Goal: Communication & Community: Answer question/provide support

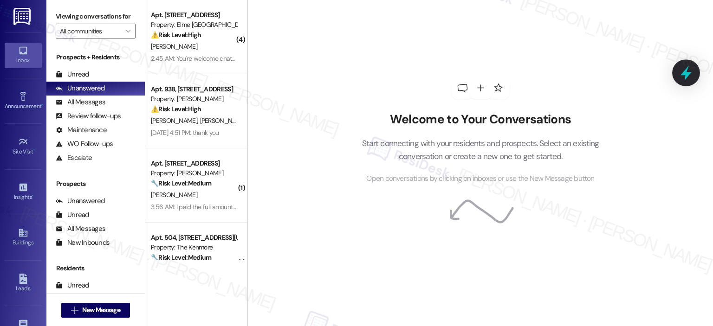
click at [679, 72] on icon at bounding box center [686, 73] width 16 height 16
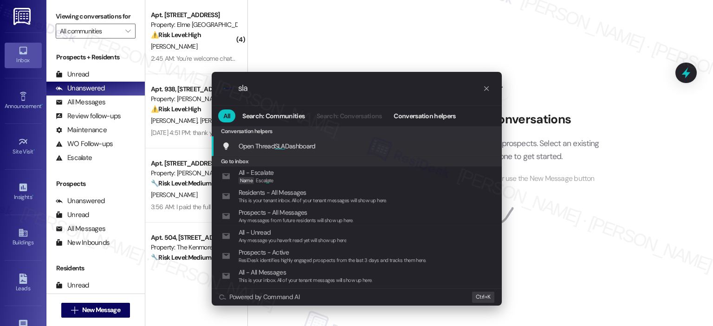
type input "sla"
click at [405, 143] on div "Open Thread SLA Dashboard Add shortcut" at bounding box center [357, 146] width 271 height 10
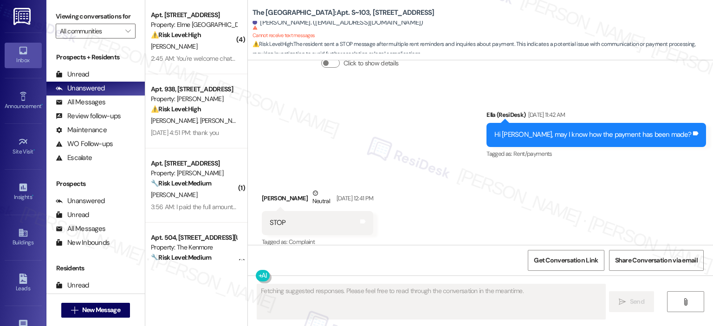
scroll to position [472, 0]
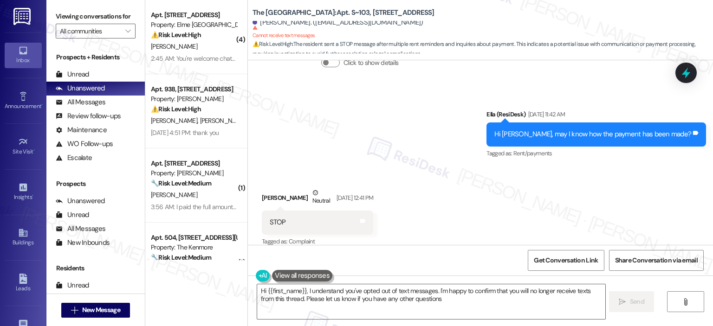
type textarea "Hi {{first_name}}, I understand you've opted out of text messages. I'm happy to…"
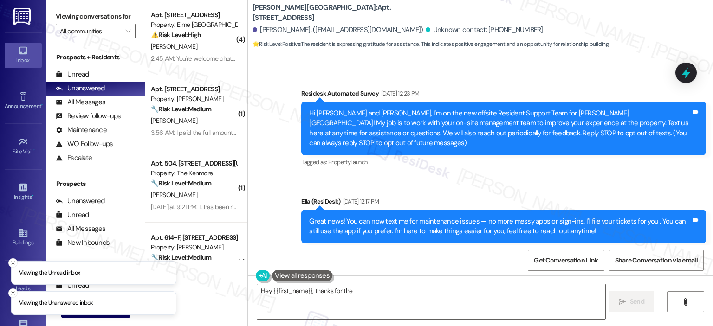
scroll to position [5407, 0]
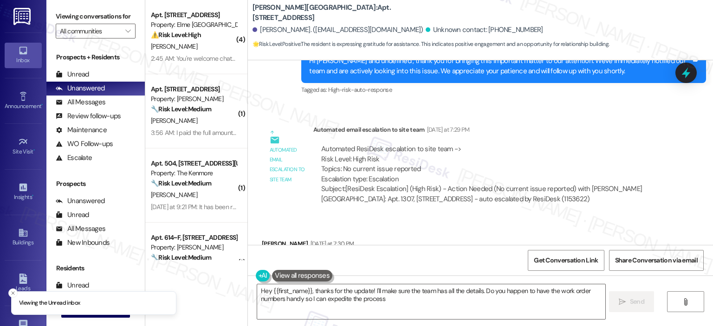
type textarea "Hey {{first_name}}, thanks for the update! I'll make sure the team has all the …"
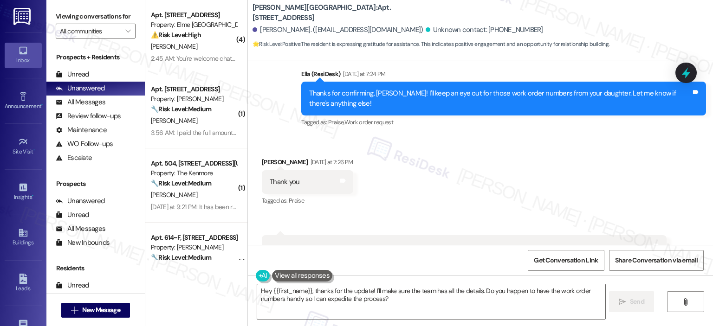
scroll to position [4485, 0]
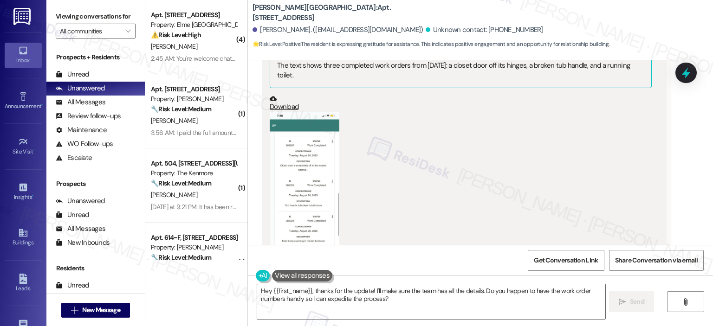
click at [308, 140] on button "Zoom image" at bounding box center [305, 187] width 70 height 150
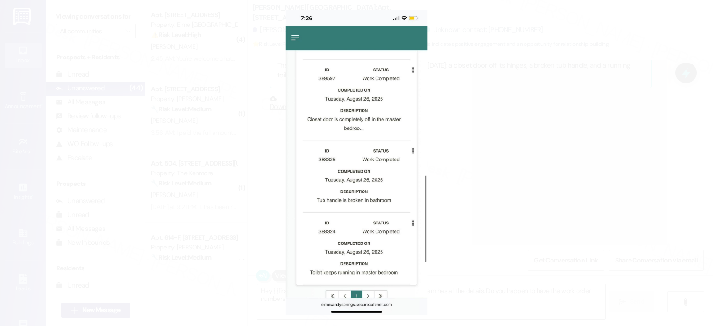
click at [114, 94] on button "Unzoom image" at bounding box center [356, 163] width 713 height 326
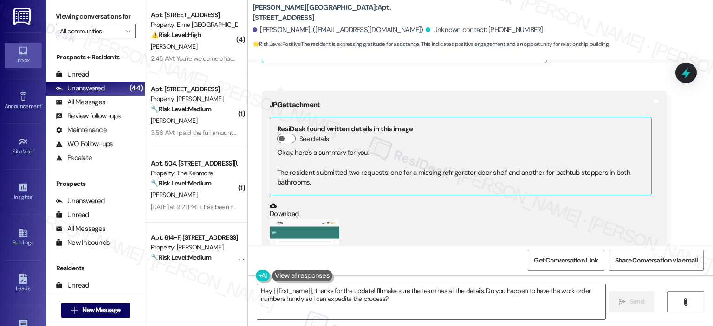
scroll to position [4819, 0]
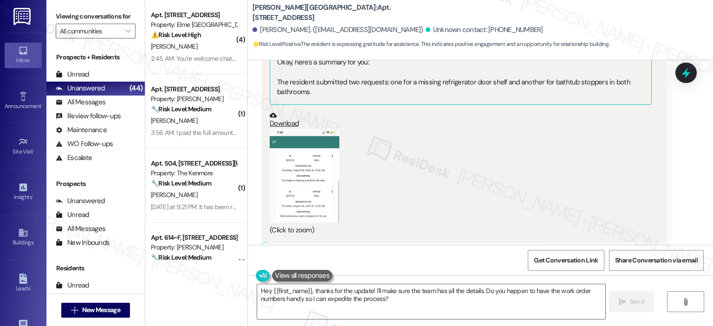
click at [328, 129] on button "Zoom image" at bounding box center [305, 176] width 70 height 94
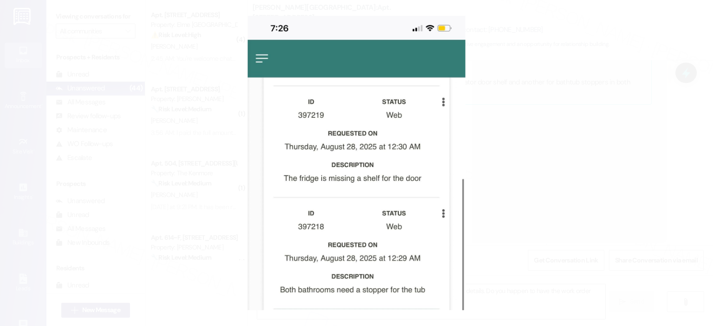
click at [518, 140] on button "Unzoom image" at bounding box center [356, 163] width 713 height 326
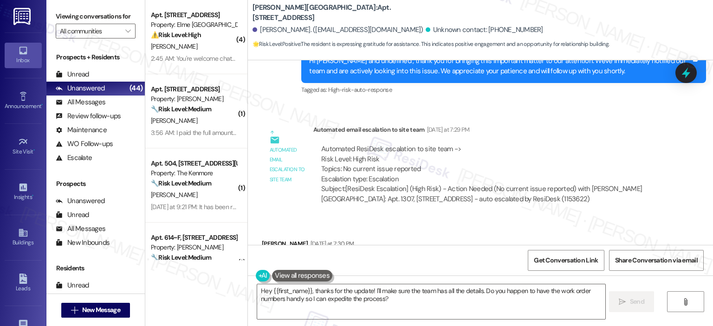
scroll to position [5175, 0]
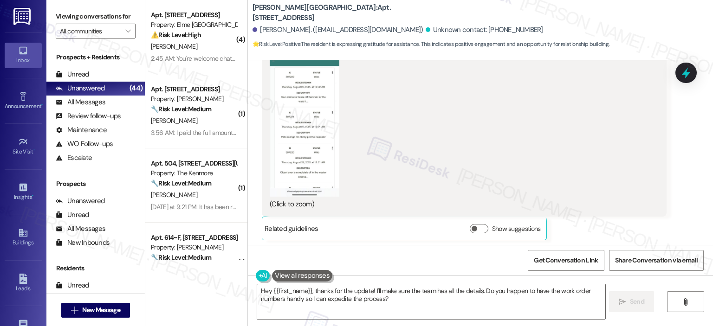
click at [389, 118] on div "(Click to zoom)" at bounding box center [461, 127] width 382 height 163
click at [322, 99] on button "Zoom image" at bounding box center [305, 121] width 70 height 150
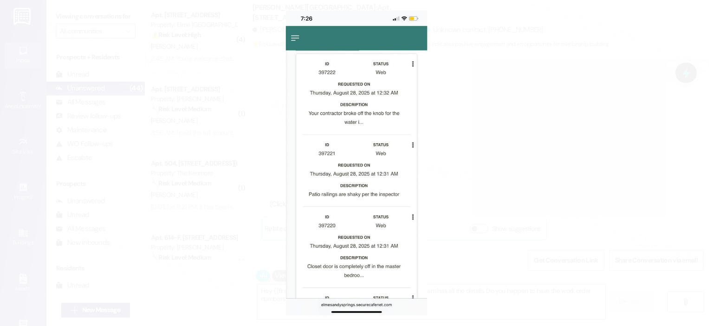
click at [540, 152] on button "Unzoom image" at bounding box center [356, 163] width 713 height 326
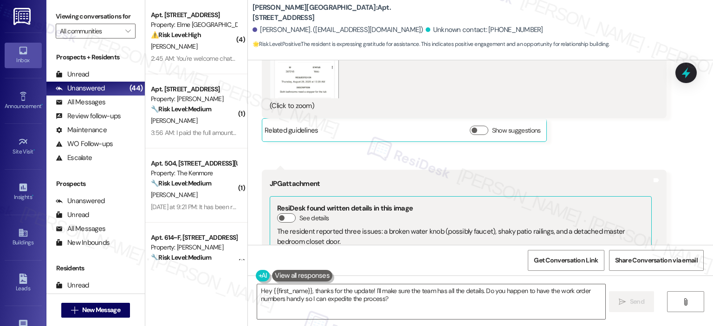
scroll to position [4711, 0]
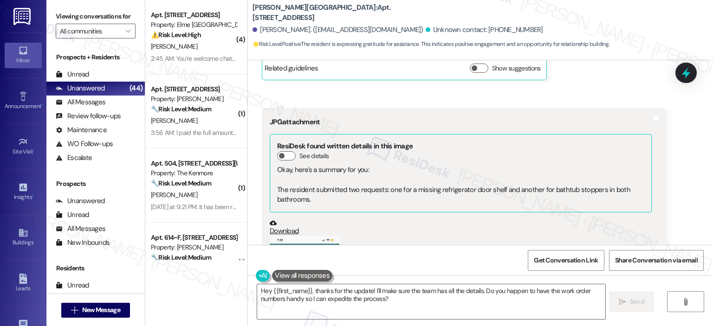
click at [296, 236] on button "Zoom image" at bounding box center [305, 283] width 70 height 94
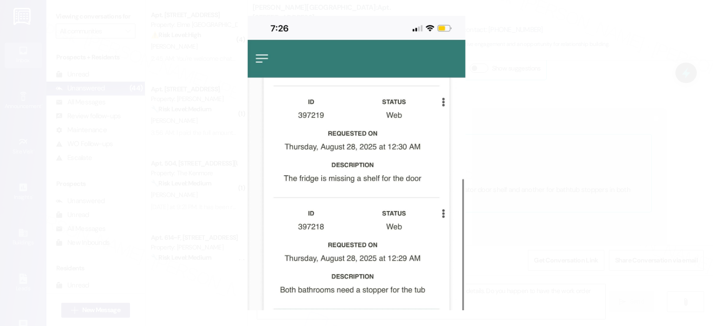
click at [526, 172] on button "Unzoom image" at bounding box center [356, 163] width 713 height 326
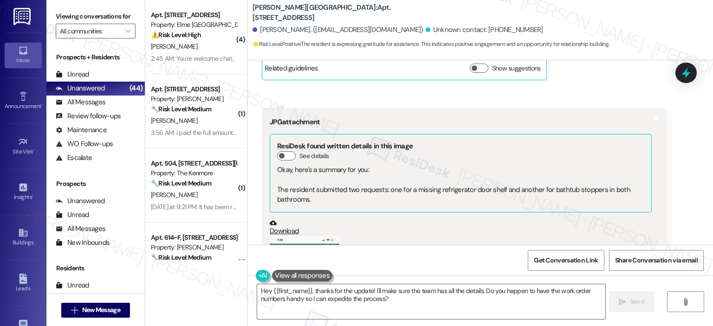
scroll to position [4479, 0]
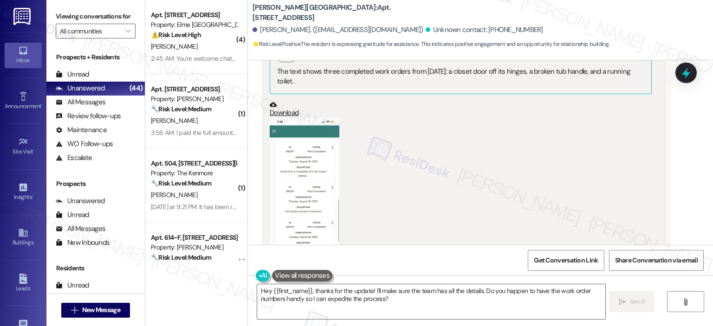
click at [288, 165] on button "Zoom image" at bounding box center [305, 193] width 70 height 150
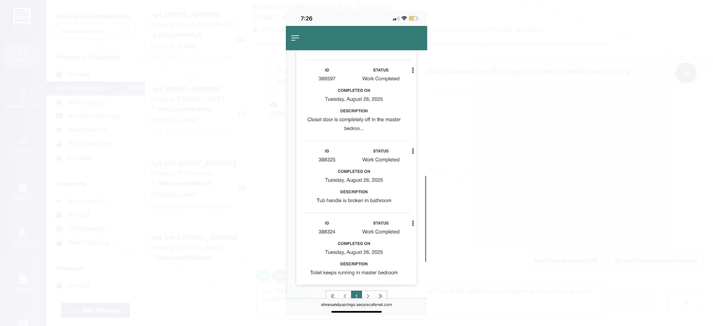
click at [549, 173] on button "Unzoom image" at bounding box center [356, 163] width 713 height 326
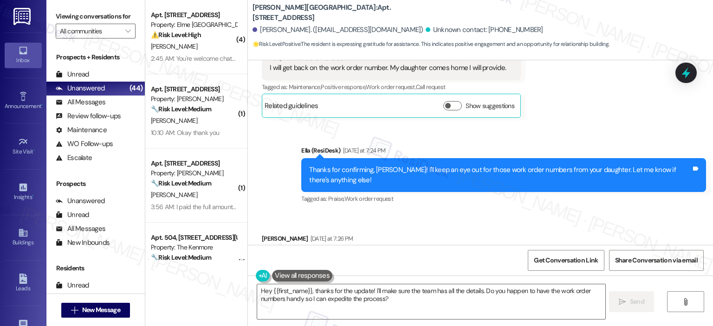
scroll to position [4408, 0]
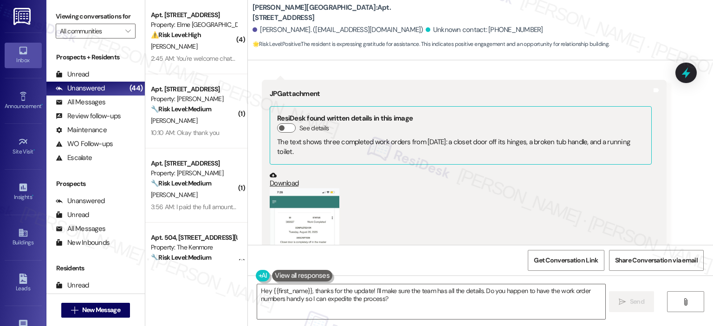
click at [314, 188] on button "Zoom image" at bounding box center [305, 263] width 70 height 150
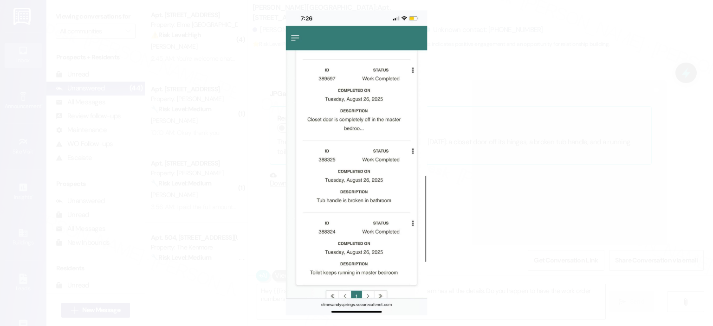
click at [523, 151] on button "Unzoom image" at bounding box center [356, 163] width 713 height 326
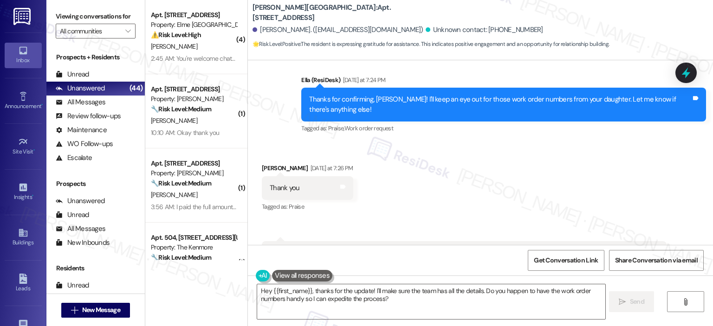
scroll to position [4479, 0]
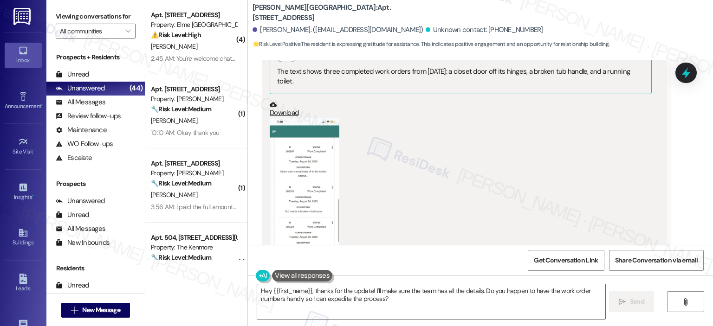
click at [290, 165] on button "Zoom image" at bounding box center [305, 193] width 70 height 150
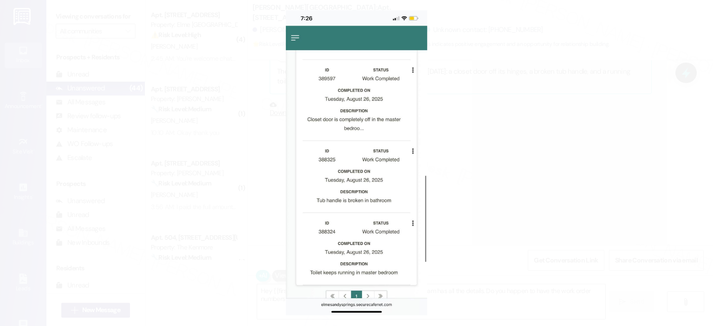
click at [565, 44] on button "Unzoom image" at bounding box center [356, 163] width 713 height 326
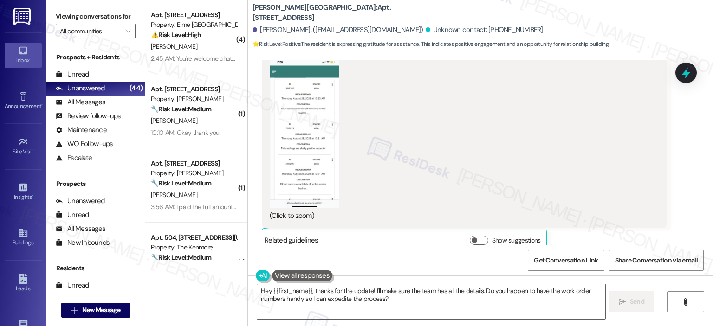
scroll to position [5175, 0]
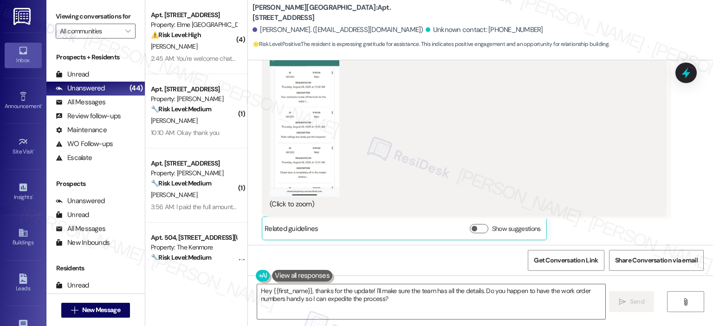
click at [303, 110] on button "Zoom image" at bounding box center [305, 121] width 70 height 150
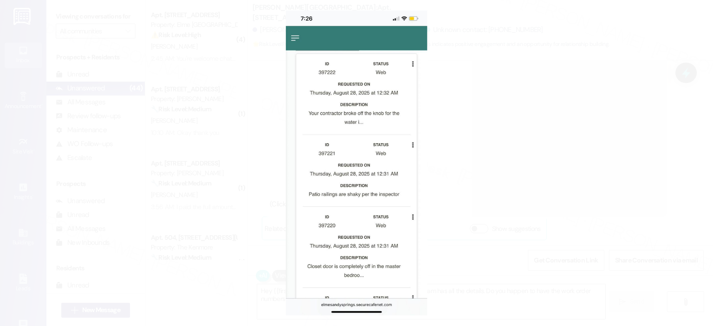
drag, startPoint x: 529, startPoint y: 143, endPoint x: 529, endPoint y: 187, distance: 43.6
click at [528, 184] on button "Unzoom image" at bounding box center [356, 163] width 713 height 326
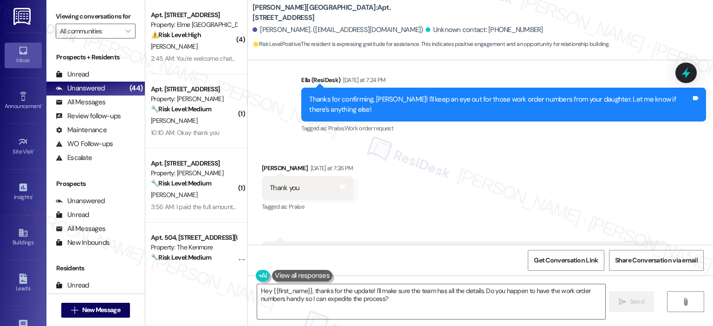
scroll to position [4479, 0]
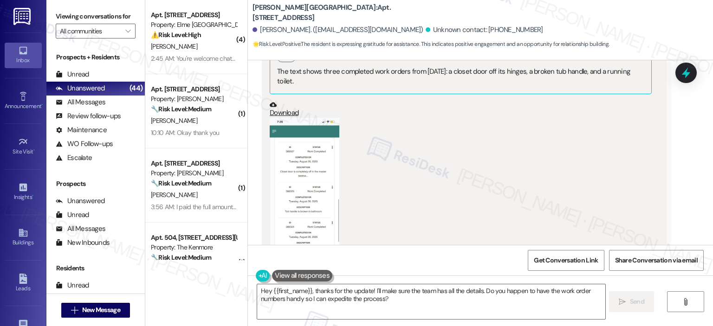
click at [275, 147] on button "Zoom image" at bounding box center [305, 193] width 70 height 150
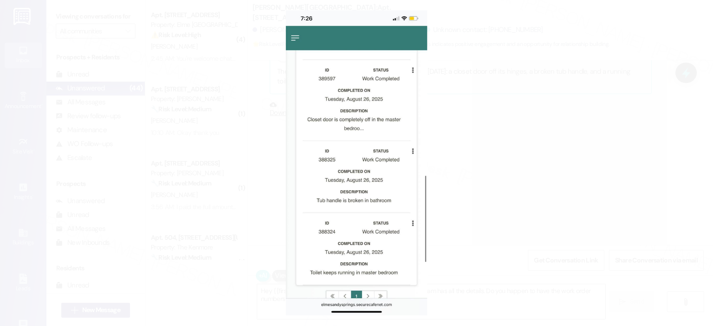
click at [561, 168] on button "Unzoom image" at bounding box center [356, 163] width 713 height 326
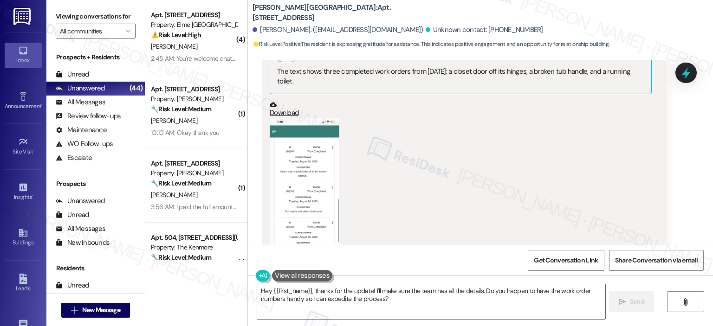
scroll to position [4711, 0]
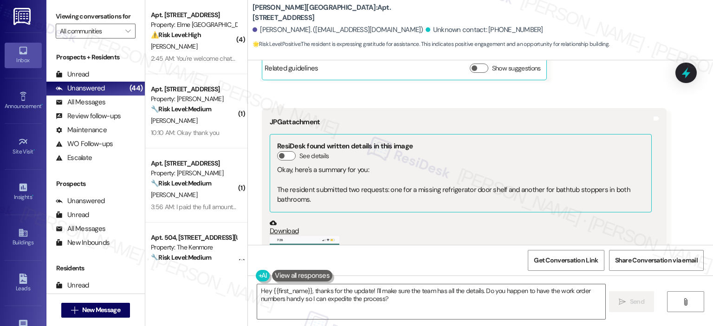
drag, startPoint x: 272, startPoint y: 192, endPoint x: 313, endPoint y: 212, distance: 46.1
click at [313, 236] on button "Zoom image" at bounding box center [305, 283] width 70 height 94
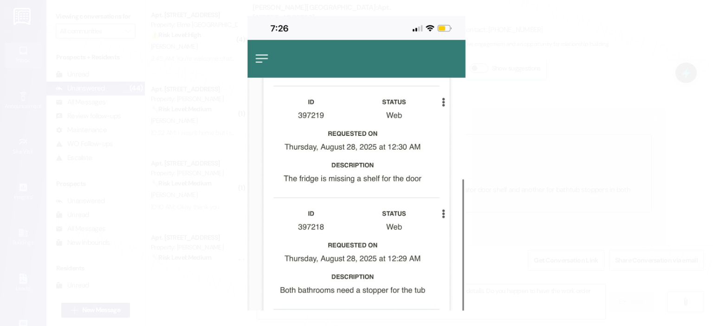
click at [516, 120] on button "Unzoom image" at bounding box center [356, 163] width 713 height 326
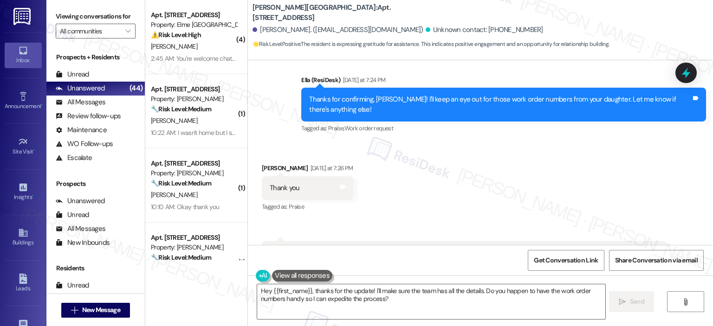
scroll to position [4479, 0]
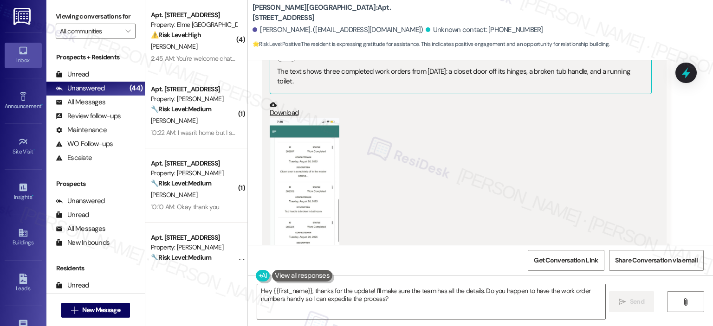
click at [292, 154] on button "Zoom image" at bounding box center [305, 193] width 70 height 150
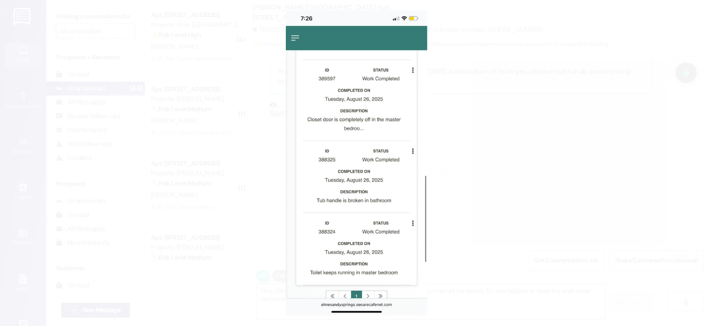
click at [505, 194] on button "Unzoom image" at bounding box center [356, 163] width 713 height 326
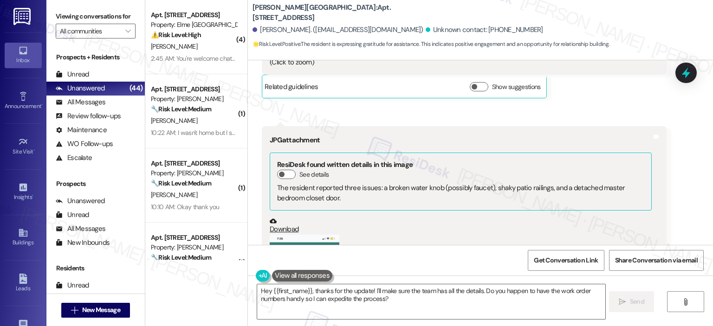
scroll to position [5175, 0]
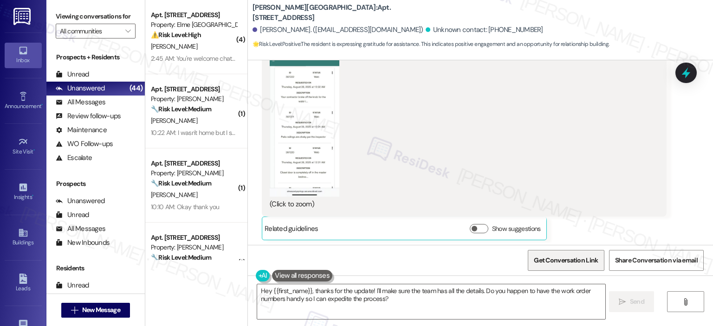
click at [533, 257] on span "Get Conversation Link" at bounding box center [566, 261] width 68 height 10
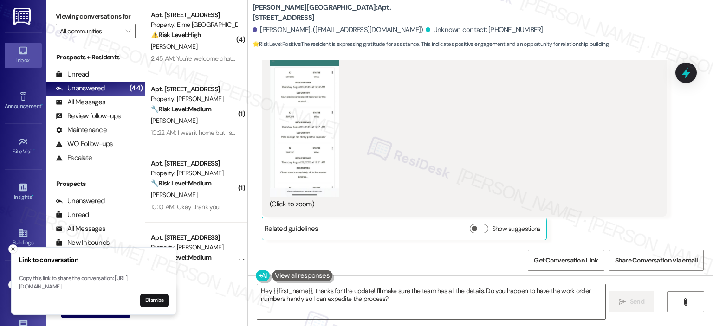
drag, startPoint x: 20, startPoint y: 278, endPoint x: 135, endPoint y: 287, distance: 115.0
click at [135, 287] on p "Copy this link to share the conversation: https://www.theresidesk.com/text/insi…" at bounding box center [93, 283] width 149 height 16
copy p "https://www.theresidesk.com/text/insights-conversations/1153622/share-conversat…"
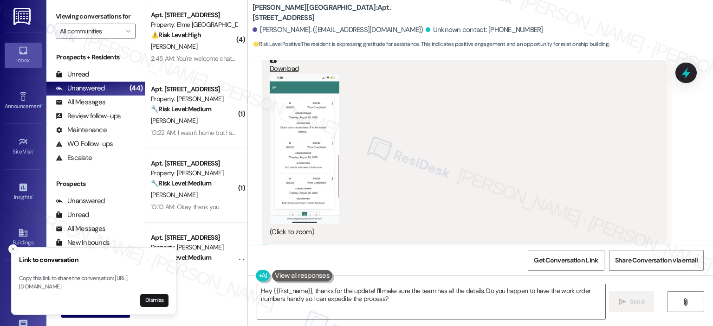
scroll to position [4479, 0]
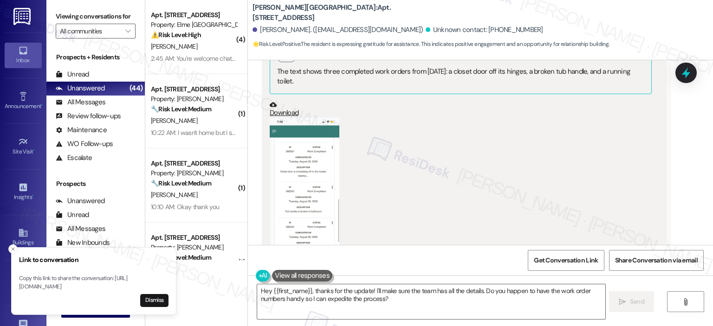
click at [307, 147] on button "Zoom image" at bounding box center [305, 193] width 70 height 150
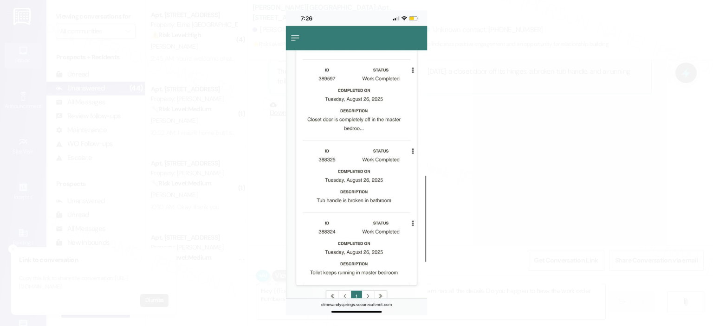
click at [478, 157] on button "Unzoom image" at bounding box center [356, 163] width 713 height 326
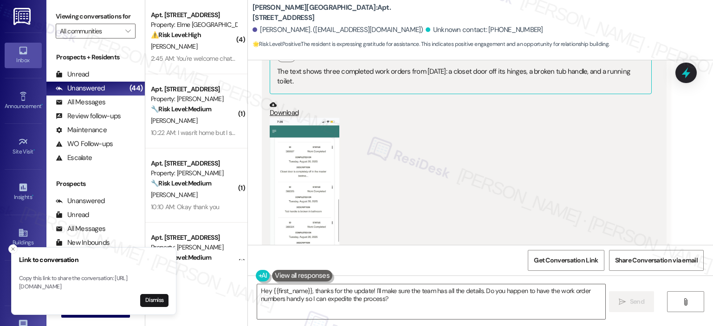
click at [295, 151] on button "Zoom image" at bounding box center [305, 193] width 70 height 150
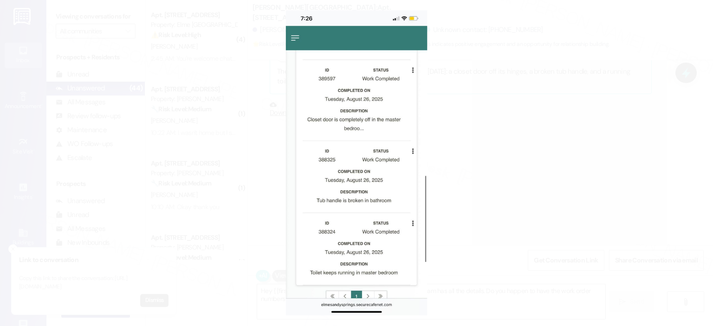
click at [510, 78] on button "Unzoom image" at bounding box center [356, 163] width 713 height 326
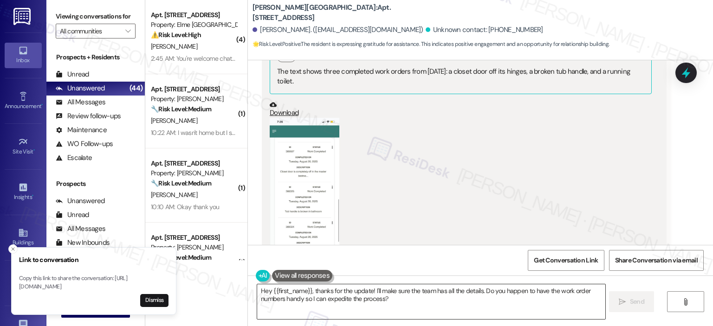
drag, startPoint x: 384, startPoint y: 293, endPoint x: 393, endPoint y: 293, distance: 8.8
click at [384, 293] on textarea "Hey {{first_name}}, thanks for the update! I'll make sure the team has all the …" at bounding box center [431, 301] width 348 height 35
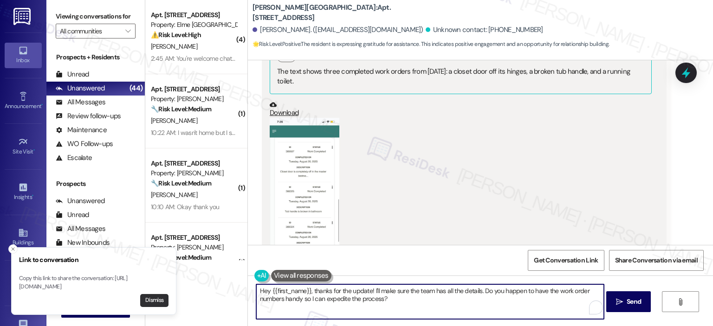
click at [151, 299] on button "Dismiss" at bounding box center [154, 300] width 28 height 13
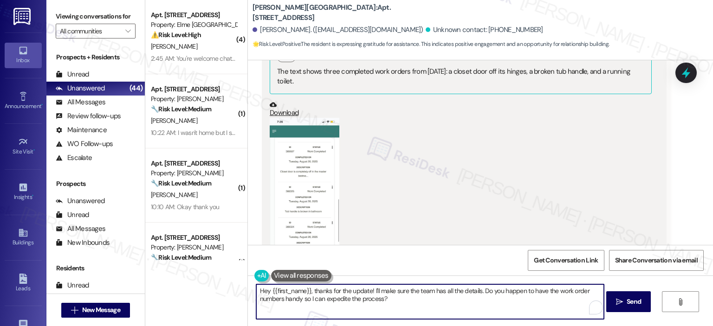
click at [365, 297] on textarea "Hey {{first_name}}, thanks for the update! I'll make sure the team has all the …" at bounding box center [430, 301] width 348 height 35
click at [420, 299] on textarea "Hey {{first_name}}, thanks for the update! I'll make sure the team has all the …" at bounding box center [430, 301] width 348 height 35
drag, startPoint x: 419, startPoint y: 304, endPoint x: 228, endPoint y: 288, distance: 191.9
click at [228, 288] on div "( 4 ) Apt. 6103, 205 Century Place Property: Elme Alexandria ⚠️ Risk Level: Hig…" at bounding box center [429, 163] width 568 height 326
click at [442, 289] on textarea "Thank you for sending all these work orders, Kathleen!" at bounding box center [430, 301] width 348 height 35
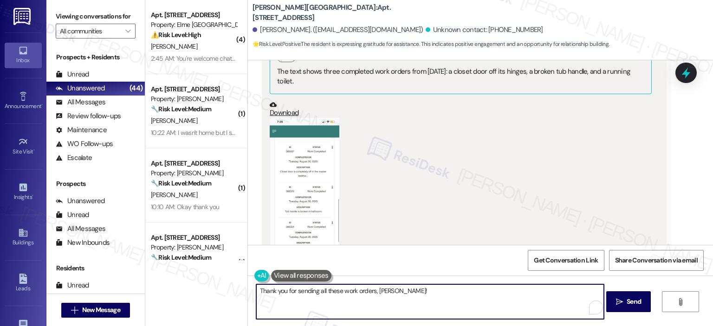
paste textarea "upon checking, I see that work orders 388324, 388325, and 389597 are all marked…"
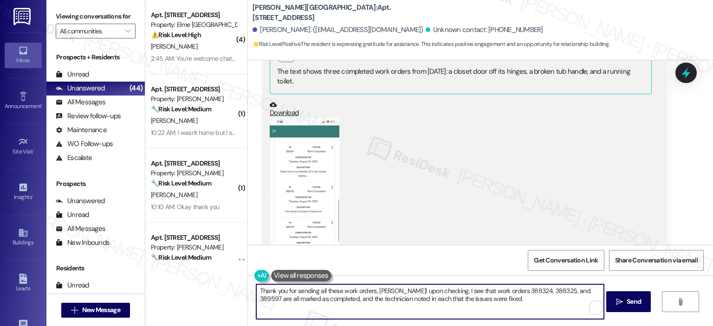
click at [401, 292] on textarea "Thank you for sending all these work orders, Kathleen! upon checking, I see tha…" at bounding box center [430, 301] width 348 height 35
drag, startPoint x: 590, startPoint y: 290, endPoint x: 583, endPoint y: 291, distance: 7.0
click at [583, 291] on textarea "Thank you for sending all these work orders, Kathleen! Upon checking, I see tha…" at bounding box center [430, 301] width 348 height 35
drag, startPoint x: 480, startPoint y: 301, endPoint x: 399, endPoint y: 286, distance: 82.1
click at [399, 286] on textarea "Thank you for sending all these work orders, Kathleen! Upon checking, I see tha…" at bounding box center [430, 301] width 348 height 35
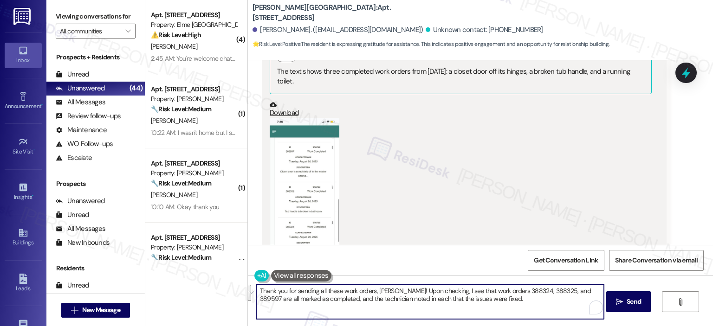
paste textarea "upon checking, I see that work orders 388324, 388325, and 389597 were marked as…"
click at [399, 289] on textarea "Thank you for sending all these work orders, Kathleen! upon checking, I see tha…" at bounding box center [430, 301] width 348 height 35
click at [503, 304] on textarea "Thank you for sending all these work orders, Kathleen! Upon checking, I see tha…" at bounding box center [430, 301] width 348 height 35
click at [516, 299] on textarea "Thank you for sending all these work orders, Kathleen! Upon checking, I see tha…" at bounding box center [430, 301] width 348 height 35
type textarea "Thank you for sending all these work orders, Kathleen! Upon checking, I see tha…"
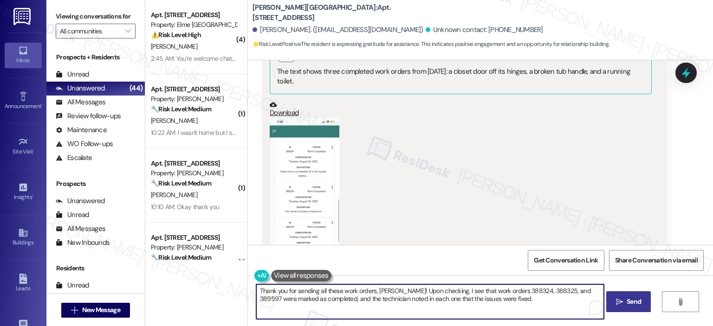
click at [619, 296] on button " Send" at bounding box center [628, 301] width 45 height 21
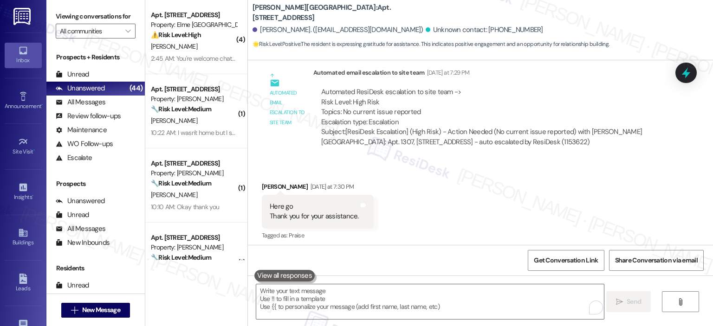
scroll to position [5481, 0]
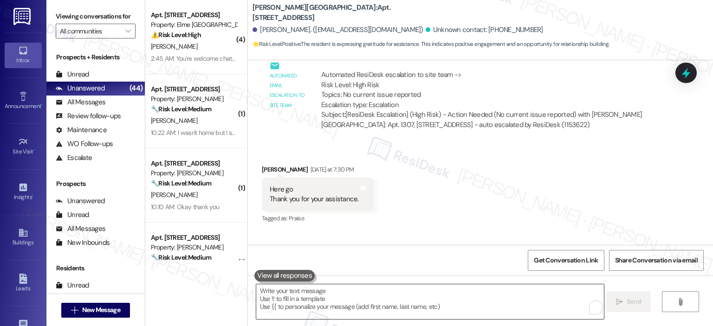
click at [355, 303] on textarea "To enrich screen reader interactions, please activate Accessibility in Grammarl…" at bounding box center [430, 301] width 348 height 35
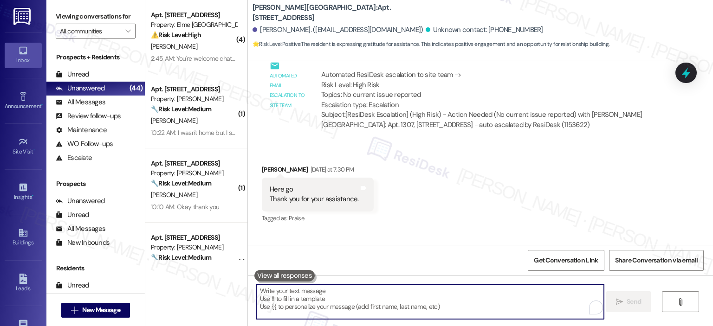
paste textarea "regarding work orders 397218, 397219, 397220, 397221, and 397222, I’ll follow u…"
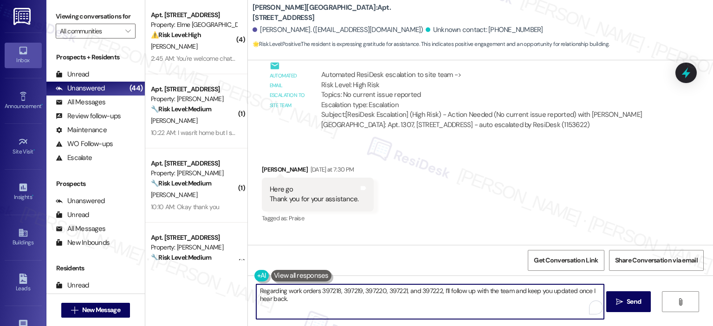
click at [313, 300] on textarea "Regarding work orders 397218, 397219, 397220, 397221, and 397222, I’ll follow u…" at bounding box center [430, 301] width 348 height 35
type textarea "Regarding work orders 397218, 397219, 397220, 397221, and 397222, I’ll follow u…"
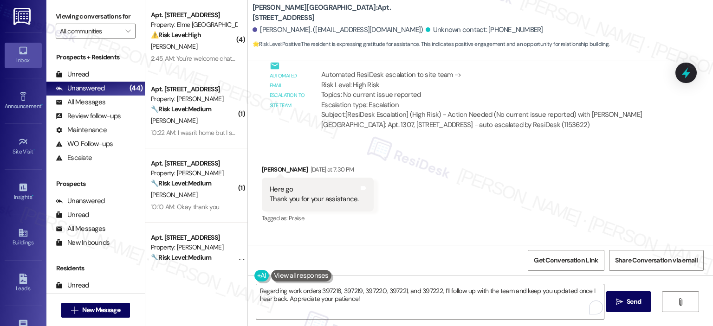
drag, startPoint x: 629, startPoint y: 298, endPoint x: 623, endPoint y: 284, distance: 16.0
click at [629, 298] on span "Send" at bounding box center [633, 302] width 14 height 10
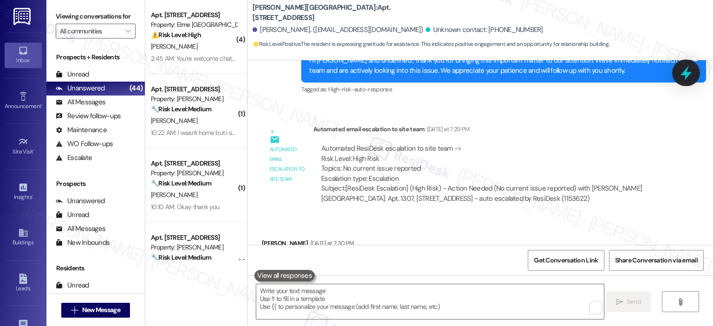
scroll to position [5407, 0]
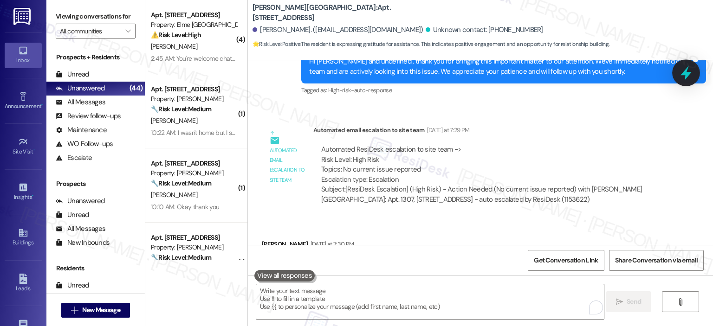
click at [689, 70] on icon at bounding box center [686, 73] width 16 height 16
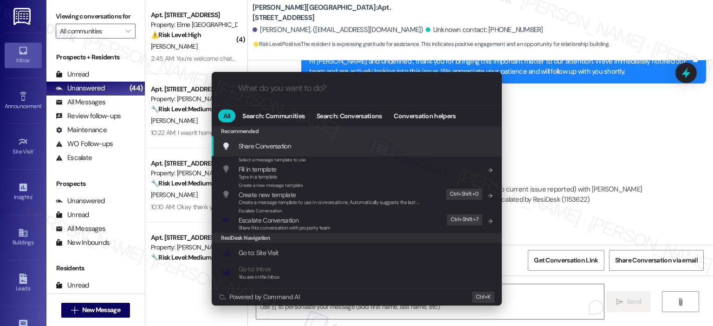
click at [316, 77] on div ".cls-1{fill:#0a055f;}.cls-2{fill:#0cc4c4;} resideskLogoBlueOrange" at bounding box center [357, 88] width 290 height 33
click at [314, 87] on input "What do you want to do?" at bounding box center [364, 89] width 252 height 10
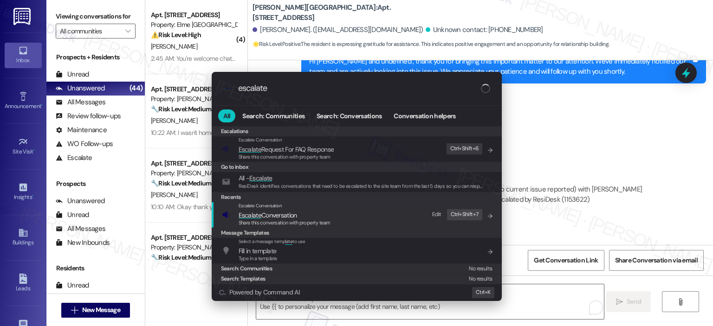
type input "escalate"
click at [285, 213] on span "Escalate Conversation" at bounding box center [268, 215] width 58 height 8
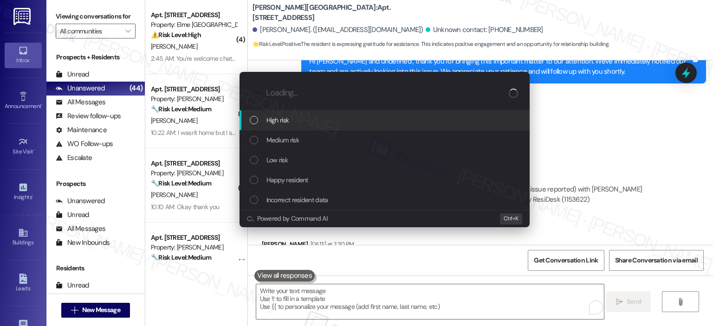
click at [301, 114] on div "High risk" at bounding box center [384, 120] width 290 height 20
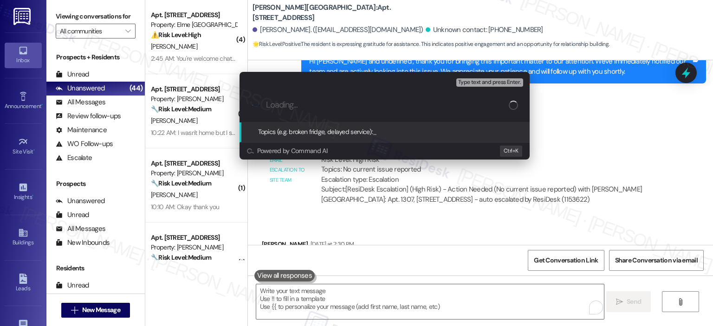
click at [312, 105] on input "Loading..." at bounding box center [387, 105] width 243 height 10
click at [388, 107] on input "Work Order Follow Up - WO" at bounding box center [388, 105] width 245 height 10
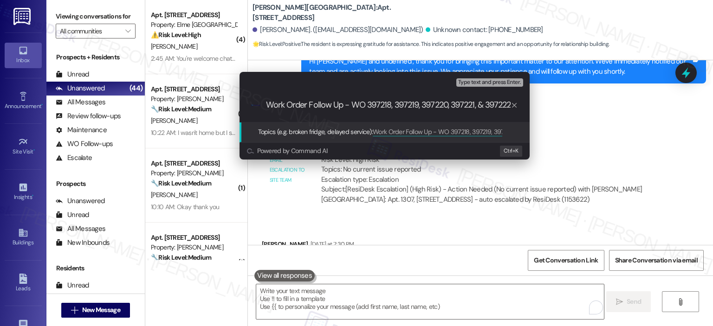
type input "Work Order Follow Up - WO 397218, 397219, 397220, 397221, & 397222"
click at [496, 83] on span "Type text and press Enter." at bounding box center [489, 82] width 63 height 6
click at [474, 105] on input "Work Order Follow Up - WO 397218, 397219, 397220, 397221, & 397222" at bounding box center [388, 105] width 245 height 10
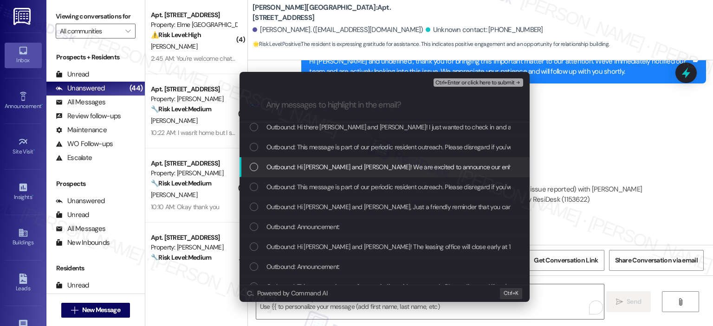
scroll to position [232, 0]
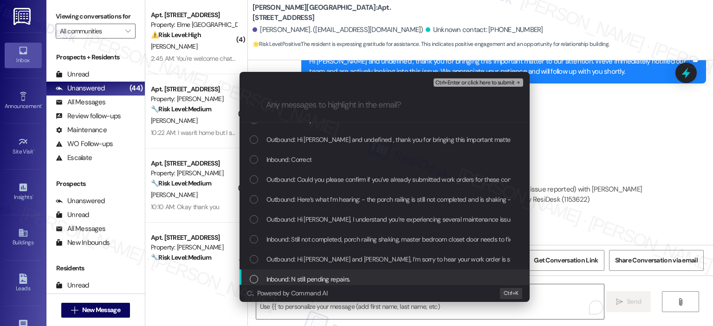
click at [338, 278] on span "Inbound: N still pending repairs." at bounding box center [308, 279] width 84 height 10
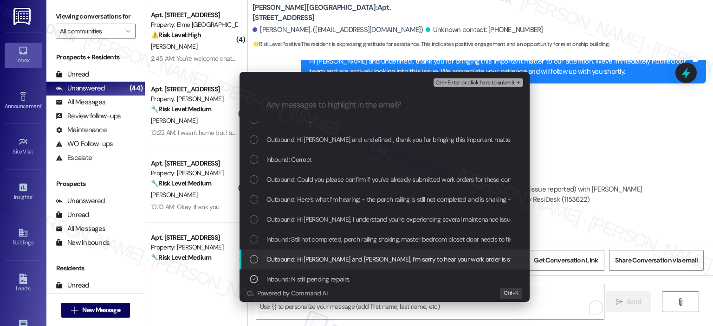
click at [258, 258] on div "Outbound: Hi Kathleen and Joanita, I’m sorry to hear your work order is still n…" at bounding box center [385, 259] width 271 height 10
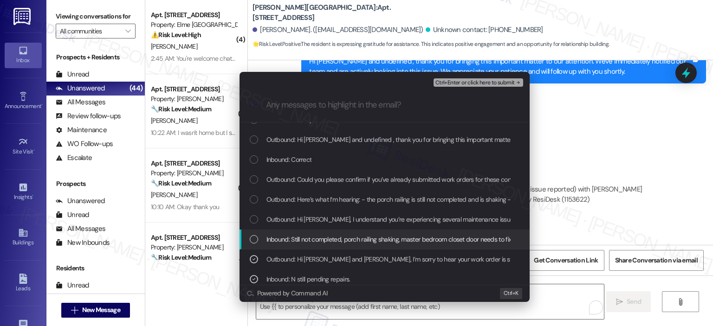
click at [310, 235] on span "Inbound: Still not completed, porch railing shaking, master bedroom closet door…" at bounding box center [592, 239] width 652 height 10
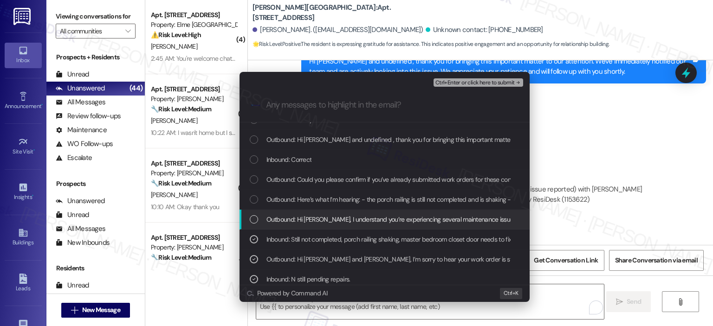
click at [276, 222] on span "Outbound: Hi Kathleen, I understand you’re experiencing several maintenance iss…" at bounding box center [458, 219] width 384 height 10
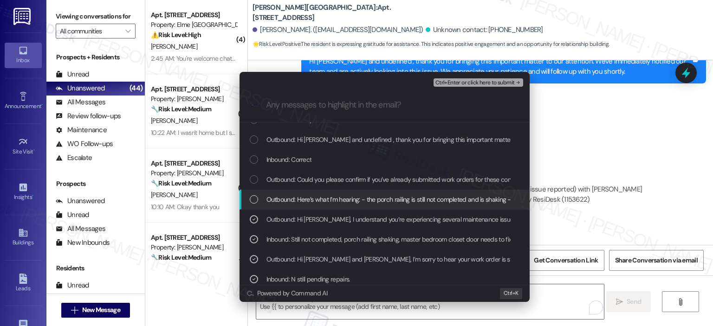
click at [290, 200] on span "Outbound: Here’s what I’m hearing: - the porch railing is still not completed a…" at bounding box center [641, 199] width 751 height 10
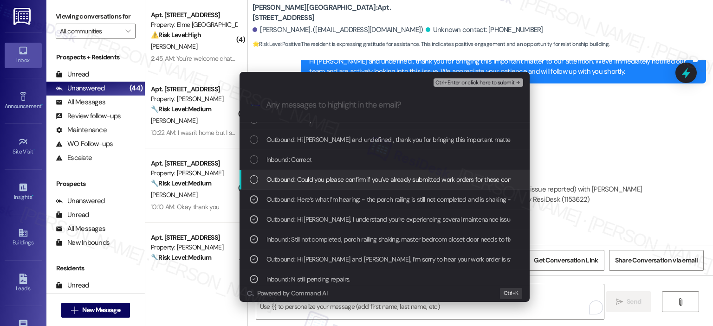
click at [299, 174] on span "Outbound: Could you please confirm if you’ve already submitted work orders for …" at bounding box center [397, 179] width 263 height 10
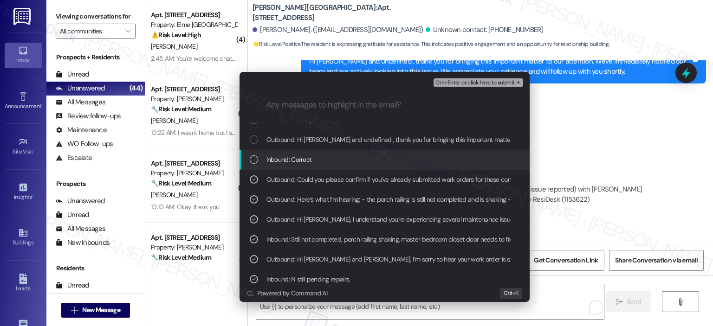
click at [273, 156] on span "Inbound: Correct" at bounding box center [288, 160] width 45 height 10
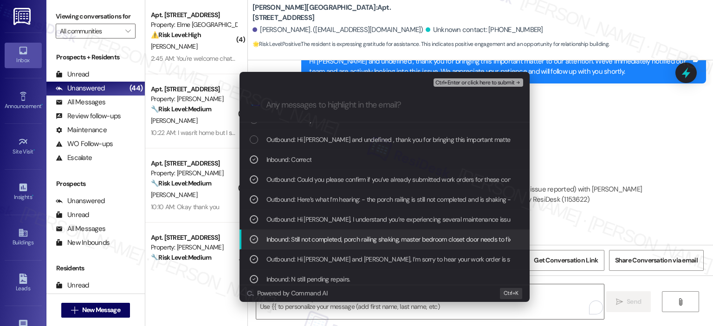
scroll to position [0, 0]
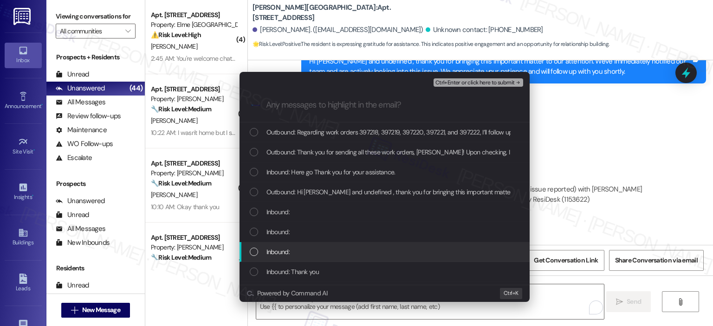
click at [258, 251] on div "Inbound:" at bounding box center [385, 252] width 271 height 10
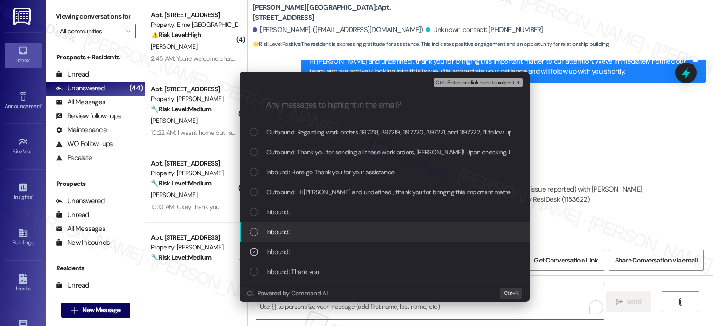
click at [266, 228] on div "Inbound:" at bounding box center [385, 232] width 271 height 10
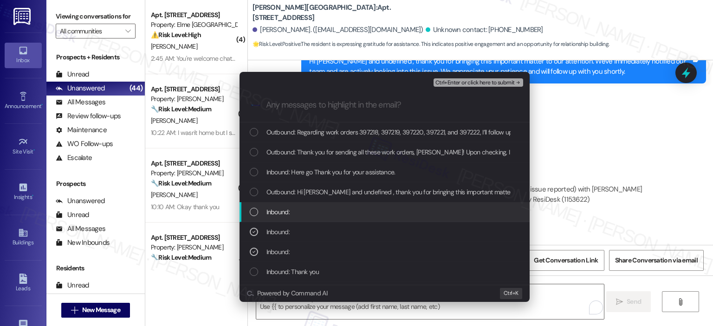
click at [272, 212] on span "Inbound:" at bounding box center [277, 212] width 23 height 10
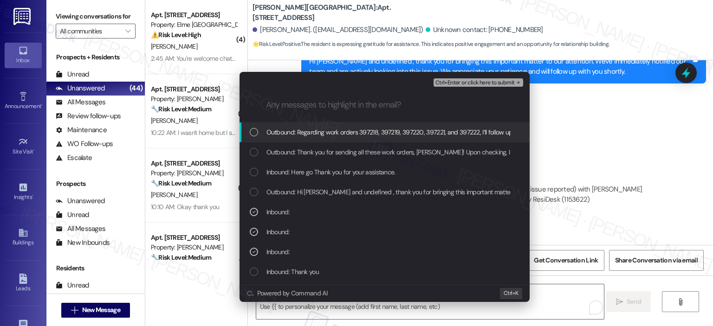
click at [251, 130] on div "List of options" at bounding box center [254, 132] width 8 height 8
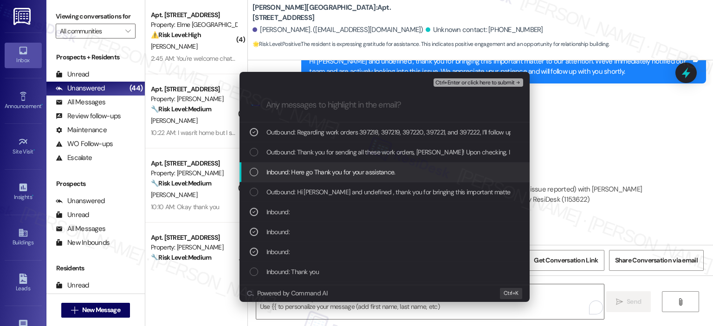
click at [255, 174] on div "List of options" at bounding box center [254, 172] width 8 height 8
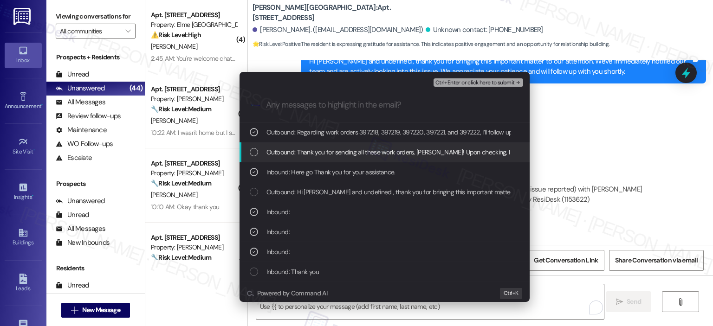
click at [250, 154] on div "List of options" at bounding box center [254, 152] width 8 height 8
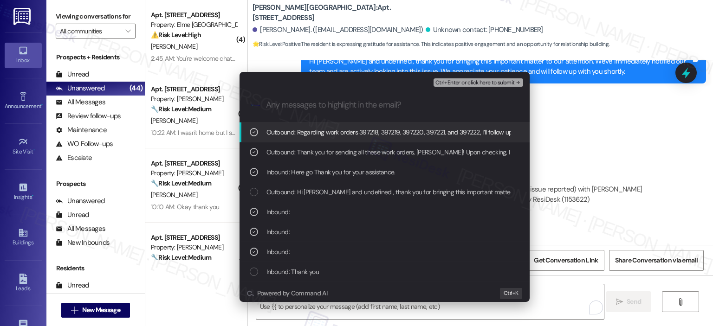
click at [462, 81] on span "Ctrl+Enter or click here to submit" at bounding box center [474, 83] width 79 height 6
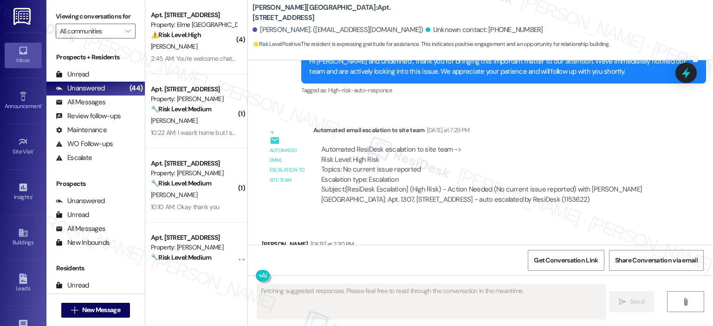
scroll to position [5570, 0]
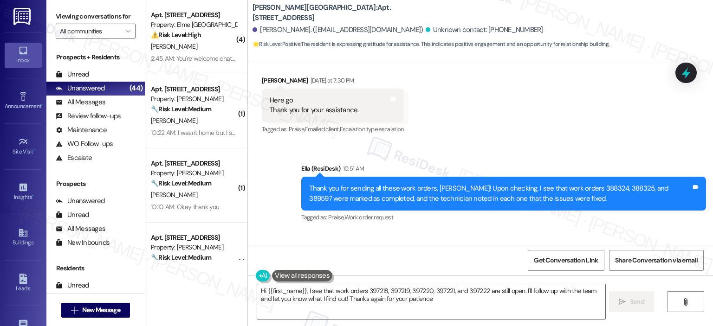
type textarea "Hi {{first_name}}, I see that work orders 397218, 397219, 397220, 397221, and 3…"
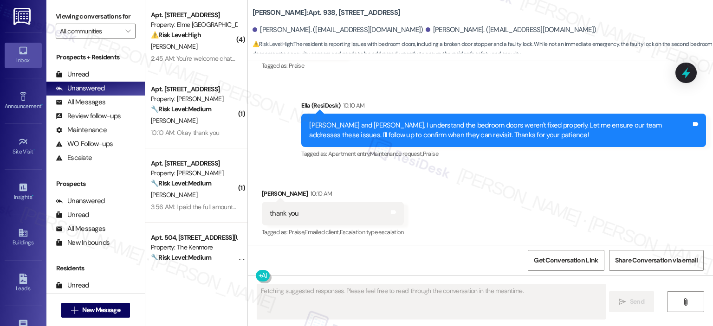
scroll to position [630, 0]
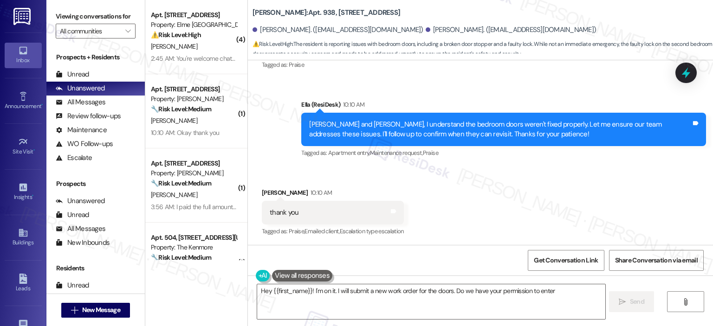
type textarea "Hey {{first_name}}! I'm on it. I will submit a new work order for the doors. Do…"
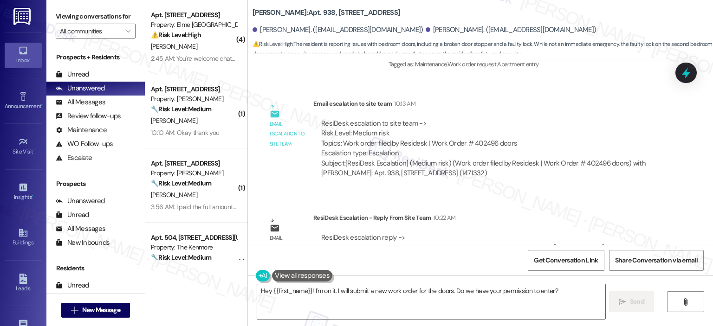
scroll to position [1110, 0]
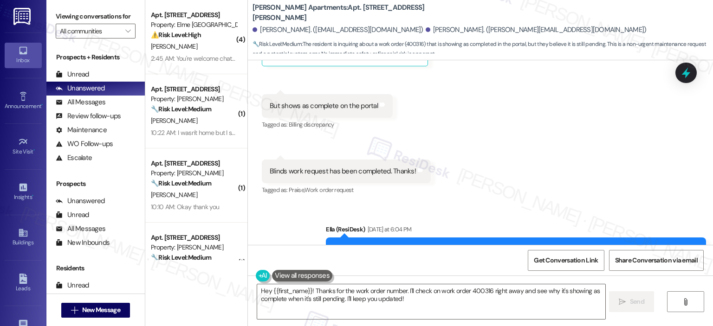
scroll to position [712, 0]
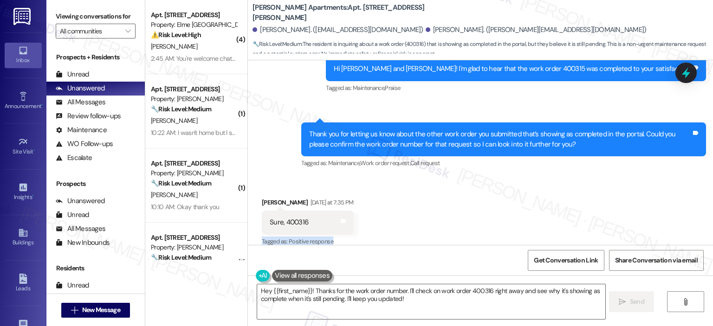
drag, startPoint x: 709, startPoint y: 232, endPoint x: 709, endPoint y: 217, distance: 14.4
click at [709, 217] on div "Received via SMS Harshada Shivekar Yesterday at 7:35 PM Sure, 400316 Tags and n…" at bounding box center [480, 216] width 465 height 78
drag, startPoint x: 709, startPoint y: 170, endPoint x: 685, endPoint y: 10, distance: 162.4
click at [685, 10] on html "Inbox Go to Inbox Announcement • Send A Text Announcement Site Visit • Go to Si…" at bounding box center [356, 163] width 713 height 326
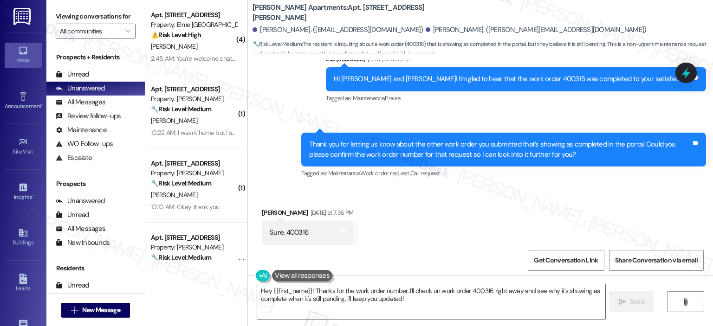
scroll to position [712, 0]
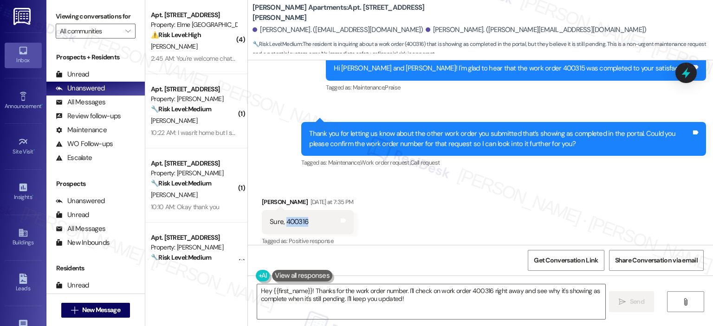
drag, startPoint x: 308, startPoint y: 211, endPoint x: 280, endPoint y: 208, distance: 27.9
click at [280, 210] on div "Sure, 400316 Tags and notes" at bounding box center [308, 222] width 92 height 24
copy div "400316"
drag, startPoint x: 383, startPoint y: 313, endPoint x: 393, endPoint y: 308, distance: 11.2
click at [383, 313] on textarea "Hey {{first_name}}! Thanks for the work order number. I'll check on work order …" at bounding box center [431, 301] width 348 height 35
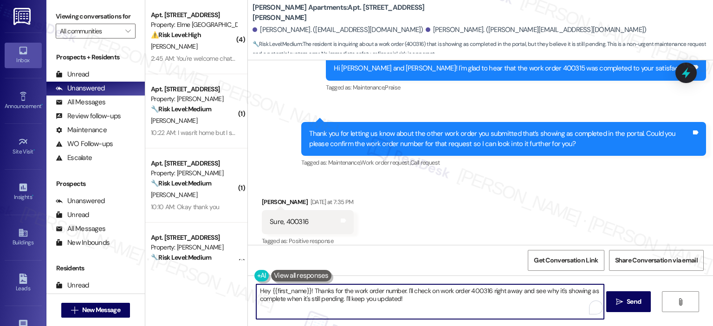
click at [433, 315] on textarea "Hey {{first_name}}! Thanks for the work order number. I'll check on work order …" at bounding box center [430, 301] width 348 height 35
drag, startPoint x: 307, startPoint y: 290, endPoint x: 238, endPoint y: 283, distance: 70.0
click at [238, 283] on div "( 4 ) Apt. 6103, 205 Century Place Property: Elme Alexandria ⚠️ Risk Level: Hig…" at bounding box center [429, 163] width 568 height 326
click at [348, 292] on textarea "Thanks for the work order number. I'll check on work order 400316 right away an…" at bounding box center [430, 301] width 348 height 35
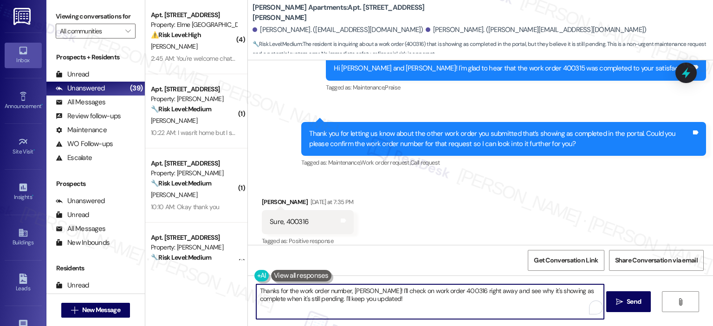
drag, startPoint x: 397, startPoint y: 291, endPoint x: 383, endPoint y: 291, distance: 13.9
click at [383, 291] on textarea "Thanks for the work order number, Harshada! I'll check on work order 400316 rig…" at bounding box center [430, 301] width 348 height 35
click at [416, 291] on textarea "Thanks for the work order number, Harshada! I'll look into on work order 400316…" at bounding box center [430, 301] width 348 height 35
click at [434, 298] on textarea "Thanks for the work order number, Harshada! I'll look into work order 400316 ri…" at bounding box center [430, 301] width 348 height 35
drag, startPoint x: 387, startPoint y: 300, endPoint x: 492, endPoint y: 293, distance: 105.1
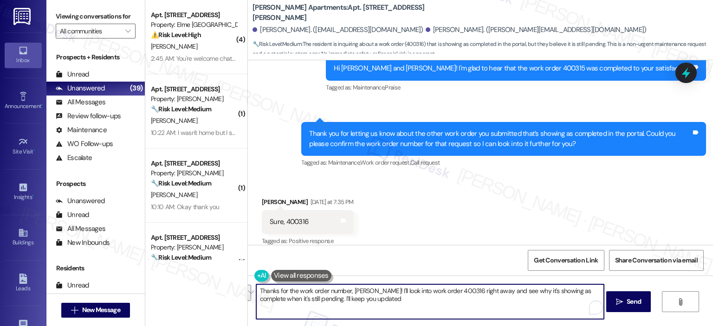
click at [492, 293] on textarea "Thanks for the work order number, Harshada! I'll look into work order 400316 ri…" at bounding box center [430, 301] width 348 height 35
type textarea "Thanks for the work order number, Harshada! I'll look into work order 400316 ri…"
drag, startPoint x: 456, startPoint y: 293, endPoint x: 437, endPoint y: 290, distance: 19.2
click at [438, 293] on textarea "Thanks for the work order number, Harshada! I'll look into work order 400316 ri…" at bounding box center [430, 301] width 348 height 35
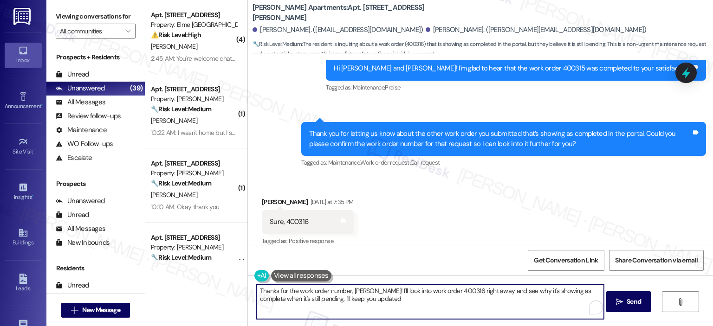
click at [413, 308] on textarea "Thanks for the work order number, Harshada! I'll look into work order 400316 ri…" at bounding box center [430, 301] width 348 height 35
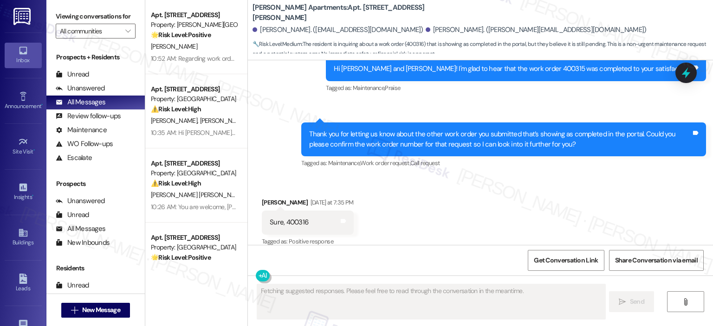
scroll to position [712, 0]
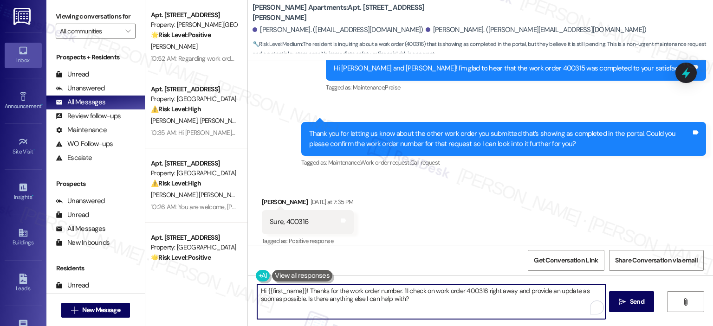
drag, startPoint x: 304, startPoint y: 291, endPoint x: 245, endPoint y: 292, distance: 58.9
click at [248, 292] on div "Hi {{first_name}}! Thanks for the work order number. I'll check on work order 4…" at bounding box center [480, 311] width 465 height 70
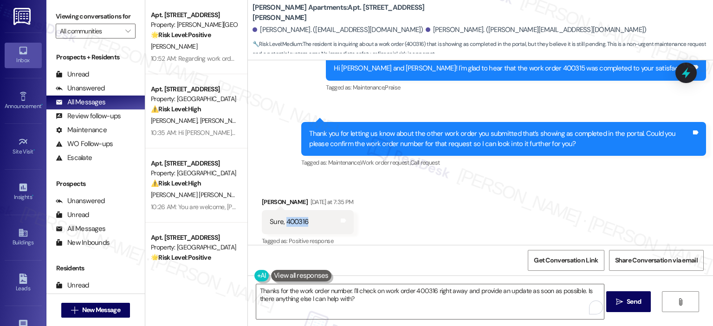
drag, startPoint x: 304, startPoint y: 213, endPoint x: 280, endPoint y: 213, distance: 24.1
click at [280, 213] on div "Sure, 400316 Tags and notes" at bounding box center [308, 222] width 92 height 24
copy div "400316"
click at [341, 305] on textarea "Thanks for the work order number. I'll check on work order 400316 right away an…" at bounding box center [430, 301] width 348 height 35
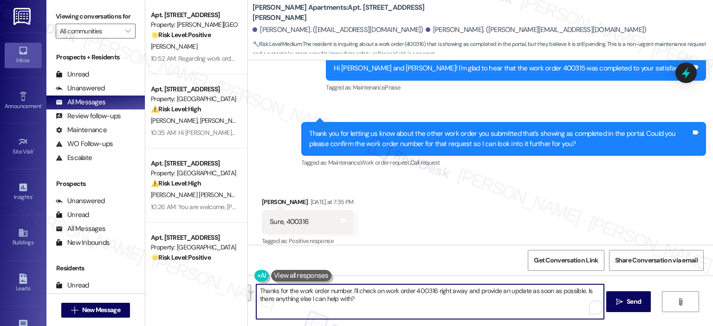
drag, startPoint x: 341, startPoint y: 303, endPoint x: 350, endPoint y: 292, distance: 14.8
click at [350, 292] on textarea "Thanks for the work order number. I'll check on work order 400316 right away an…" at bounding box center [430, 301] width 348 height 35
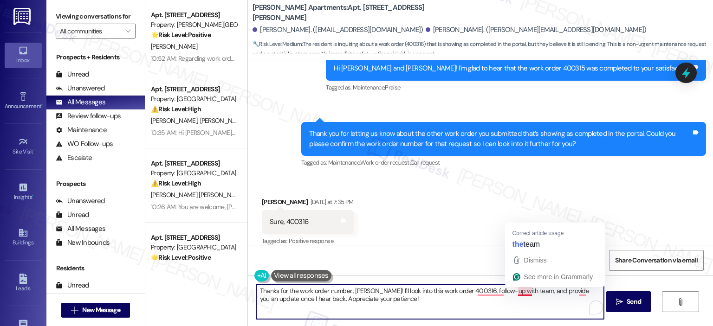
click at [513, 292] on textarea "Thanks for the work order number., Harshada! I'll look into this work order 400…" at bounding box center [430, 301] width 348 height 35
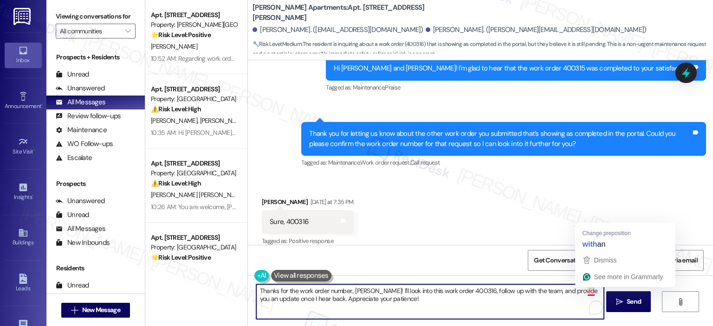
click at [583, 294] on textarea "Thanks for the work order number., Harshada! I'll look into this work order 400…" at bounding box center [430, 301] width 348 height 35
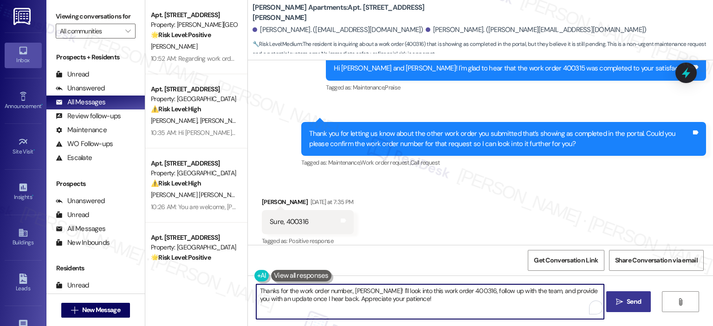
type textarea "Thanks for the work order number., Harshada! I'll look into this work order 400…"
click at [623, 295] on button " Send" at bounding box center [628, 301] width 45 height 21
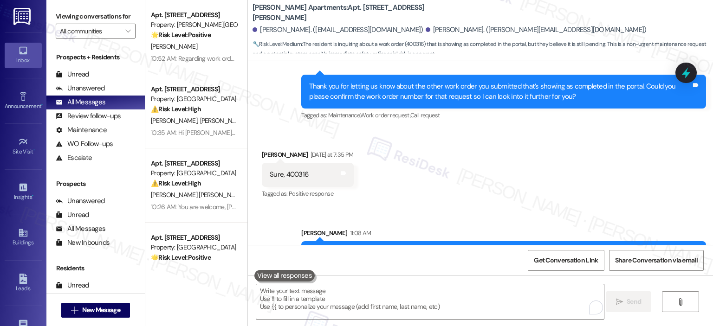
scroll to position [787, 0]
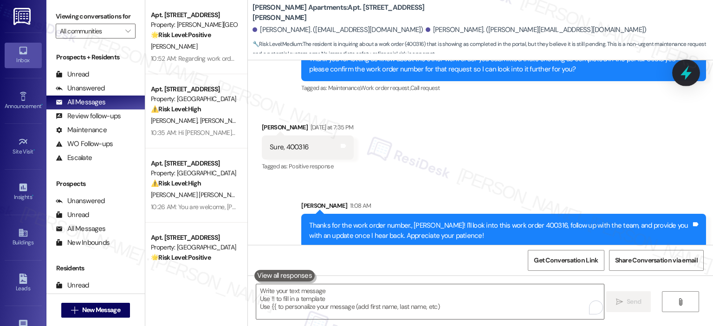
click at [687, 65] on icon at bounding box center [686, 73] width 16 height 16
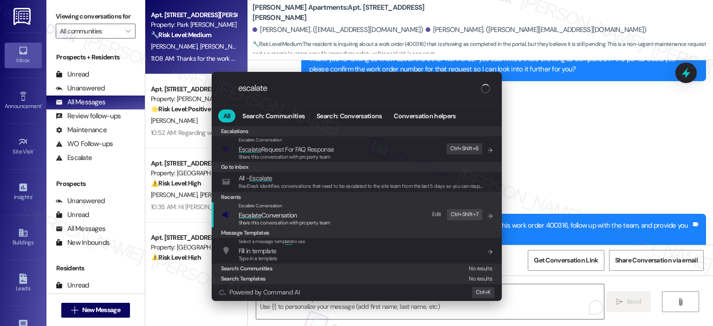
type input "escalate"
click at [303, 214] on span "Escalate Conversation" at bounding box center [285, 215] width 92 height 10
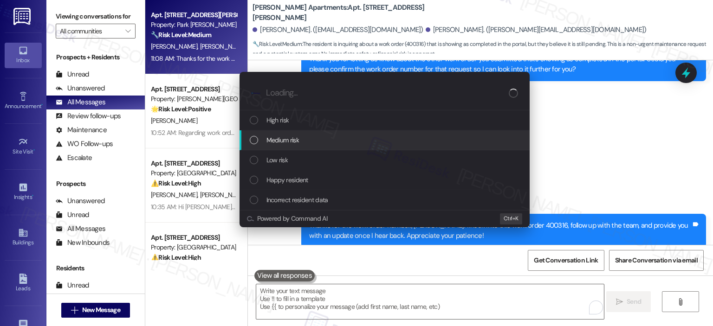
click at [277, 142] on span "Medium risk" at bounding box center [282, 140] width 32 height 10
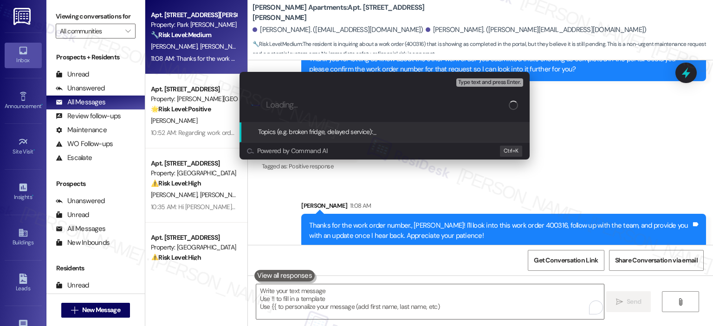
click at [560, 129] on div "Escalate Conversation Medium risk Topics (e.g. broken fridge, delayed service) …" at bounding box center [356, 163] width 713 height 326
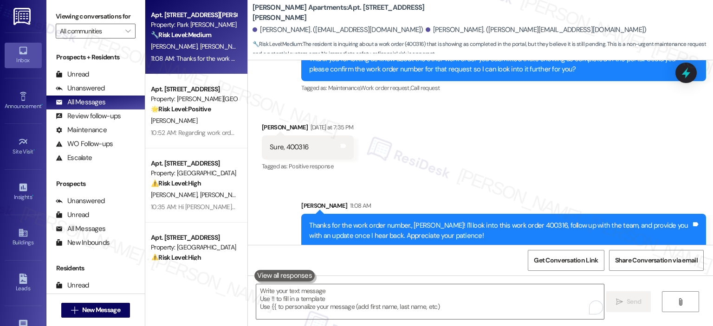
click at [674, 81] on div "Tagged as: Maintenance , Click to highlight conversations about Maintenance Wor…" at bounding box center [503, 87] width 405 height 13
click at [679, 70] on icon at bounding box center [686, 73] width 16 height 16
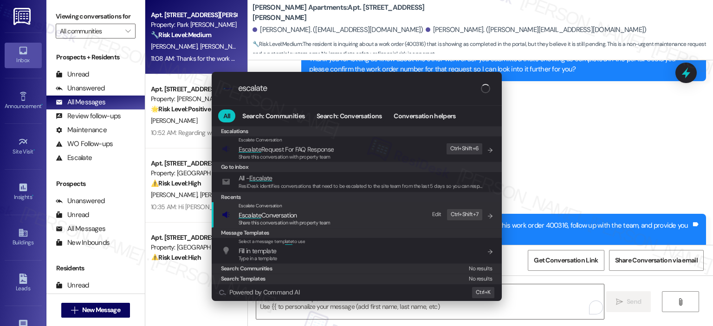
type input "escalate"
click at [271, 219] on span "Escalate Conversation" at bounding box center [268, 215] width 58 height 8
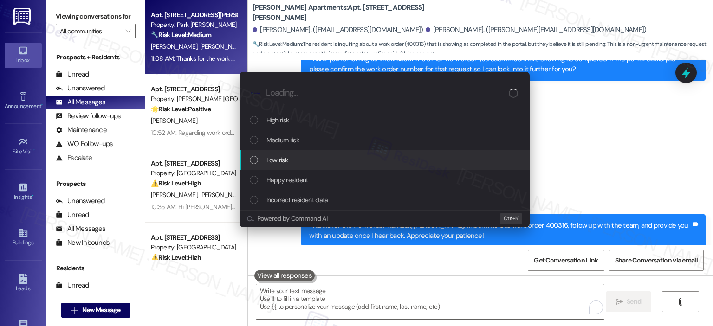
click at [290, 159] on div "Low risk" at bounding box center [385, 160] width 271 height 10
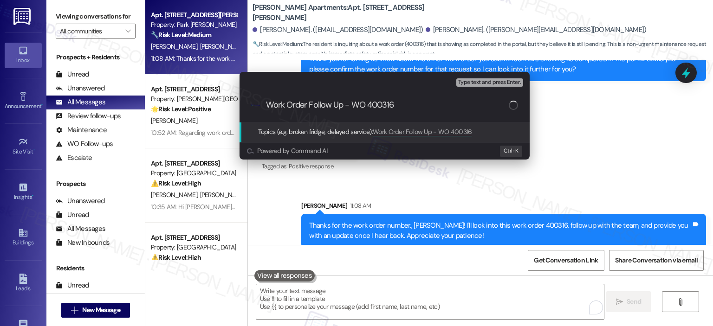
type input "Work Order Follow Up - WO 400316"
click at [468, 79] on span "Type text and press Enter." at bounding box center [489, 82] width 63 height 6
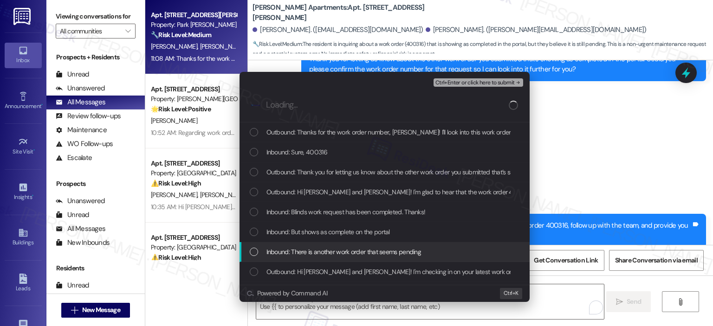
click at [312, 255] on span "Inbound: There is another work order that seems pending" at bounding box center [343, 252] width 155 height 10
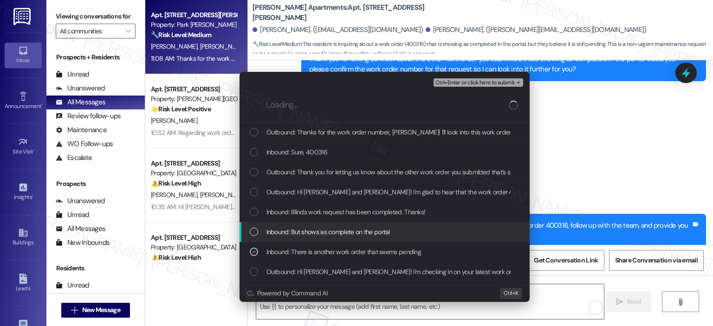
click at [313, 237] on div "Inbound: But shows as complete on the portal" at bounding box center [384, 232] width 290 height 20
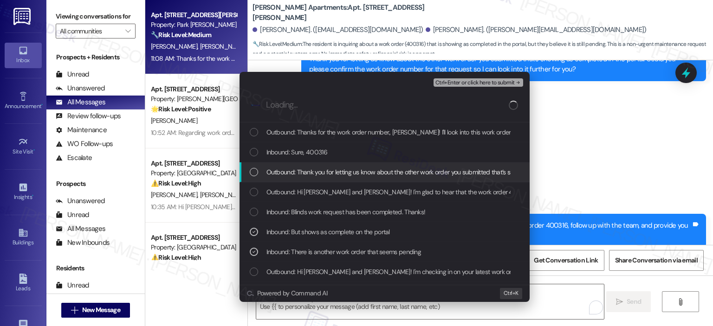
click at [274, 172] on span "Outbound: Thank you for letting us know about the other work order you submitte…" at bounding box center [570, 172] width 608 height 10
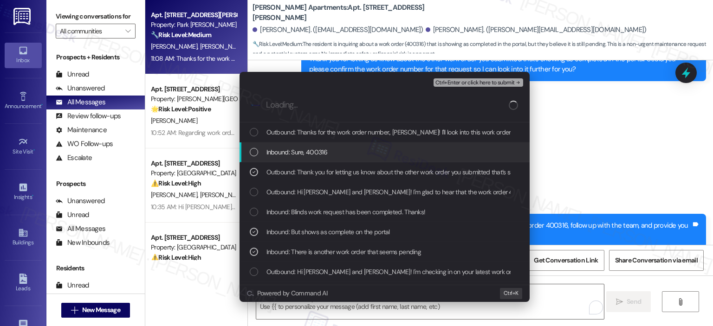
click at [295, 155] on span "Inbound: Sure, 400316" at bounding box center [296, 152] width 61 height 10
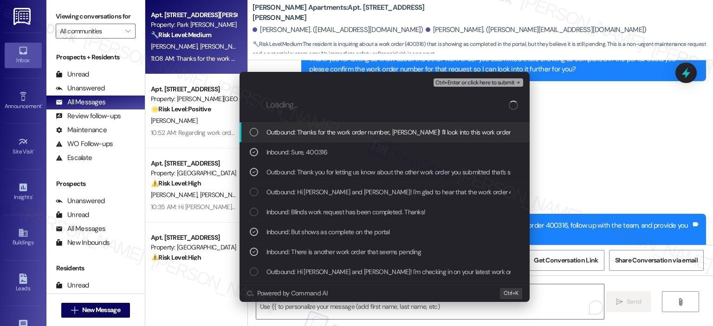
click at [303, 134] on span "Outbound: Thanks for the work order number., Harshada! I'll look into this work…" at bounding box center [536, 132] width 541 height 10
click at [471, 80] on span "Ctrl+Enter or click here to submit" at bounding box center [474, 83] width 79 height 6
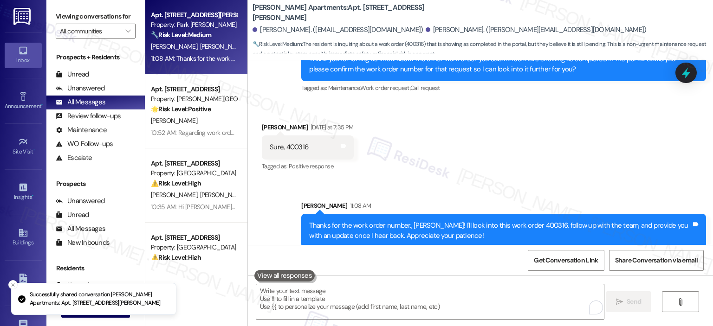
scroll to position [712, 0]
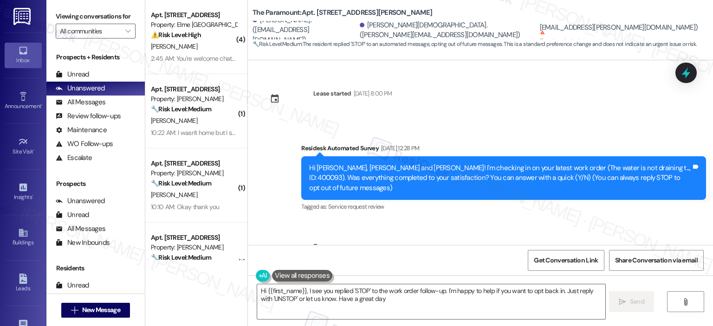
type textarea "Hi {{first_name}}, I see you replied 'STOP' to the work order follow-up. I'm ha…"
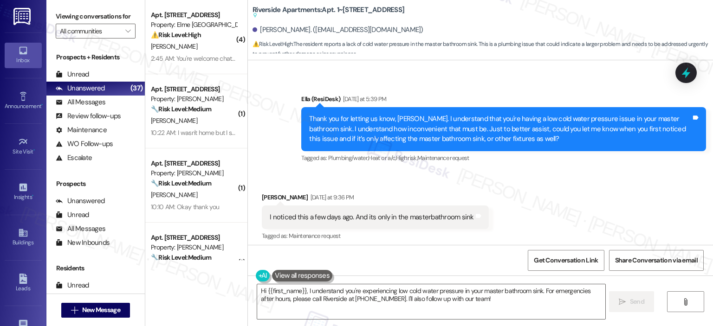
scroll to position [2590, 0]
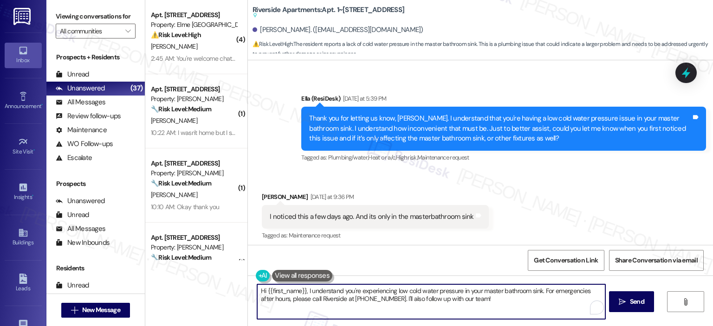
drag, startPoint x: 476, startPoint y: 298, endPoint x: 223, endPoint y: 291, distance: 253.0
click at [223, 291] on div "( 4 ) Apt. 6103, [STREET_ADDRESS] Property: Elme Alexandria ⚠️ Risk Level: High…" at bounding box center [429, 163] width 568 height 326
click at [458, 294] on textarea "Hi {{first_name}}, I understand you're experiencing low cold water pressure in …" at bounding box center [430, 301] width 348 height 35
drag, startPoint x: 467, startPoint y: 301, endPoint x: 206, endPoint y: 294, distance: 260.9
click at [206, 294] on div "( 4 ) Apt. 6103, [STREET_ADDRESS] Property: Elme Alexandria ⚠️ Risk Level: High…" at bounding box center [429, 163] width 568 height 326
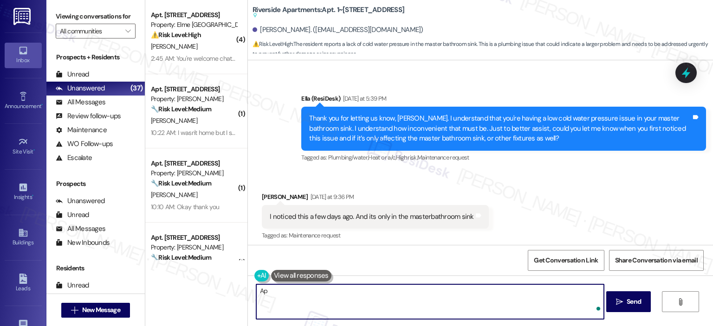
type textarea "A"
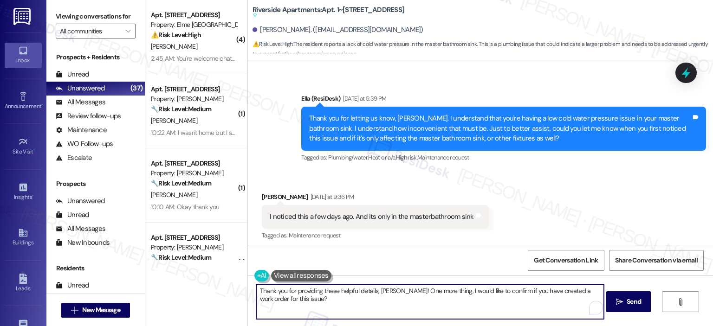
click at [332, 298] on textarea "Thank you for providing these helpful details, Myrna! One more thing, I would l…" at bounding box center [430, 301] width 348 height 35
click at [308, 304] on textarea "Thank you for providing these helpful details, Myrna! One more thing, I would l…" at bounding box center [430, 301] width 348 height 35
paste textarea "thank you for providing these helpful details—I really appreciate it. Just to c…"
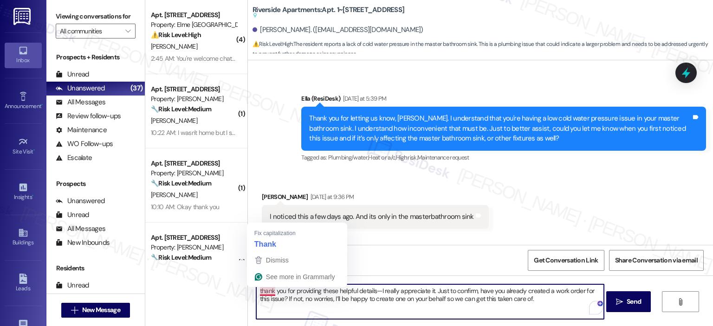
click at [256, 290] on textarea "thank you for providing these helpful details—I really appreciate it. Just to c…" at bounding box center [430, 301] width 348 height 35
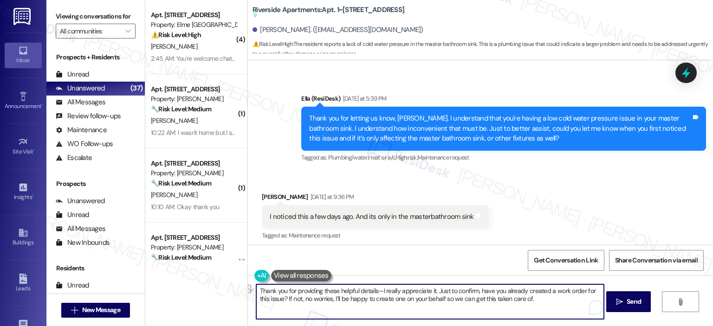
drag, startPoint x: 429, startPoint y: 291, endPoint x: 375, endPoint y: 293, distance: 54.3
click at [375, 293] on textarea "Thank you for providing these helpful details—I really appreciate it. Just to c…" at bounding box center [430, 301] width 348 height 35
drag, startPoint x: 497, startPoint y: 298, endPoint x: 395, endPoint y: 301, distance: 102.1
click at [395, 301] on textarea "Thank you for providing these helpful details, Myrna! Just to confirm, have you…" at bounding box center [430, 301] width 348 height 35
type textarea "Thank you for providing these helpful details, Myrna! Just to confirm, have you…"
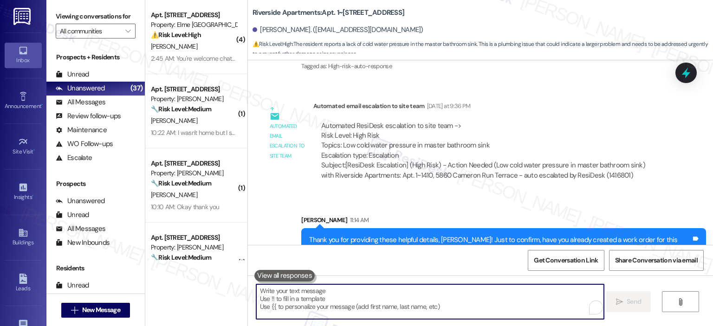
scroll to position [2838, 0]
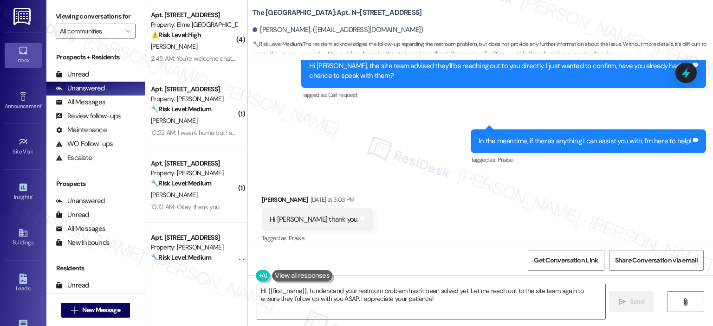
scroll to position [8177, 0]
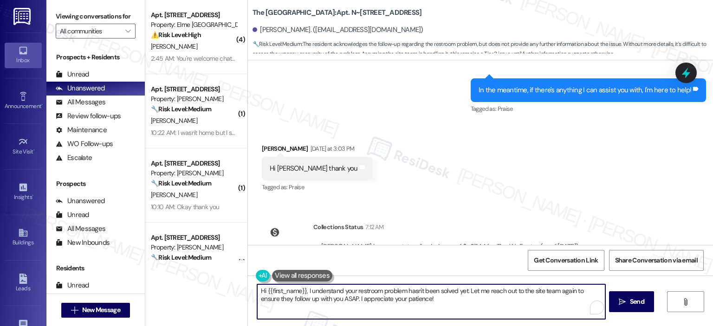
drag, startPoint x: 423, startPoint y: 300, endPoint x: 197, endPoint y: 286, distance: 226.9
click at [197, 286] on div "( 4 ) Apt. 6103, [STREET_ADDRESS] Property: Elme Alexandria ⚠️ Risk Level: High…" at bounding box center [429, 163] width 568 height 326
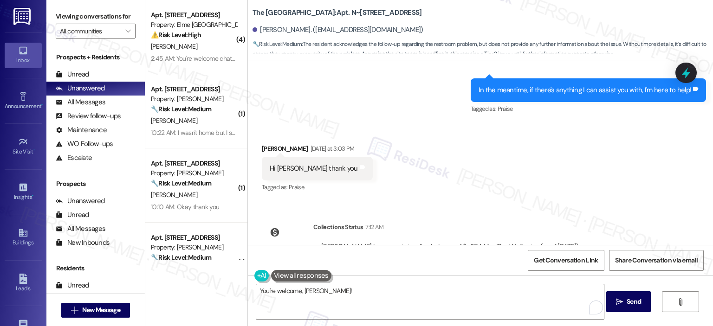
click at [338, 284] on div "You're welcome, Solomon!  Send " at bounding box center [480, 311] width 465 height 70
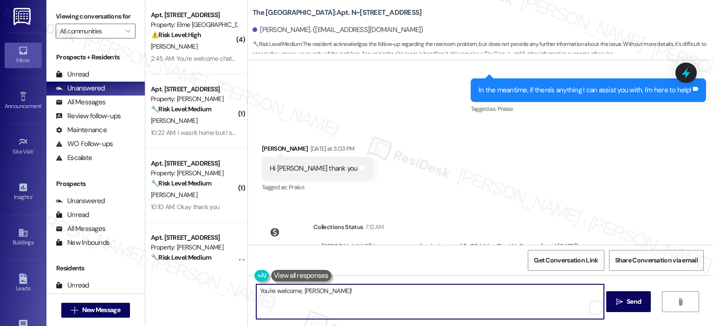
click at [338, 289] on textarea "You're welcome, Solomon!" at bounding box center [430, 301] width 348 height 35
type textarea "You're welcome, Solomon! If there's anything I can assist you with, please let …"
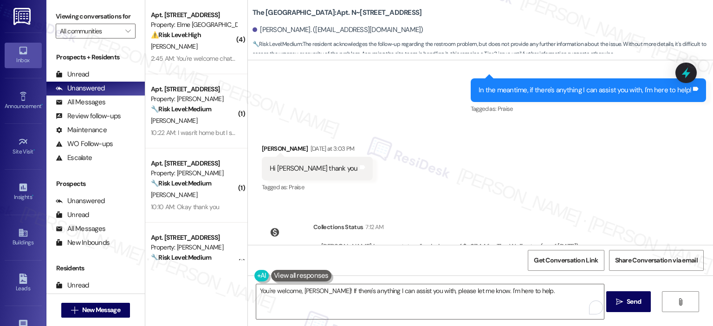
drag, startPoint x: 632, startPoint y: 302, endPoint x: 625, endPoint y: 272, distance: 30.1
click at [632, 302] on span "Send" at bounding box center [633, 302] width 14 height 10
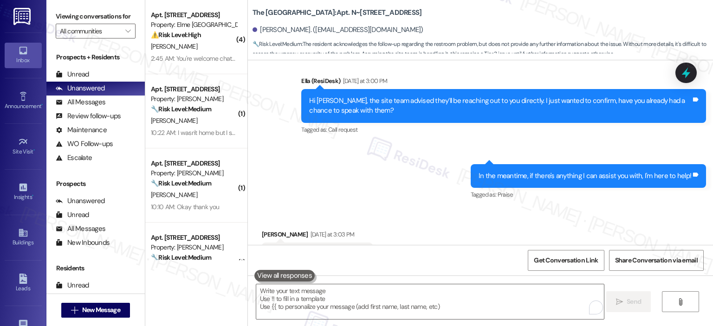
scroll to position [8242, 0]
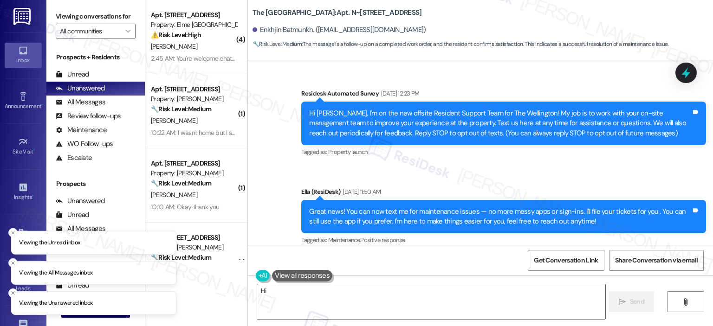
scroll to position [3414, 0]
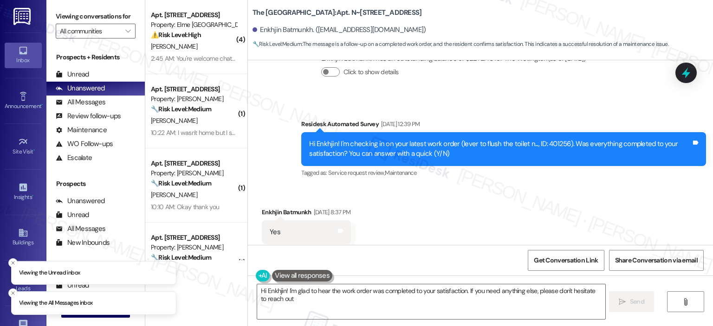
type textarea "Hi Enkhjin! I'm glad to hear the work order was completed to your satisfaction.…"
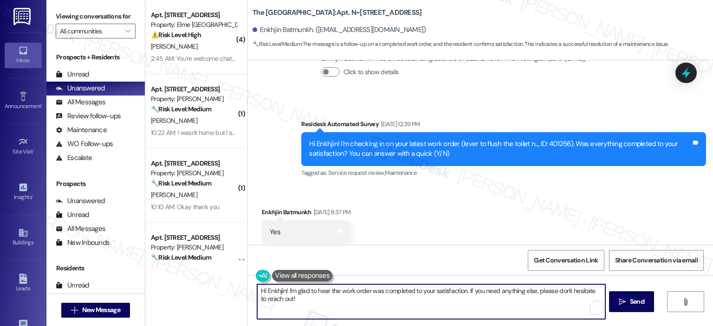
click at [290, 300] on textarea "Hi Enkhjin! I'm glad to hear the work order was completed to your satisfaction.…" at bounding box center [431, 301] width 348 height 35
drag, startPoint x: 320, startPoint y: 302, endPoint x: 465, endPoint y: 290, distance: 146.2
click at [465, 290] on textarea "Hi Enkhjin! I'm glad to hear the work order was completed to your satisfaction.…" at bounding box center [430, 301] width 348 height 35
click at [471, 298] on textarea "Hi Enkhjin! I'm glad to hear the work order was completed to your satisfaction.…" at bounding box center [430, 301] width 348 height 35
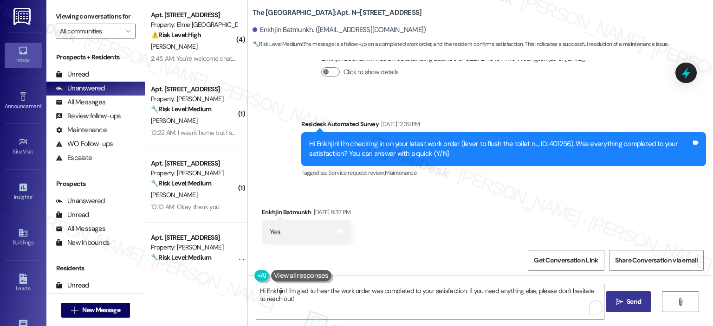
click at [632, 302] on span "Send" at bounding box center [633, 302] width 14 height 10
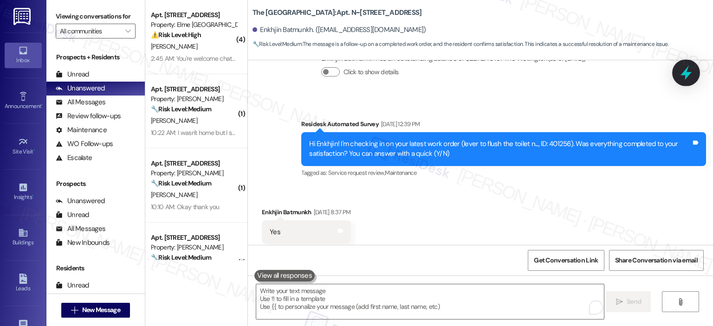
click at [683, 72] on icon at bounding box center [685, 73] width 11 height 14
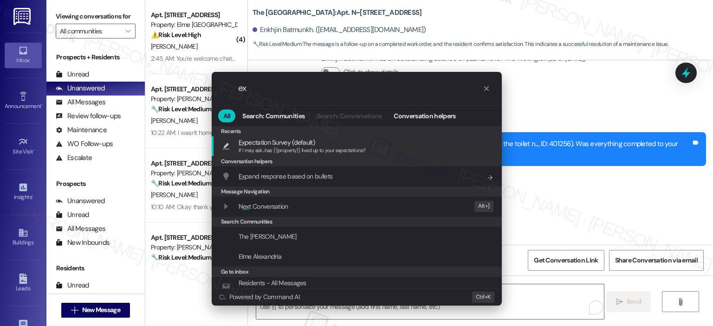
type input "ex"
click at [371, 152] on div "Ex pectation Survey (default) If I may ask...has {{property}} lived up to your …" at bounding box center [357, 145] width 271 height 17
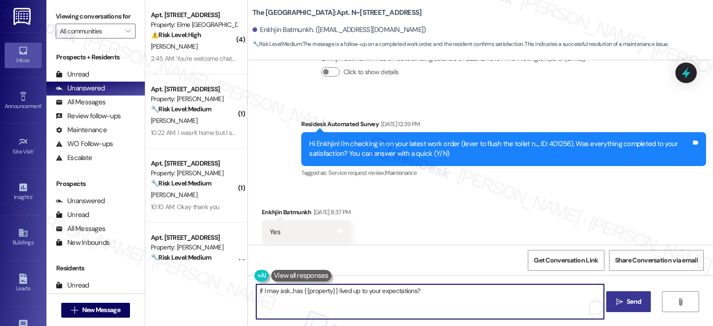
click at [256, 291] on textarea "If I may ask...has {{property}} lived up to your expectations?" at bounding box center [430, 301] width 348 height 35
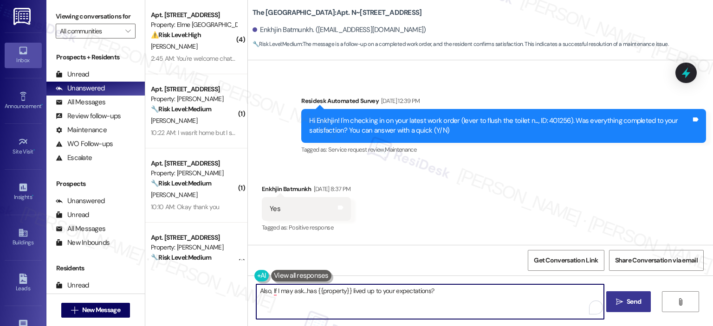
scroll to position [3414, 0]
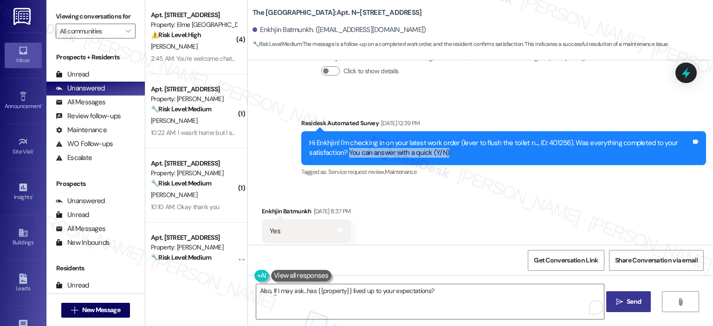
drag, startPoint x: 451, startPoint y: 131, endPoint x: 343, endPoint y: 132, distance: 108.1
click at [343, 138] on div "Hi Enkhjin! I'm checking in on your latest work order (lever to flush the toile…" at bounding box center [500, 148] width 382 height 20
copy div "You can answer with a quick (Y/N)"
click at [446, 289] on textarea "Also, If I may ask...has {{property}} lived up to your expectations?" at bounding box center [430, 301] width 348 height 35
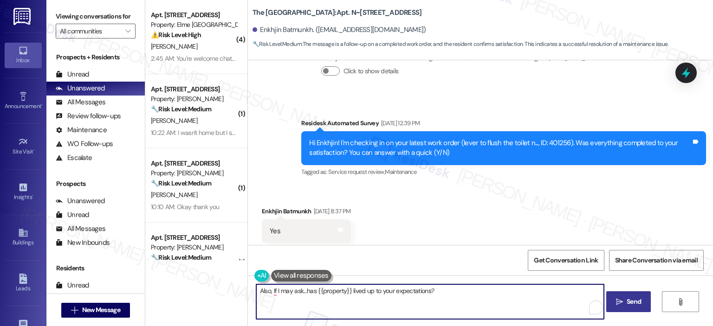
paste textarea "You can answer with a quick (Y/N)"
drag, startPoint x: 537, startPoint y: 292, endPoint x: 429, endPoint y: 295, distance: 108.6
click at [429, 295] on textarea "Also, If I may ask...has {{property}} lived up to your expectations? You can an…" at bounding box center [430, 301] width 348 height 35
type textarea "Also, If I may ask...has {{property}} lived up to your expectations?"
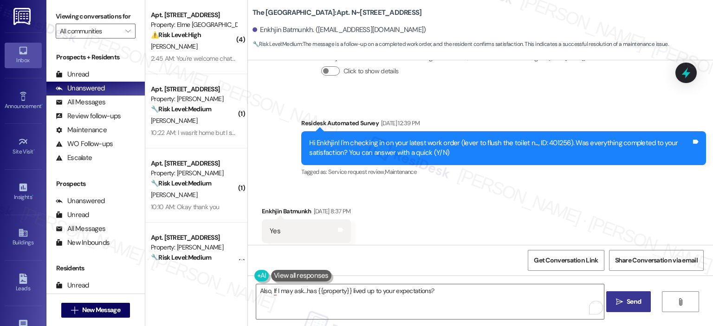
click at [637, 299] on span "Send" at bounding box center [633, 302] width 14 height 10
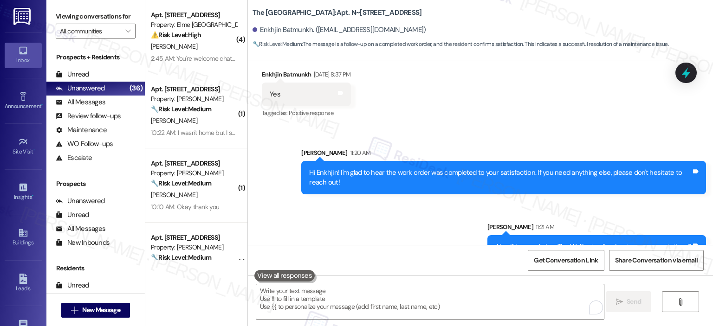
scroll to position [3553, 0]
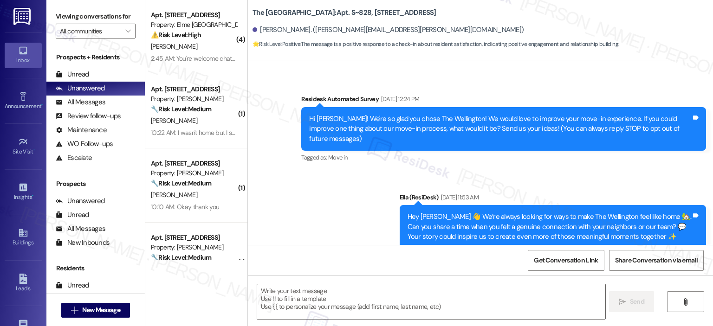
type textarea "Fetching suggested responses. Please feel free to read through the conversation…"
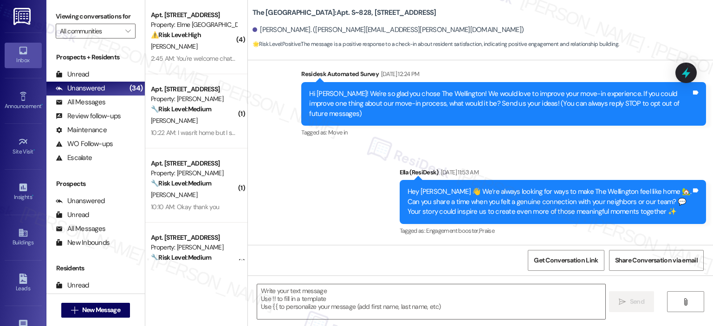
scroll to position [306, 0]
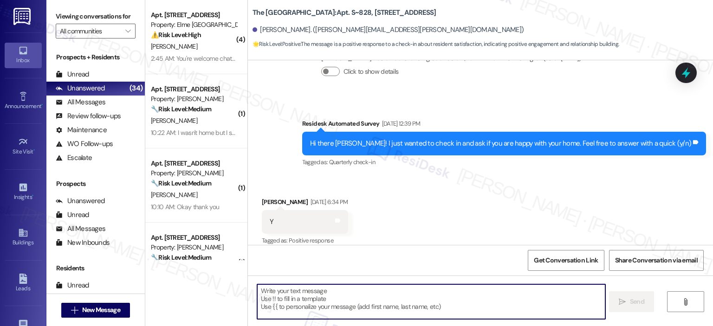
click at [331, 300] on textarea at bounding box center [431, 301] width 348 height 35
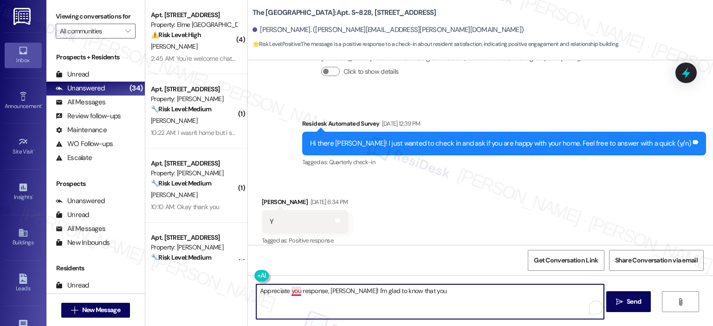
click at [294, 291] on textarea "Appreciate you response, [PERSON_NAME]! I'm glad to know that you" at bounding box center [430, 301] width 348 height 35
click at [418, 290] on textarea "Appreciate your response, [PERSON_NAME]! I'm glad to know that you" at bounding box center [430, 301] width 348 height 35
click at [504, 289] on textarea "Appreciate your response, [PERSON_NAME]! I'm glad to know that you're happy wit…" at bounding box center [430, 301] width 348 height 35
type textarea "Appreciate your response, [PERSON_NAME]! I'm glad to know that you're happy wit…"
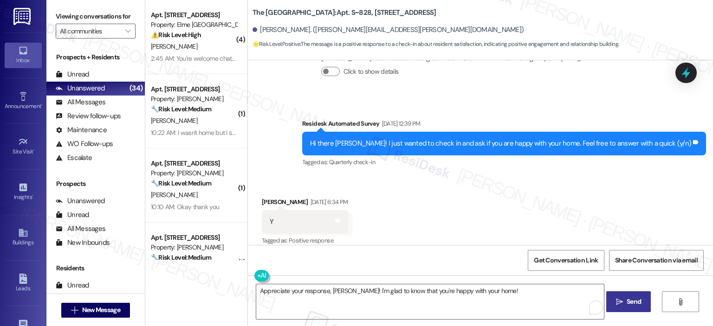
click at [630, 304] on span "Send" at bounding box center [633, 302] width 14 height 10
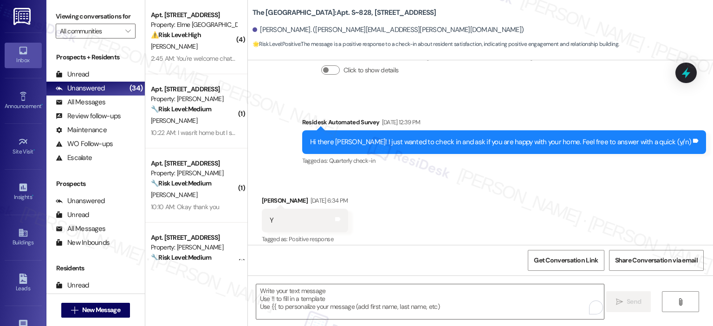
scroll to position [371, 0]
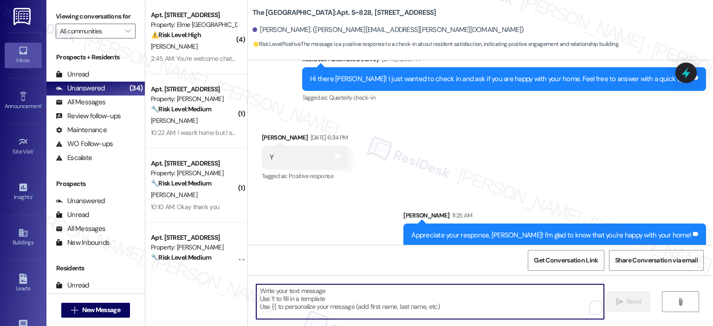
click at [498, 300] on textarea "To enrich screen reader interactions, please activate Accessibility in Grammarl…" at bounding box center [430, 301] width 348 height 35
click at [687, 71] on icon at bounding box center [686, 73] width 16 height 16
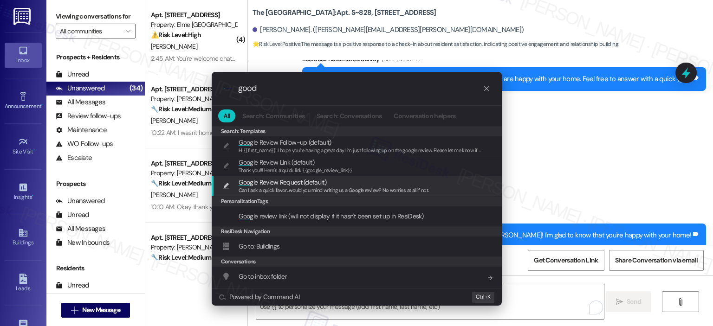
type input "good"
click at [313, 189] on span "Can I ask a quick favor...would you mind writing us a Google review? No worries…" at bounding box center [334, 190] width 190 height 6
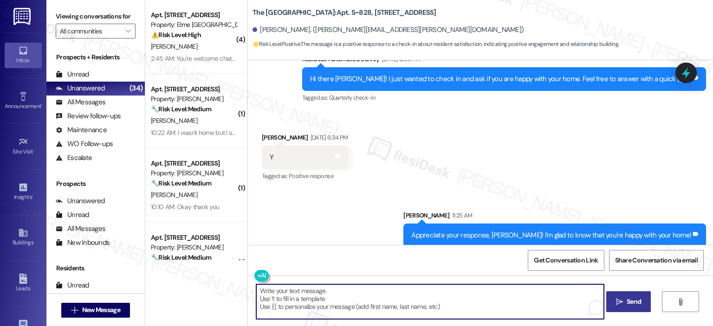
type textarea "Can I ask a quick favor...would you mind writing us a Google review? No worries…"
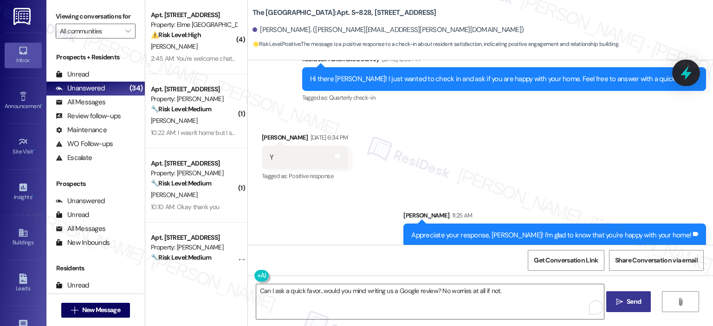
click at [683, 71] on icon at bounding box center [686, 73] width 16 height 16
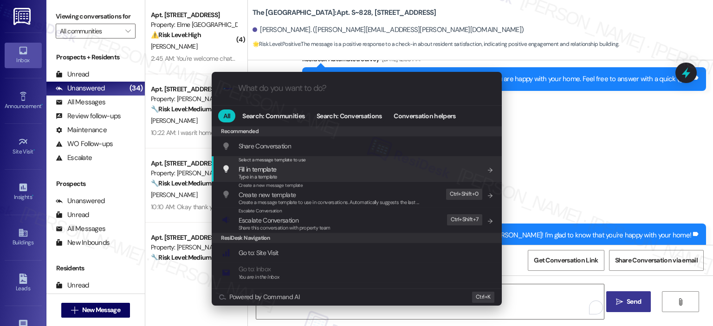
click at [293, 85] on input "What do you want to do?" at bounding box center [364, 89] width 252 height 10
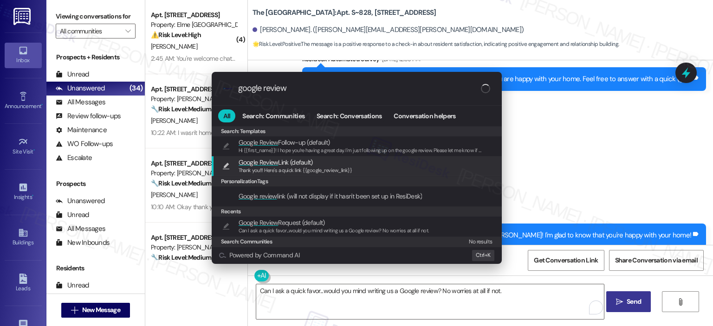
type input "google review"
click at [245, 171] on span "Thank you!!! Here's a quick link {{google_review_link}}" at bounding box center [296, 170] width 114 height 6
type textarea "Thank you!!! Here's a quick link {{google_review_link}}"
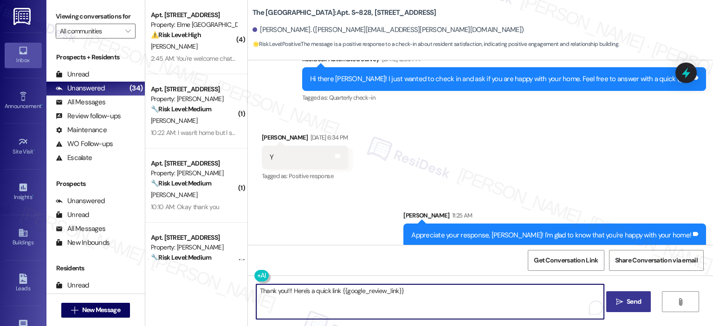
click at [408, 290] on textarea "Thank you!!! Here's a quick link {{google_review_link}}" at bounding box center [430, 301] width 348 height 35
drag, startPoint x: 414, startPoint y: 295, endPoint x: 226, endPoint y: 287, distance: 188.6
click at [226, 287] on div "( 4 ) Apt. 6103, [STREET_ADDRESS] Property: Elme Alexandria ⚠️ Risk Level: High…" at bounding box center [429, 163] width 568 height 326
click at [695, 71] on div at bounding box center [686, 72] width 28 height 26
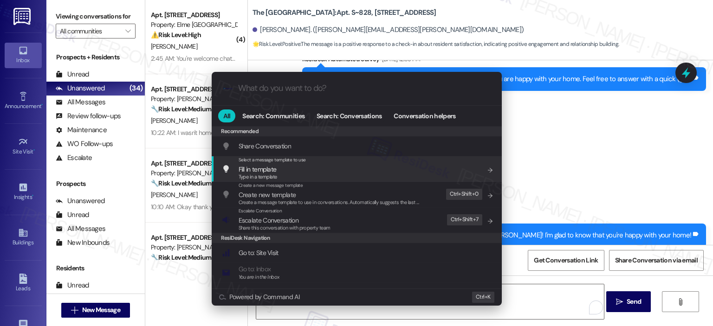
click at [275, 90] on input "What do you want to do?" at bounding box center [364, 89] width 252 height 10
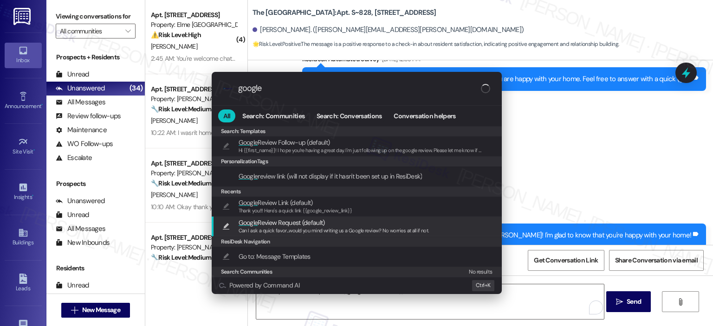
type input "google"
click at [319, 233] on span "Can I ask a quick favor...would you mind writing us a Google review? No worries…" at bounding box center [334, 230] width 190 height 6
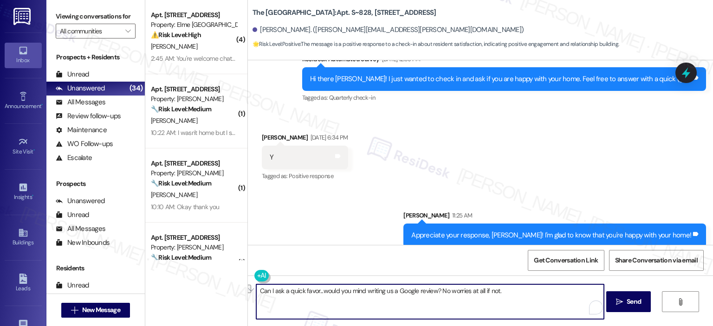
drag, startPoint x: 478, startPoint y: 294, endPoint x: 251, endPoint y: 292, distance: 227.9
click at [251, 292] on div "Can I ask a quick favor...would you mind writing us a Google review? No worries…" at bounding box center [480, 311] width 465 height 70
click at [335, 303] on textarea "Can I ask a quick favor...would you mind writing us a Google review? No worries…" at bounding box center [430, 301] width 348 height 35
paste textarea "Here's a quick link {{google_review_link}} Thank you!"
type textarea "Can I ask a quick favor...would you mind writing us a Google review? Here's a q…"
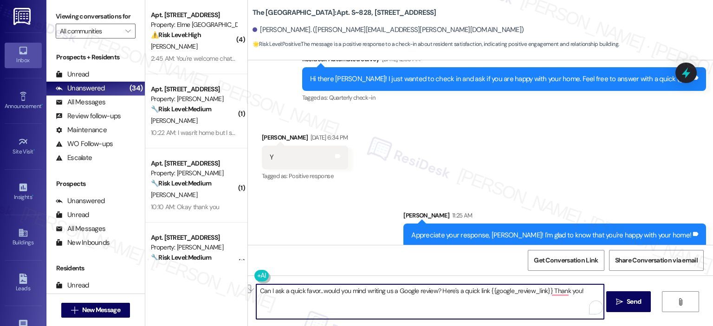
click at [336, 311] on textarea "Can I ask a quick favor...would you mind writing us a Google review? Here's a q…" at bounding box center [430, 301] width 348 height 35
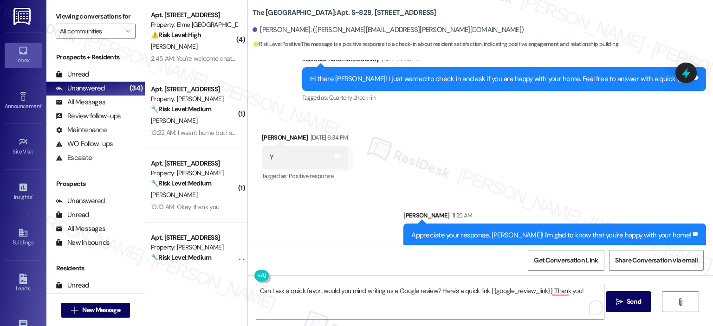
click at [614, 304] on span " Send" at bounding box center [628, 302] width 29 height 10
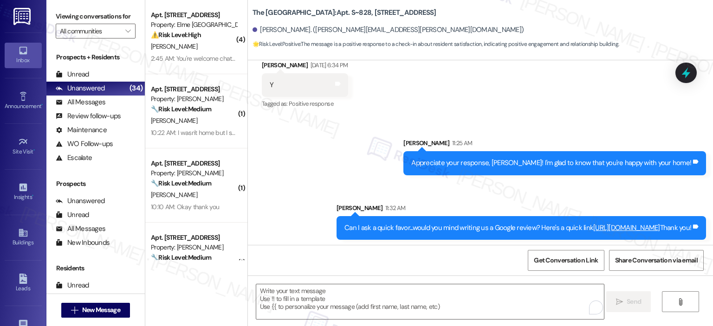
scroll to position [445, 0]
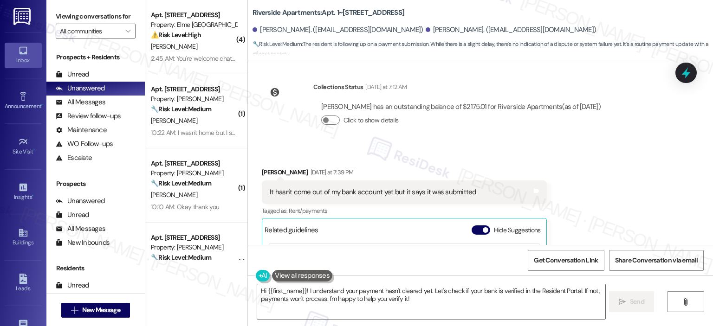
scroll to position [3829, 0]
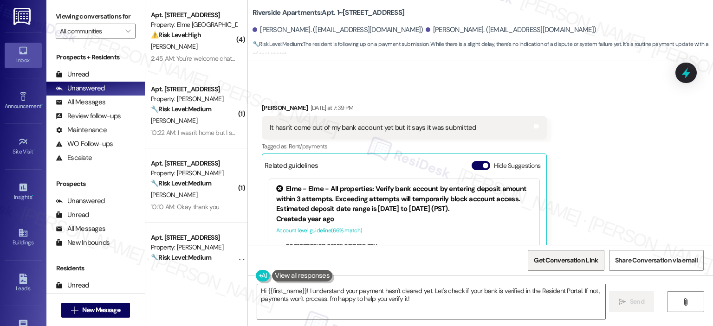
click at [544, 257] on span "Get Conversation Link" at bounding box center [566, 261] width 64 height 10
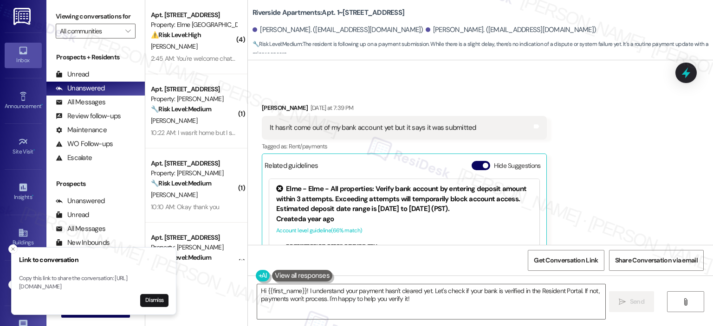
drag, startPoint x: 19, startPoint y: 278, endPoint x: 139, endPoint y: 285, distance: 119.4
click at [139, 285] on p "Copy this link to share the conversation: [URL][DOMAIN_NAME]" at bounding box center [93, 283] width 149 height 16
copy p "[URL][DOMAIN_NAME]"
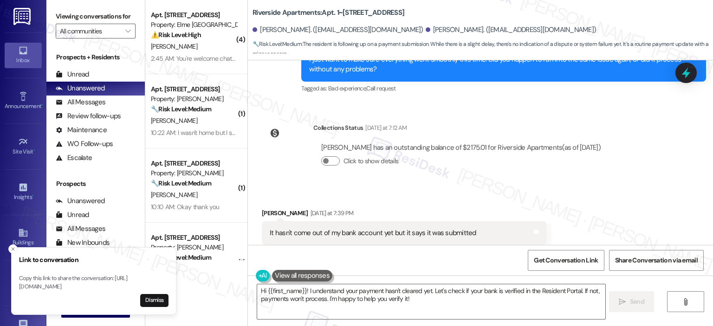
scroll to position [3692, 0]
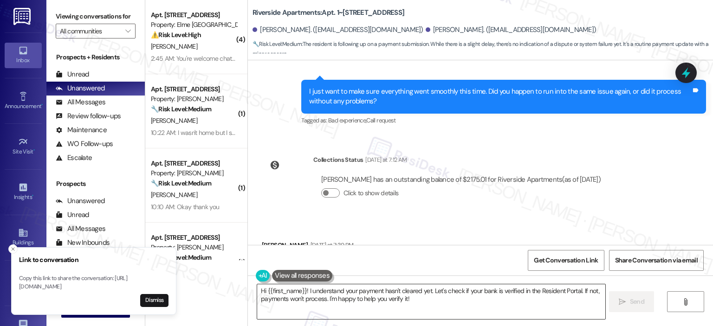
click at [395, 291] on textarea "Hi {{first_name}}! I understand your payment hasn't cleared yet. Let's check if…" at bounding box center [431, 301] width 348 height 35
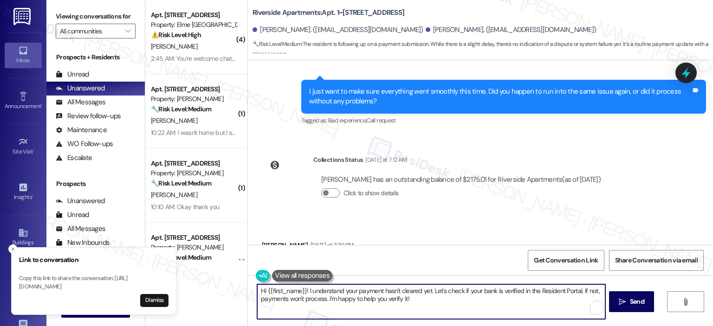
drag, startPoint x: 423, startPoint y: 302, endPoint x: 241, endPoint y: 288, distance: 181.9
click at [247, 288] on div "Riverside Apartments: Apt. 1~1007, 5860 Cameron Run Terrace Madisen Slagle. (ms…" at bounding box center [479, 163] width 465 height 326
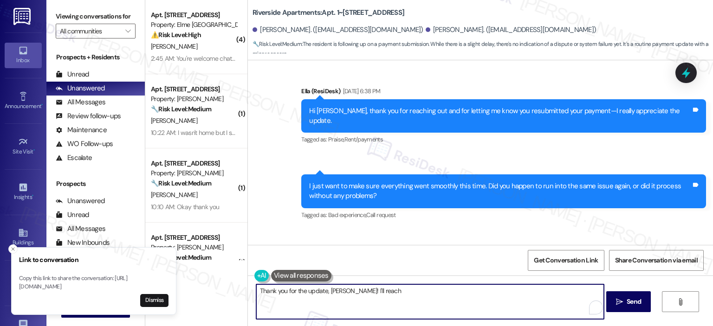
scroll to position [3365, 0]
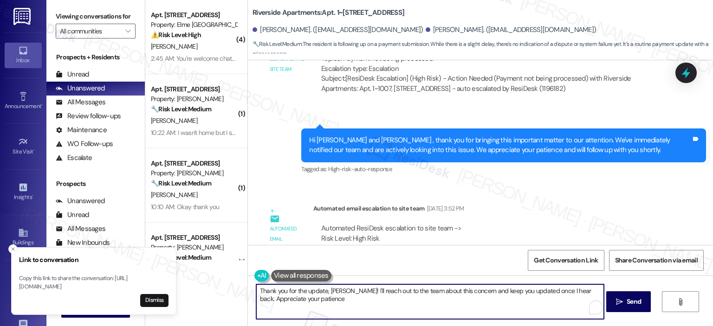
click at [351, 298] on textarea "Thank you for the update, Madisen! I'll reach out to the team about this concer…" at bounding box center [430, 301] width 348 height 35
type textarea "Thank you for the update, Madisen! I'll reach out to the team about this concer…"
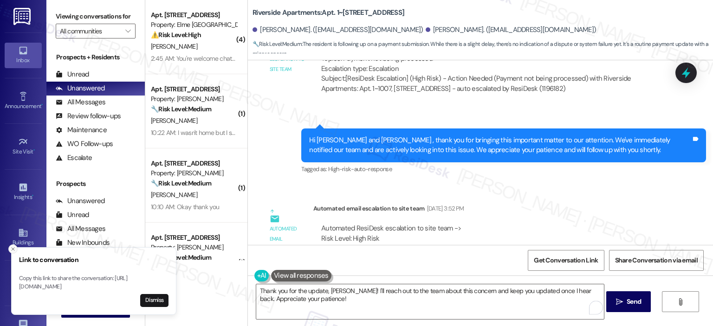
click at [14, 245] on button "Close toast" at bounding box center [12, 249] width 9 height 9
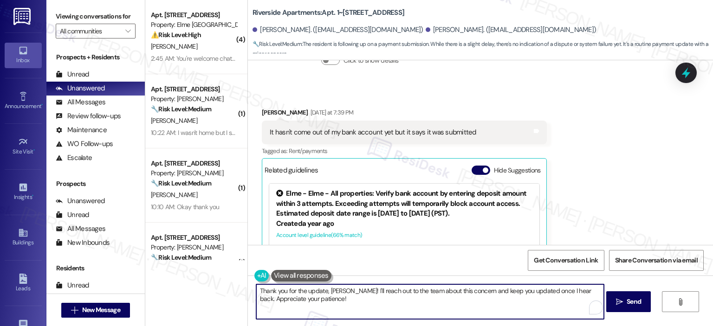
scroll to position [3829, 0]
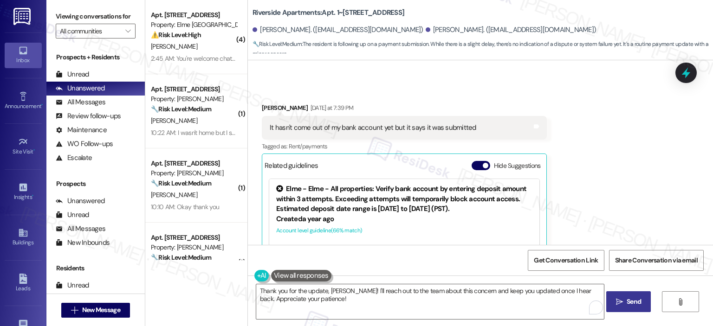
click at [625, 297] on span "Send" at bounding box center [634, 302] width 18 height 10
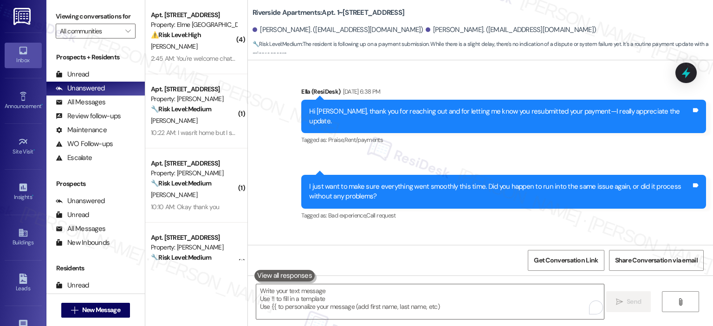
scroll to position [3904, 0]
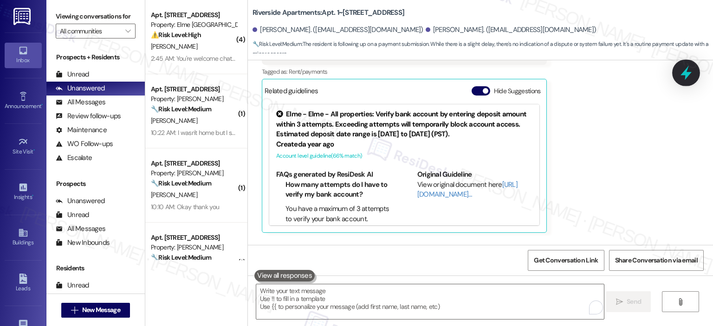
click at [683, 80] on icon at bounding box center [686, 73] width 16 height 16
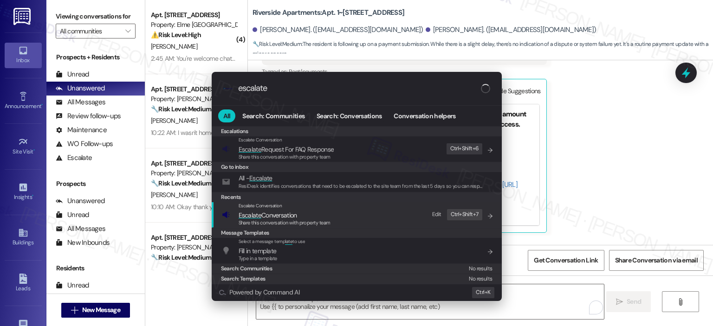
type input "escalate"
click at [301, 216] on span "Escalate Conversation" at bounding box center [285, 215] width 92 height 10
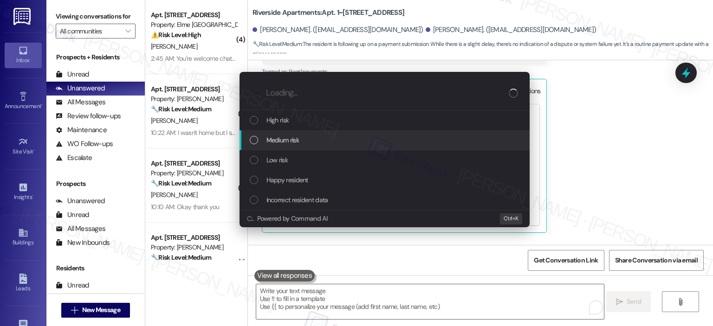
click at [293, 138] on span "Medium risk" at bounding box center [282, 140] width 32 height 10
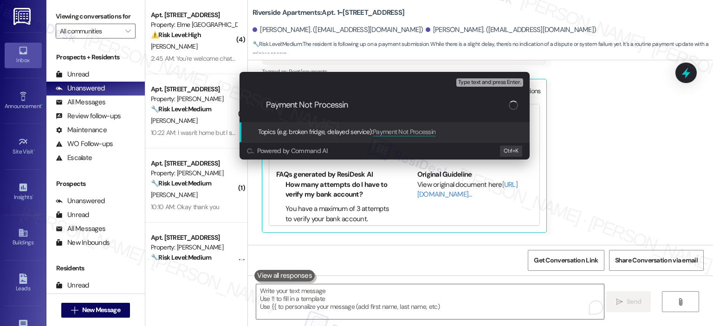
type input "Payment Not Processing"
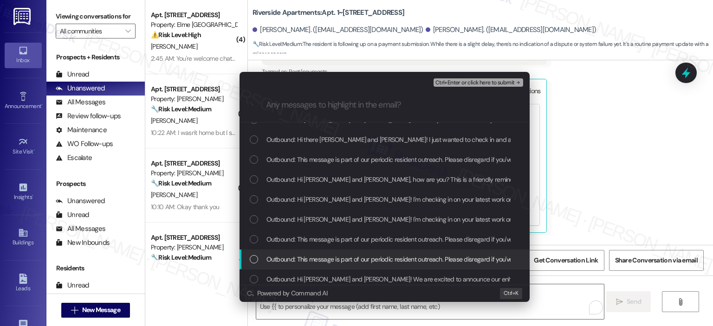
scroll to position [0, 0]
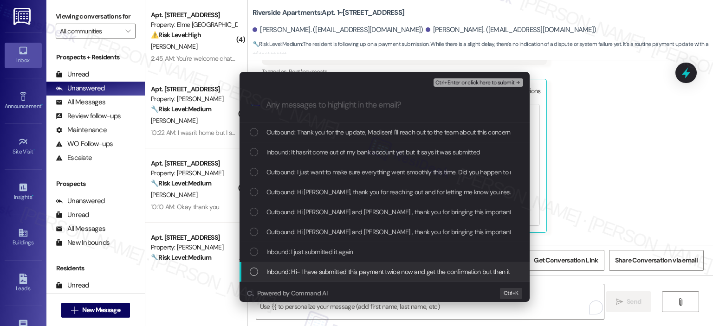
click at [254, 268] on div "List of options" at bounding box center [254, 272] width 8 height 8
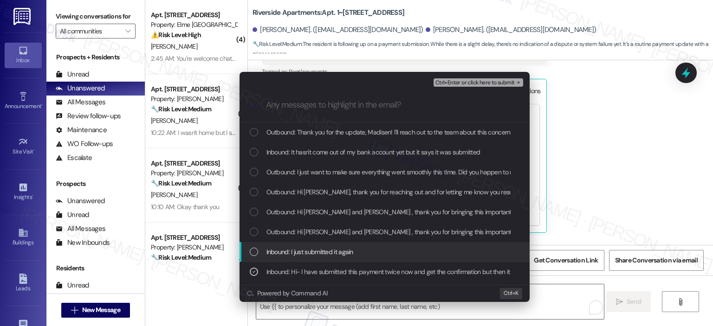
click at [254, 252] on div "List of options" at bounding box center [254, 252] width 8 height 8
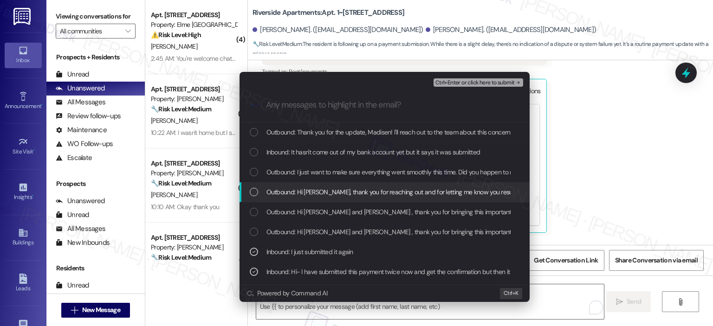
click at [262, 191] on div "Outbound: Hi Madisen, thank you for reaching out and for letting me know you re…" at bounding box center [385, 192] width 271 height 10
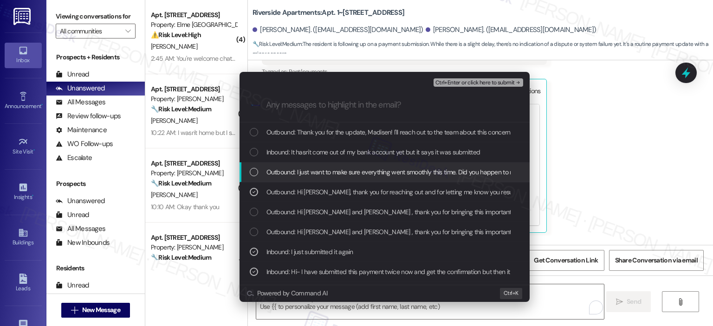
click at [258, 169] on div "Outbound: I just want to make sure everything went smoothly this time. Did you …" at bounding box center [385, 172] width 271 height 10
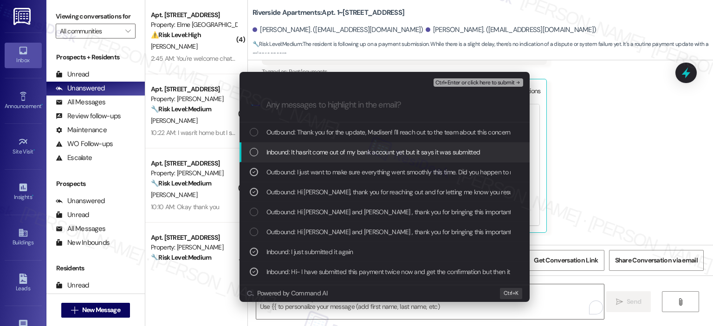
click at [257, 148] on div "List of options" at bounding box center [254, 152] width 8 height 8
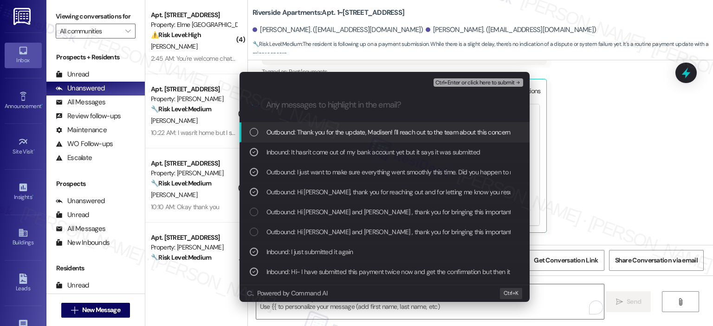
click at [253, 129] on div "List of options" at bounding box center [254, 132] width 8 height 8
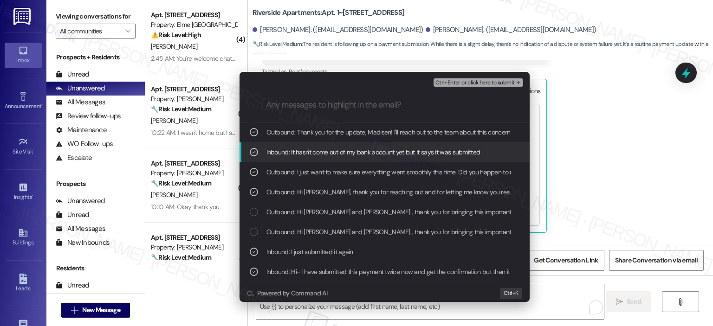
click at [457, 81] on span "Ctrl+Enter or click here to submit" at bounding box center [474, 83] width 79 height 6
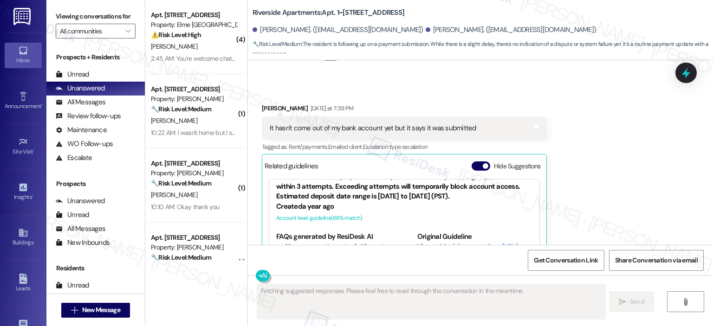
scroll to position [19, 0]
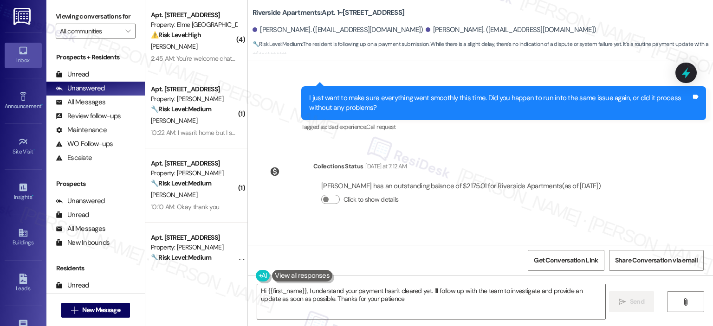
type textarea "Hi {{first_name}}, I understand your payment hasn't cleared yet. I'll follow up…"
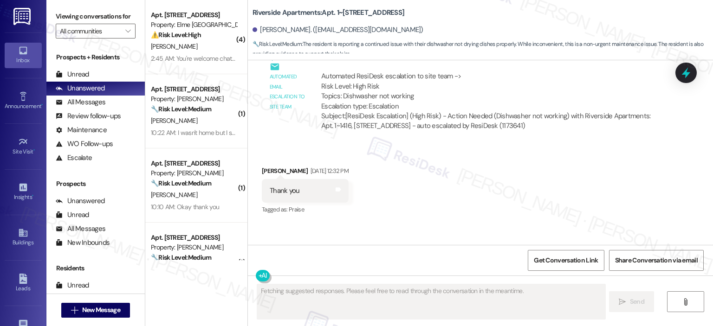
scroll to position [4965, 0]
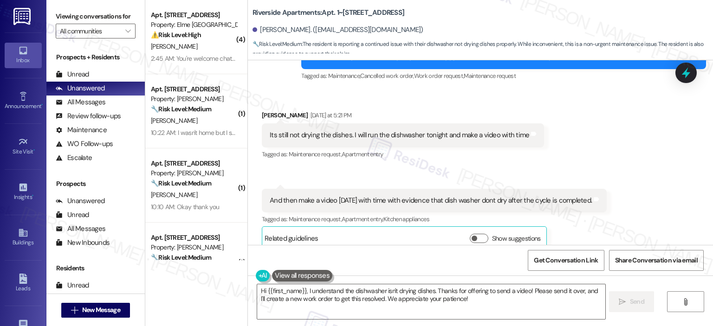
drag, startPoint x: 709, startPoint y: 241, endPoint x: 709, endPoint y: 234, distance: 6.5
click at [709, 234] on div "Received via SMS [PERSON_NAME] [DATE] at 5:21 PM Its still not drying the dishe…" at bounding box center [480, 174] width 465 height 168
click at [428, 300] on textarea "Hi {{first_name}}, I understand the dishwasher isn't drying dishes. Thanks for …" at bounding box center [431, 301] width 348 height 35
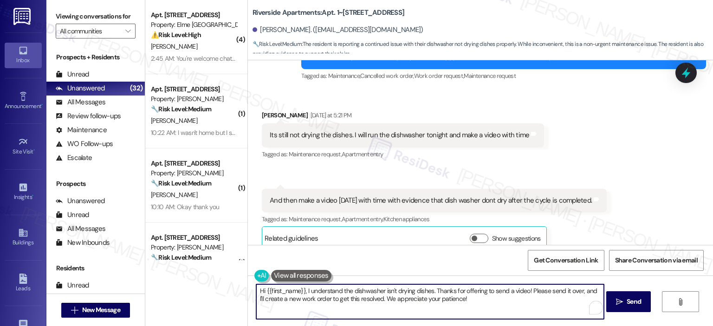
drag, startPoint x: 486, startPoint y: 306, endPoint x: 294, endPoint y: 295, distance: 192.0
click at [294, 295] on textarea "Hi {{first_name}}, I understand the dishwasher isn't drying dishes. Thanks for …" at bounding box center [430, 301] width 348 height 35
click at [408, 297] on textarea "Hi {{first_name}}, I understand the dishwasher isn't drying dishes. Thanks for …" at bounding box center [430, 301] width 348 height 35
drag, startPoint x: 486, startPoint y: 300, endPoint x: 234, endPoint y: 293, distance: 252.5
click at [234, 293] on div "( 4 ) Apt. 6103, [STREET_ADDRESS] Property: Elme Alexandria ⚠️ Risk Level: High…" at bounding box center [429, 163] width 568 height 326
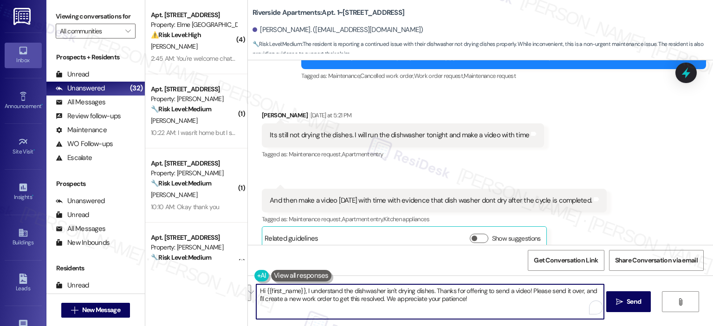
type textarea "A"
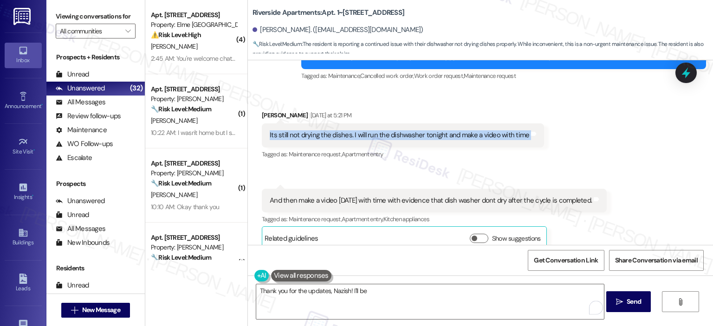
drag, startPoint x: 263, startPoint y: 124, endPoint x: 537, endPoint y: 123, distance: 274.7
click at [537, 123] on div "Received via SMS [PERSON_NAME] [DATE] at 5:21 PM Its still not drying the dishe…" at bounding box center [403, 135] width 296 height 65
copy div "Its still not drying the dishes. I will run the dishwasher tonight and make a v…"
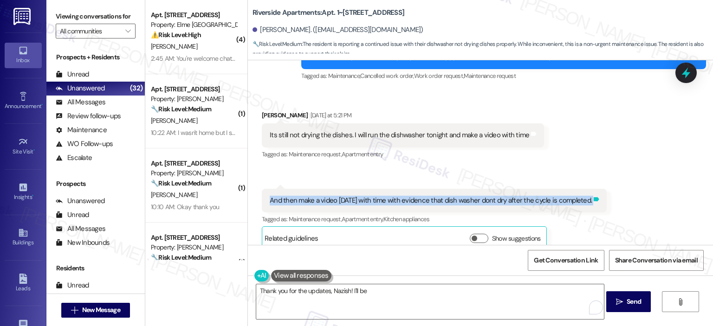
drag, startPoint x: 265, startPoint y: 189, endPoint x: 591, endPoint y: 190, distance: 326.7
click at [591, 190] on div "And then make a video [DATE] with time with evidence that dish washer dont dry …" at bounding box center [434, 201] width 345 height 24
click at [593, 196] on icon at bounding box center [596, 199] width 7 height 7
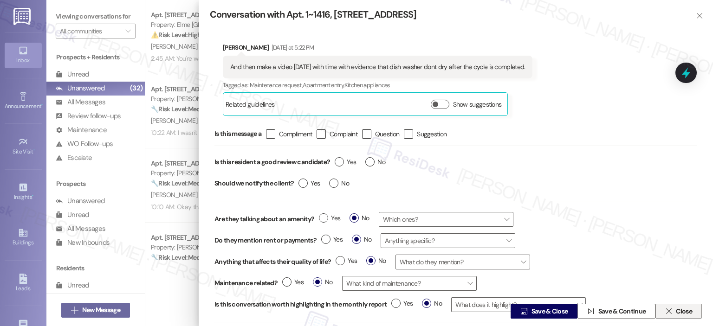
click at [681, 310] on span "Close" at bounding box center [684, 312] width 16 height 10
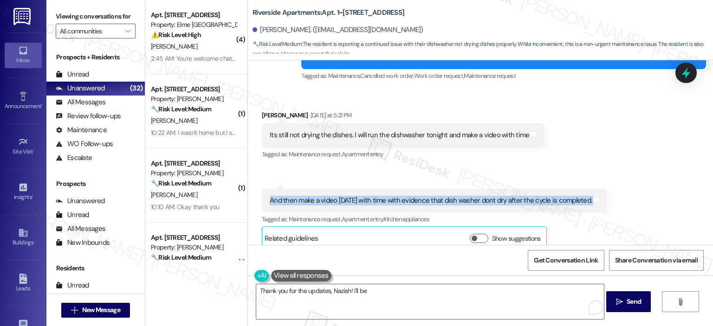
drag, startPoint x: 258, startPoint y: 188, endPoint x: 592, endPoint y: 196, distance: 333.7
click at [592, 196] on div "And then make a video [DATE] with time with evidence that dish washer dont dry …" at bounding box center [434, 201] width 345 height 24
copy div "And then make a video [DATE] with time with evidence that dish washer dont dry …"
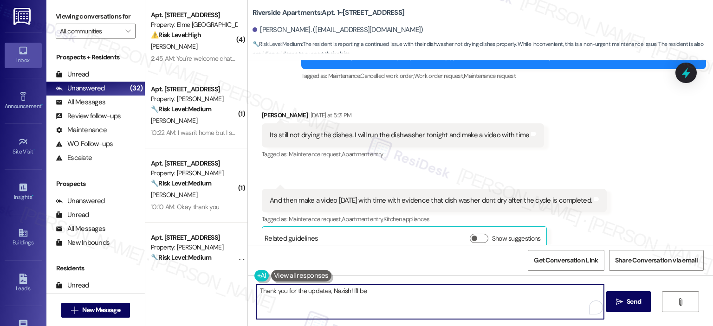
click at [338, 297] on textarea "Thank you for the updates, Nazish! I'll be" at bounding box center [430, 301] width 348 height 35
drag, startPoint x: 380, startPoint y: 290, endPoint x: 240, endPoint y: 290, distance: 139.7
click at [240, 290] on div "( 4 ) Apt. 6103, [STREET_ADDRESS] Property: Elme Alexandria ⚠️ Risk Level: High…" at bounding box center [429, 163] width 568 height 326
paste textarea "thank you for letting me know that the dishwasher is still not drying the dishe…"
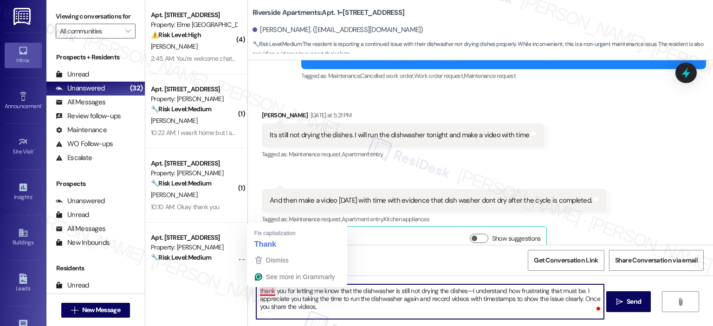
click at [256, 292] on textarea "thank you for letting me know that the dishwasher is still not drying the dishe…" at bounding box center [430, 301] width 348 height 35
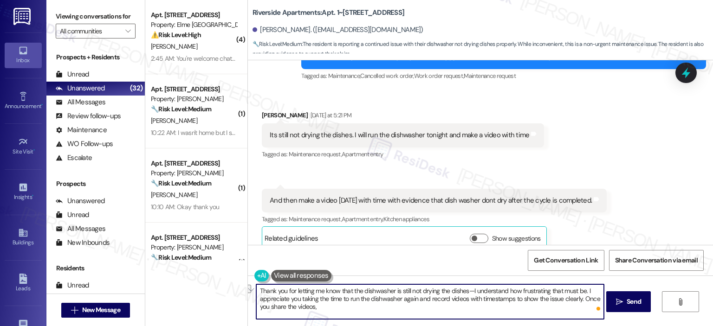
drag, startPoint x: 347, startPoint y: 291, endPoint x: 292, endPoint y: 291, distance: 54.8
click at [292, 291] on textarea "Thank you for letting me know that the dishwasher is still not drying the dishe…" at bounding box center [430, 301] width 348 height 35
drag, startPoint x: 576, startPoint y: 290, endPoint x: 459, endPoint y: 284, distance: 117.1
click at [459, 284] on textarea "Thank you for the updates about the dishwasher is still not drying the dishes—I…" at bounding box center [430, 301] width 348 height 35
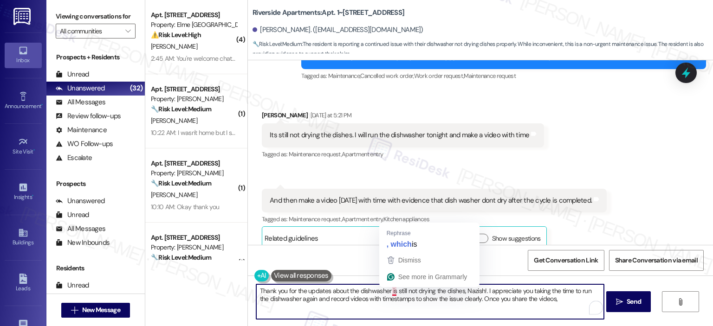
click at [391, 291] on textarea "Thank you for the updates about the dishwasher is still not drying the dishes, …" at bounding box center [430, 301] width 348 height 35
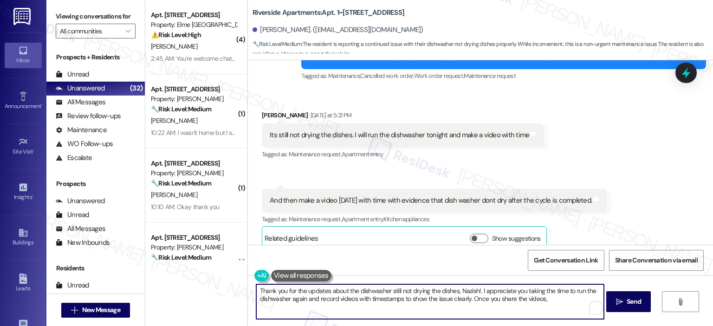
click at [477, 292] on textarea "Thank you for the updates about the dishwasher still not drying the dishes, Naz…" at bounding box center [430, 301] width 348 height 35
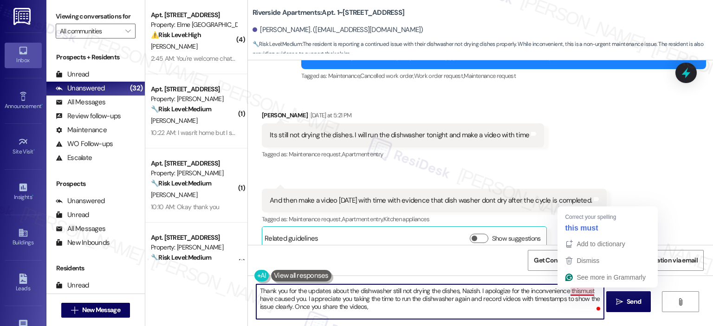
click at [579, 289] on textarea "Thank you for the updates about the dishwasher still not drying the dishes, Naz…" at bounding box center [430, 301] width 348 height 35
click at [576, 291] on textarea "Thank you for the updates about the dishwasher still not drying the dishes, Naz…" at bounding box center [430, 301] width 348 height 35
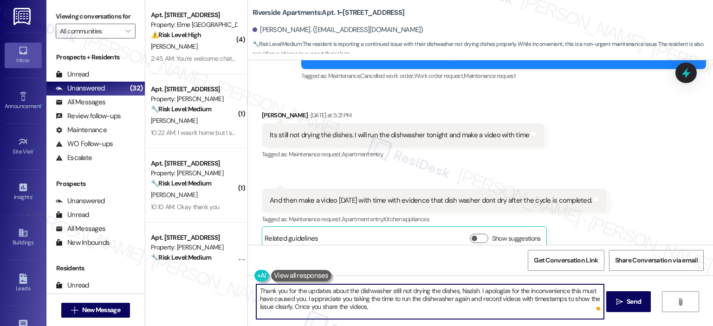
click at [370, 306] on textarea "Thank you for the updates about the dishwasher still not drying the dishes, Naz…" at bounding box center [430, 301] width 348 height 35
type textarea "Thank you for the updates about the dishwasher still not drying the dishes, Naz…"
click at [626, 298] on span "Send" at bounding box center [633, 302] width 14 height 10
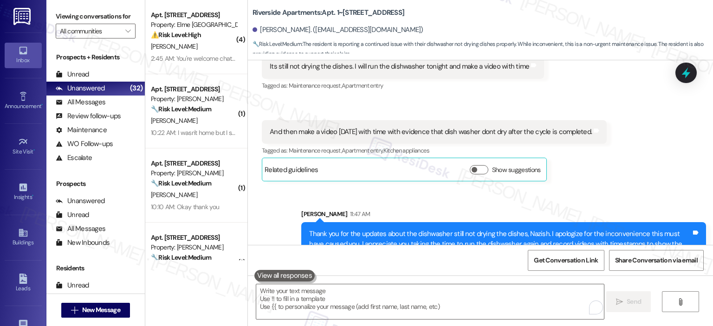
scroll to position [5050, 0]
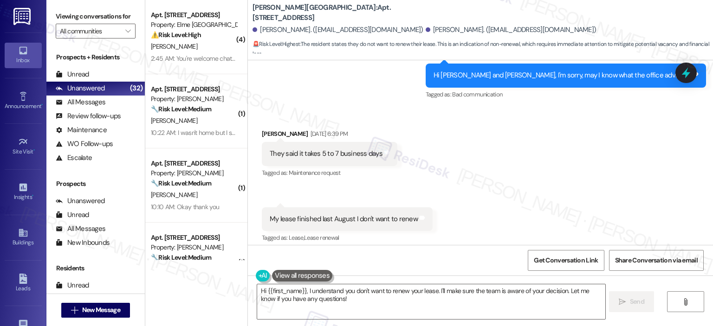
scroll to position [11692, 0]
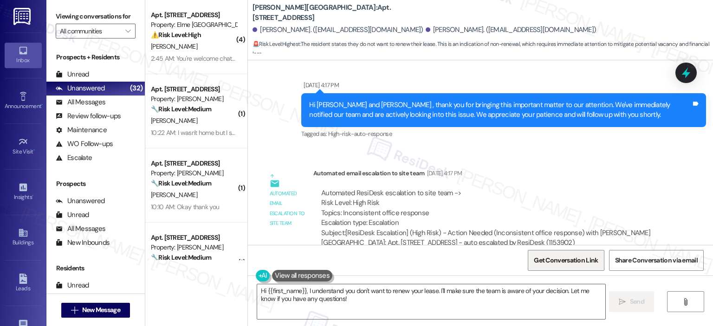
click at [566, 264] on span "Get Conversation Link" at bounding box center [566, 261] width 64 height 10
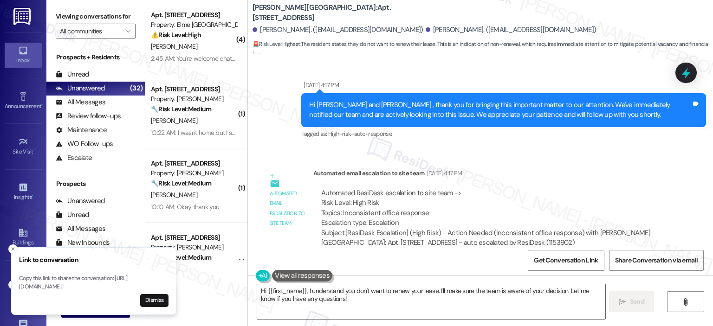
drag, startPoint x: 19, startPoint y: 278, endPoint x: 140, endPoint y: 284, distance: 120.3
click at [140, 284] on p "Copy this link to share the conversation: [URL][DOMAIN_NAME]" at bounding box center [93, 283] width 149 height 16
copy p "https://www.theresidesk.com/text/insights-conversations/1153902/share-conversat…"
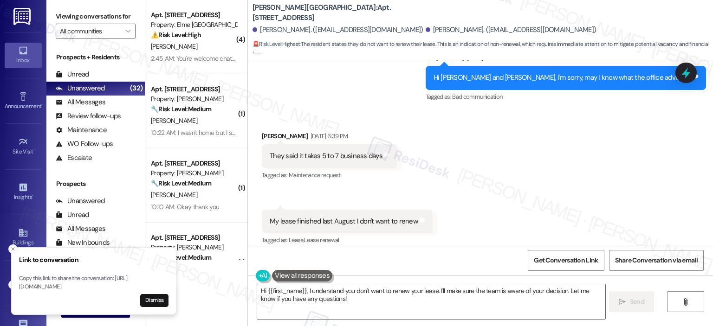
scroll to position [11924, 0]
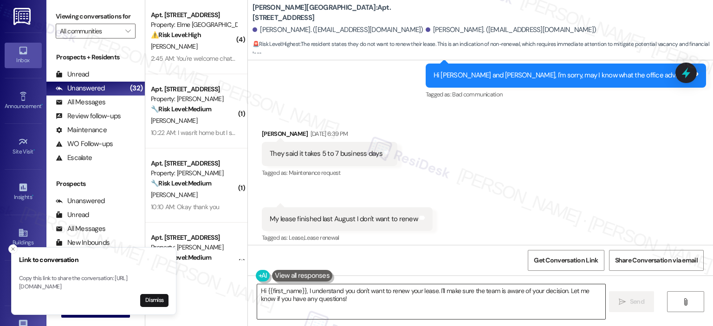
click at [329, 295] on textarea "Hi {{first_name}}, I understand you don't want to renew your lease. I'll make s…" at bounding box center [431, 301] width 348 height 35
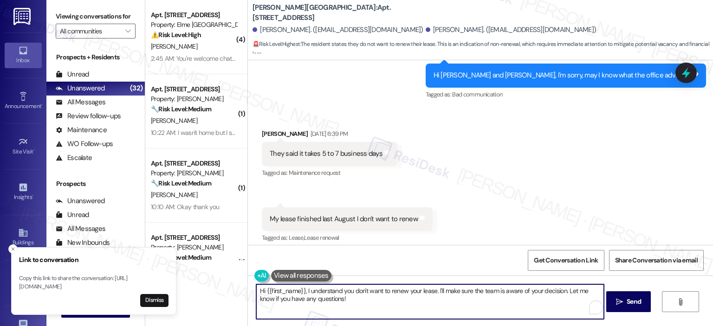
click at [303, 290] on textarea "Hi {{first_name}}, I understand you don't want to renew your lease. I'll make s…" at bounding box center [430, 301] width 348 height 35
drag, startPoint x: 365, startPoint y: 304, endPoint x: 435, endPoint y: 291, distance: 70.8
click at [435, 291] on textarea "Hi {{first_name}}, I understand you don't want to renew your lease. I'll make s…" at bounding box center [430, 301] width 348 height 35
click at [310, 310] on textarea "Hi {{first_name}}, I understand you don't want to renew your lease. I just want…" at bounding box center [430, 301] width 348 height 35
paste textarea "’ve decided not to renew your lease. I just wanted to confirm—have you already …"
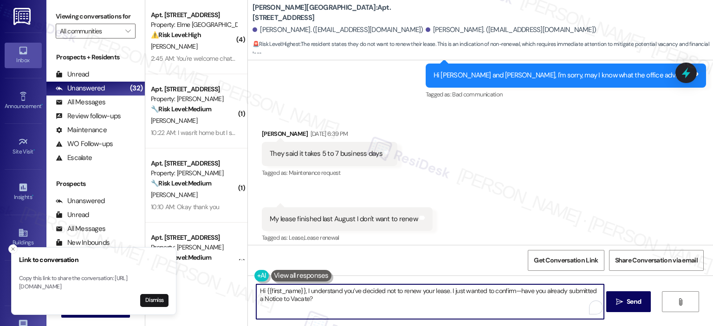
scroll to position [11692, 0]
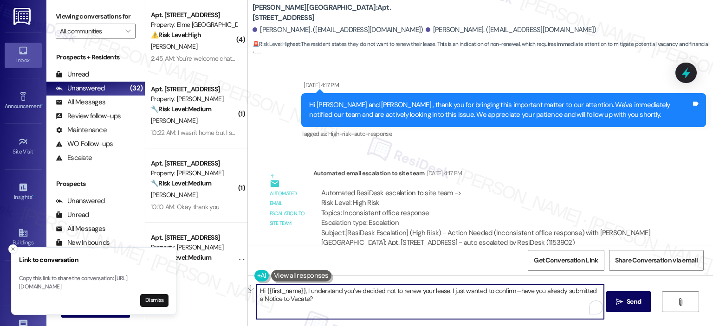
drag, startPoint x: 302, startPoint y: 292, endPoint x: 245, endPoint y: 294, distance: 56.6
click at [251, 294] on div "Hi {{first_name}}, I understand you’ve decided not to renew your lease. I just …" at bounding box center [425, 302] width 349 height 36
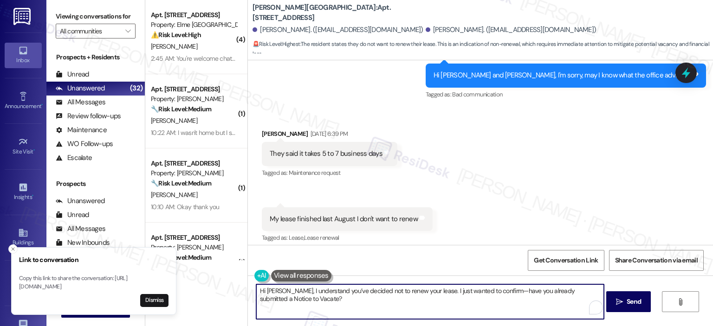
click at [502, 291] on textarea "Hi Mamadou, I understand you’ve decided not to renew your lease. I just wanted …" at bounding box center [430, 301] width 348 height 35
type textarea "Hi Mamadou, I understand you’ve decided not to renew your lease. I just wanted …"
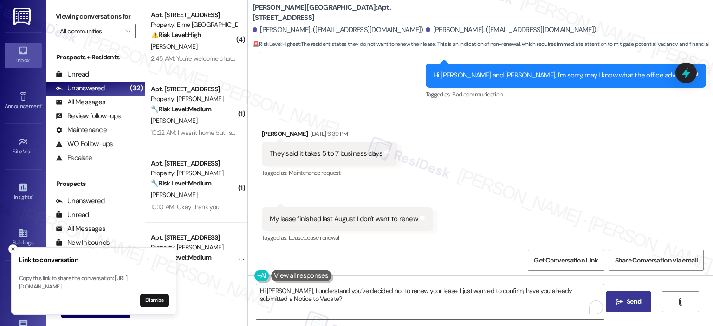
click at [620, 298] on icon "" at bounding box center [619, 301] width 7 height 7
click at [10, 246] on icon "Close toast" at bounding box center [13, 249] width 6 height 6
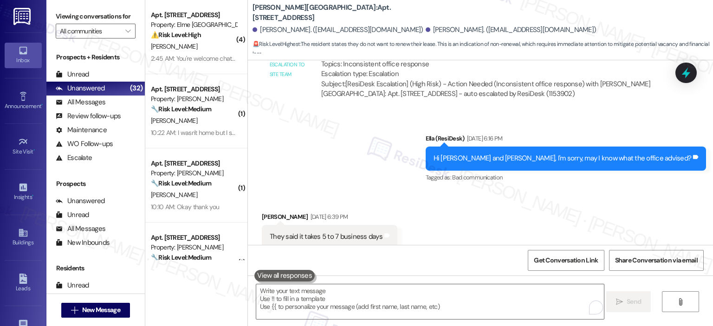
scroll to position [11998, 0]
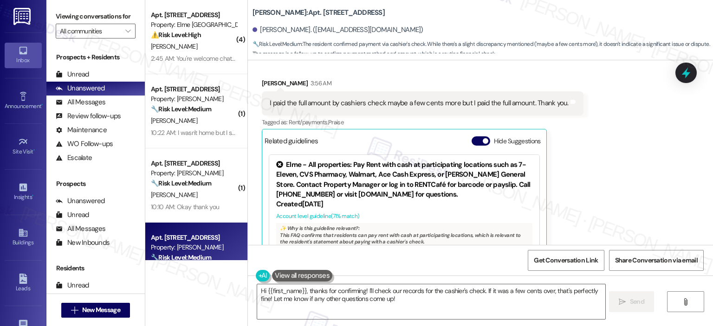
scroll to position [9335, 0]
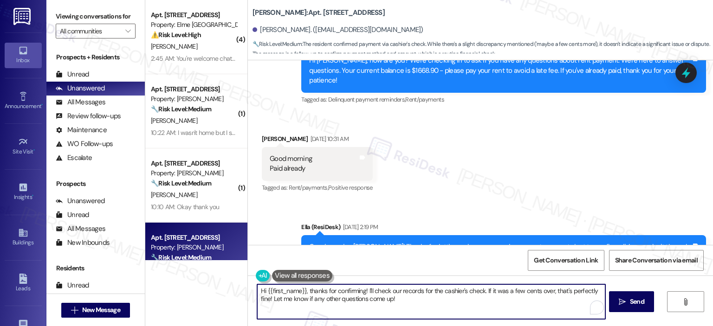
drag, startPoint x: 402, startPoint y: 298, endPoint x: 265, endPoint y: 295, distance: 136.9
click at [265, 295] on textarea "Hi {{first_name}}, thanks for confirming! I'll check our records for the cashie…" at bounding box center [431, 301] width 348 height 35
click at [304, 289] on textarea "Hi {{first_name}}, thanks for confirming! I'll check our records for the cashie…" at bounding box center [430, 301] width 348 height 35
drag, startPoint x: 301, startPoint y: 289, endPoint x: 254, endPoint y: 288, distance: 46.9
click at [254, 288] on div "Hi {{first_name}}, thanks for confirming! I'll check our records for the cashie…" at bounding box center [480, 311] width 465 height 70
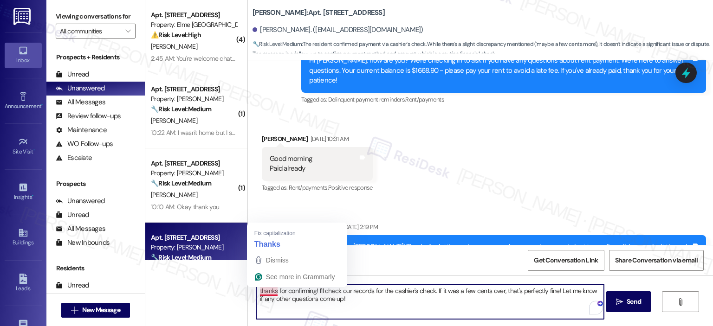
click at [256, 291] on textarea "thanks for confirming! I'll check our records for the cashier's check. If it wa…" at bounding box center [430, 301] width 348 height 35
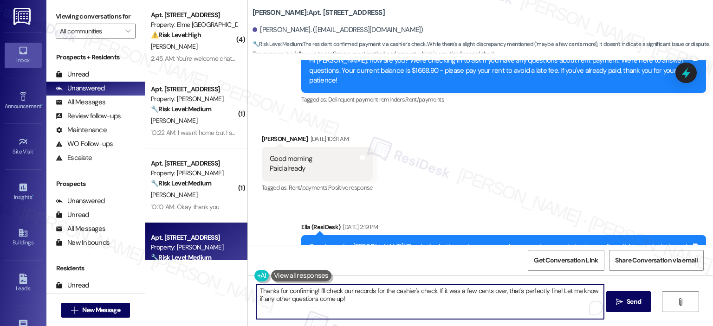
click at [315, 290] on textarea "Thanks for confirming! I'll check our records for the cashier's check. If it wa…" at bounding box center [430, 301] width 348 height 35
click at [316, 290] on textarea "Thanks for confirming!, Tony! I'll check our records for the cashier's check. I…" at bounding box center [430, 301] width 348 height 35
drag, startPoint x: 572, startPoint y: 288, endPoint x: 329, endPoint y: 289, distance: 242.2
click at [329, 289] on textarea "Thanks for confirming, Tony! I'll check our records for the cashier's check. If…" at bounding box center [430, 301] width 348 height 35
click at [312, 290] on textarea "Thanks for confirming, Tony! I'll check with team aLet me know if any other que…" at bounding box center [430, 301] width 348 height 35
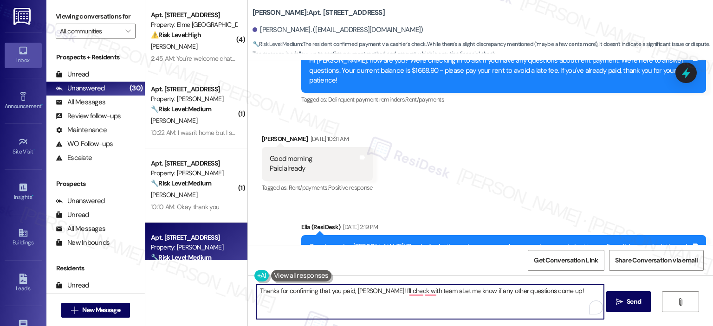
scroll to position [9567, 0]
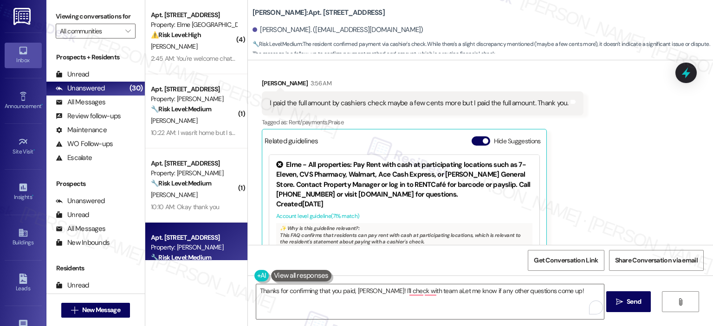
click at [707, 237] on div "Survey, sent via SMS Residesk Automated Survey Apr 30, 2024 at 12:19 PM Hi Tony…" at bounding box center [480, 152] width 465 height 185
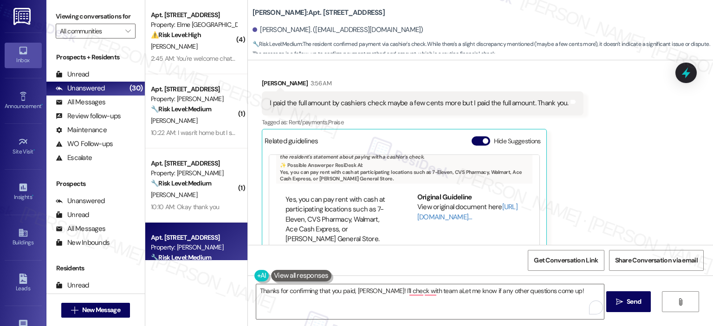
scroll to position [9335, 0]
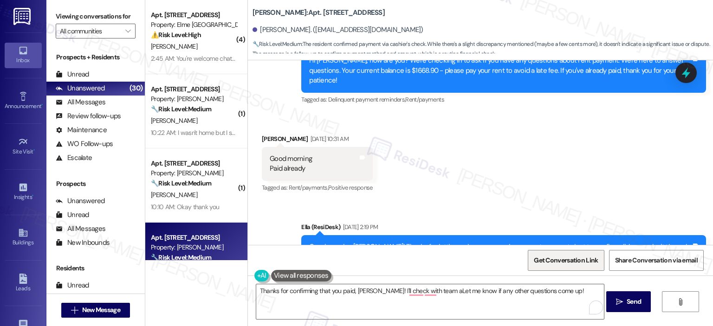
click at [570, 261] on span "Get Conversation Link" at bounding box center [566, 261] width 64 height 10
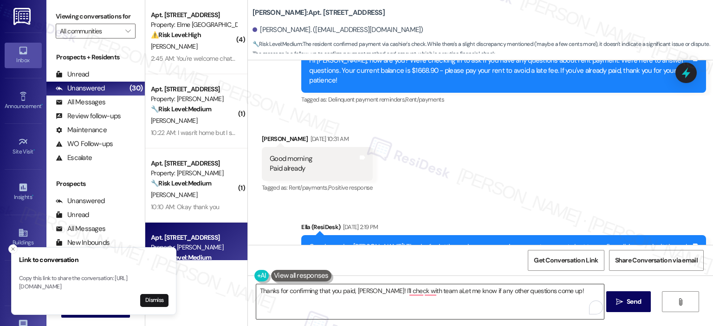
click at [351, 291] on textarea "Thanks for confirming that you paid, Tony! I'll check with team aLet me know if…" at bounding box center [430, 301] width 348 height 35
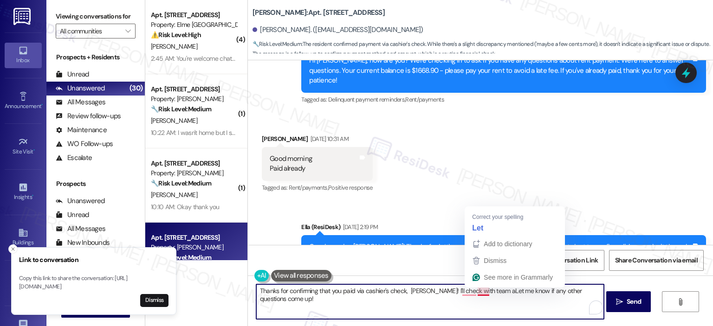
click at [466, 298] on textarea "Thanks for confirming that you paid via cashier's check, Tony! I'll check with …" at bounding box center [430, 301] width 348 height 35
click at [475, 292] on textarea "Thanks for confirming that you paid via cashier's check, Tony! I'll check with …" at bounding box center [430, 301] width 348 height 35
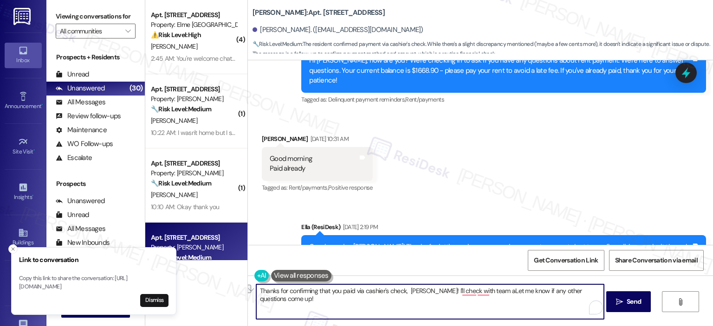
drag, startPoint x: 475, startPoint y: 292, endPoint x: 427, endPoint y: 293, distance: 48.3
click at [427, 293] on textarea "Thanks for confirming that you paid via cashier's check, Tony! I'll check with …" at bounding box center [430, 301] width 348 height 35
click at [396, 300] on textarea "Thanks for confirming that you paid via cashier's check, Tony! I'll inform the …" at bounding box center [430, 301] width 348 height 35
drag, startPoint x: 416, startPoint y: 300, endPoint x: 333, endPoint y: 299, distance: 83.5
click at [333, 299] on textarea "Thanks for confirming that you paid via cashier's check, Tony! I'll inform the …" at bounding box center [430, 301] width 348 height 35
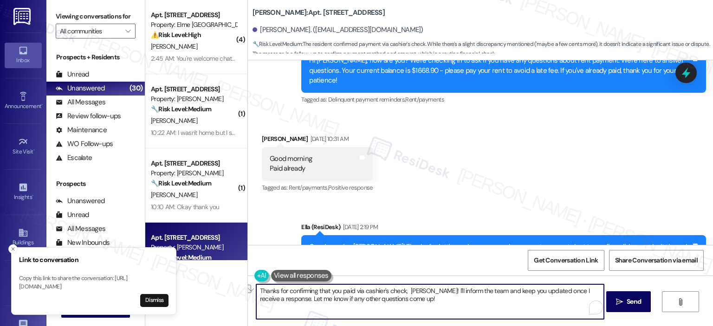
click at [333, 299] on textarea "Thanks for confirming that you paid via cashier's check, Tony! I'll inform the …" at bounding box center [430, 301] width 348 height 35
drag, startPoint x: 417, startPoint y: 301, endPoint x: 322, endPoint y: 300, distance: 95.1
click at [322, 300] on textarea "Thanks for confirming that you paid via cashier's check, Tony! I'll inform the …" at bounding box center [430, 301] width 348 height 35
click at [369, 298] on textarea "Thanks for confirming that you paid via cashier's check, Tony! I'll inform the …" at bounding box center [430, 301] width 348 height 35
click at [379, 298] on textarea "Thanks for confirming that you paid via cashier's check, Tony! I'll inform the …" at bounding box center [430, 301] width 348 height 35
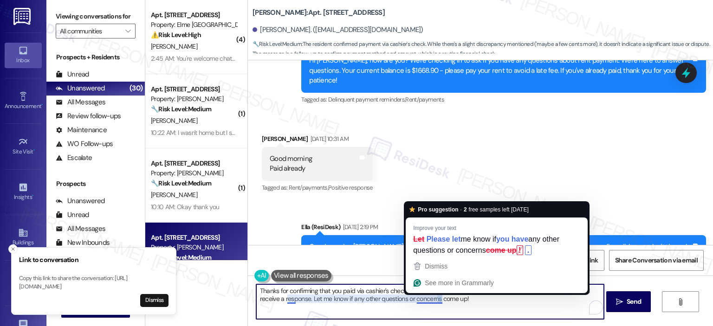
click at [470, 306] on textarea "Thanks for confirming that you paid via cashier's check, Tony! I'll inform the …" at bounding box center [430, 301] width 348 height 35
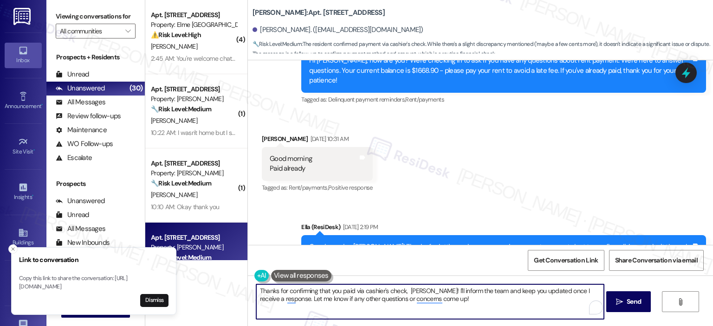
drag, startPoint x: 411, startPoint y: 297, endPoint x: 378, endPoint y: 299, distance: 33.0
click at [378, 299] on textarea "Thanks for confirming that you paid via cashier's check, Tony! I'll inform the …" at bounding box center [430, 301] width 348 height 35
type textarea "Thanks for confirming that you paid via cashier's check, Tony! I'll inform the …"
click at [622, 297] on span " Send" at bounding box center [628, 302] width 29 height 10
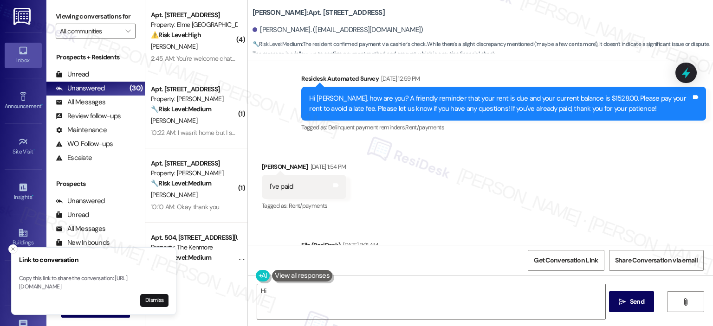
scroll to position [9017, 0]
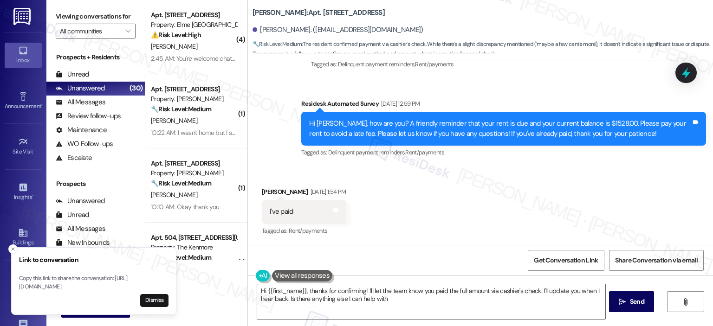
type textarea "Hi {{first_name}}, thanks for confirming! I'll let the team know you paid the f…"
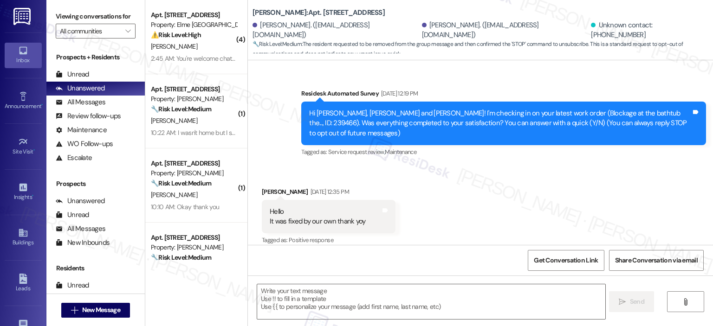
scroll to position [3867, 0]
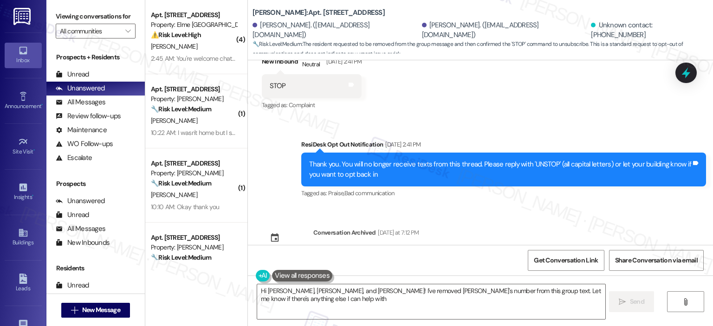
type textarea "Hi [PERSON_NAME], [PERSON_NAME], and [PERSON_NAME]! I've removed [PERSON_NAME]'…"
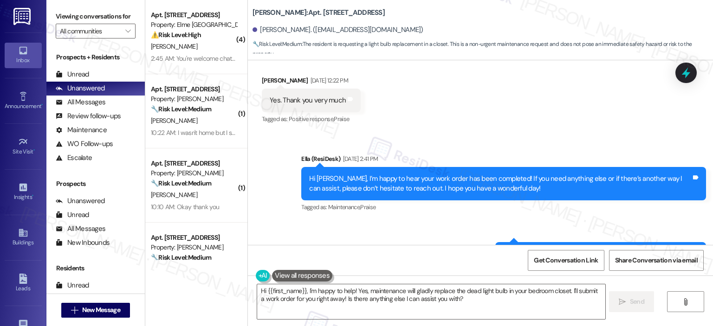
scroll to position [1900, 0]
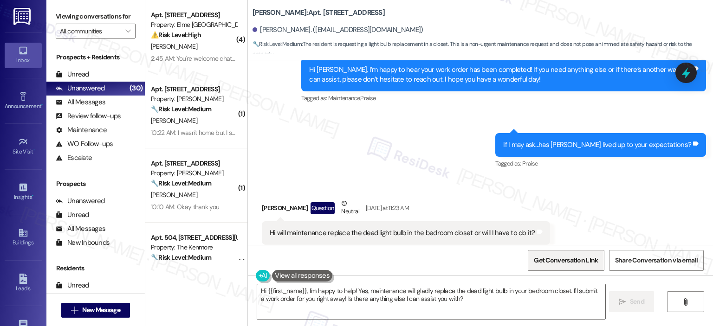
click at [541, 265] on span "Get Conversation Link" at bounding box center [566, 261] width 64 height 10
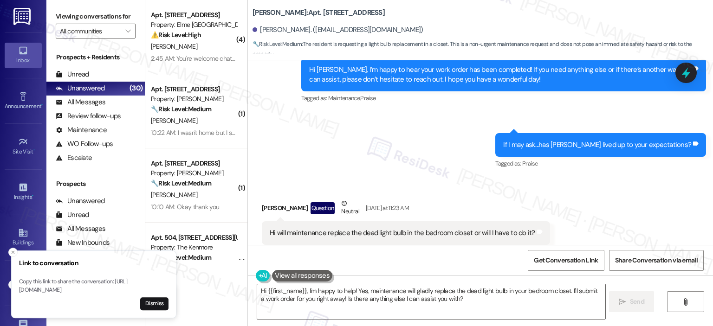
drag, startPoint x: 19, startPoint y: 278, endPoint x: 117, endPoint y: 282, distance: 98.4
click at [117, 282] on p "Copy this link to share the conversation: [URL][DOMAIN_NAME]" at bounding box center [93, 286] width 149 height 16
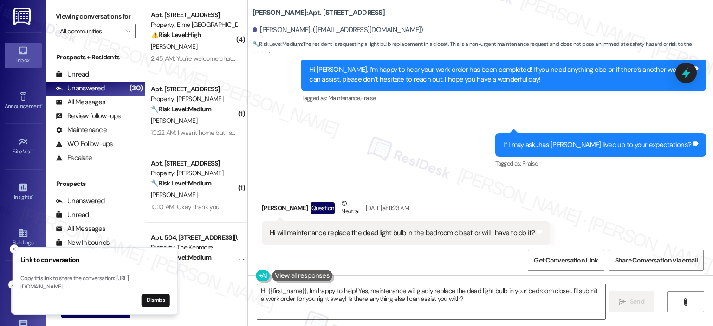
drag, startPoint x: 134, startPoint y: 285, endPoint x: 117, endPoint y: 276, distance: 18.7
click at [136, 276] on p "Copy this link to share the conversation: [URL][DOMAIN_NAME]" at bounding box center [94, 283] width 149 height 16
drag, startPoint x: 19, startPoint y: 279, endPoint x: 49, endPoint y: 281, distance: 30.3
click at [49, 281] on p "Copy this link to share the conversation: [URL][DOMAIN_NAME]" at bounding box center [100, 283] width 149 height 16
drag, startPoint x: 24, startPoint y: 278, endPoint x: 137, endPoint y: 287, distance: 114.0
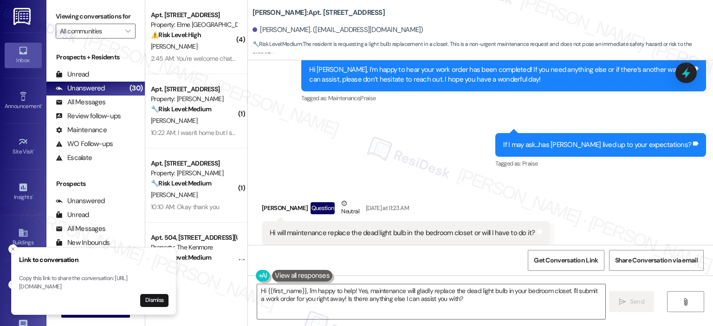
click at [137, 287] on p "Copy this link to share the conversation: [URL][DOMAIN_NAME]" at bounding box center [93, 283] width 149 height 16
copy p "[URL][DOMAIN_NAME]"
click at [401, 284] on div "Hi {{first_name}}, I'm happy to help! Yes, maintenance will gladly replace the …" at bounding box center [431, 302] width 349 height 36
click at [423, 302] on textarea "Hi {{first_name}}, I'm happy to help! Yes, maintenance will gladly replace the …" at bounding box center [431, 301] width 348 height 35
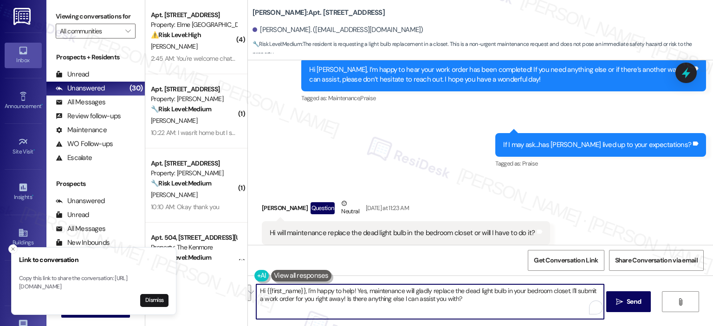
drag, startPoint x: 471, startPoint y: 306, endPoint x: 302, endPoint y: 292, distance: 169.0
click at [302, 292] on textarea "Hi {{first_name}}, I'm happy to help! Yes, maintenance will gladly replace the …" at bounding box center [430, 301] width 348 height 35
click at [334, 292] on textarea "Hi {{first_name}}, I'm happy to help! Yes, maintenance will gladly replace the …" at bounding box center [430, 301] width 348 height 35
drag, startPoint x: 464, startPoint y: 301, endPoint x: 305, endPoint y: 286, distance: 159.4
click at [305, 286] on textarea "Hi {{first_name}}, I'm happy to help! Yes, maintenance will gladly replace the …" at bounding box center [430, 301] width 348 height 35
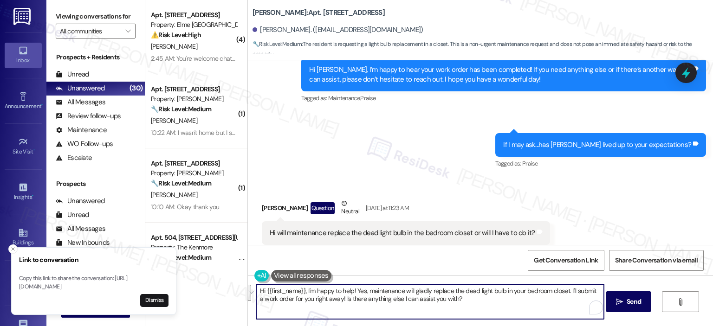
click at [343, 288] on textarea "Hi {{first_name}}, I'm happy to help! Yes, maintenance will gladly replace the …" at bounding box center [430, 301] width 348 height 35
click at [350, 292] on textarea "Hi {{first_name}}, I'm happy to help! Yes, maintenance will gladly replace the …" at bounding box center [430, 301] width 348 height 35
drag, startPoint x: 368, startPoint y: 291, endPoint x: 302, endPoint y: 291, distance: 65.4
click at [302, 291] on textarea "Hi {{first_name}}, I'm happy to help! Yes, maintenance will gladly replace the …" at bounding box center [430, 301] width 348 height 35
drag, startPoint x: 398, startPoint y: 298, endPoint x: 303, endPoint y: 291, distance: 94.9
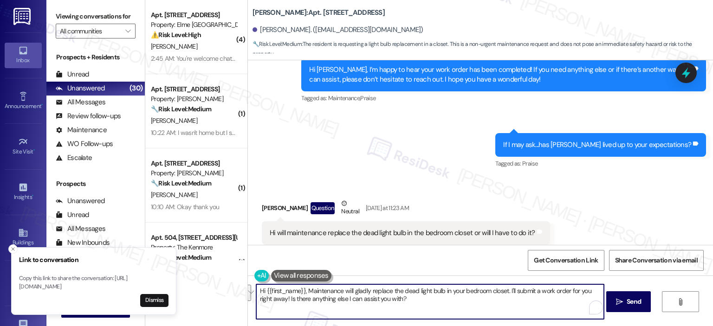
click at [303, 291] on textarea "Hi {{first_name}}, Maintenance will gladly replace the dead light bulb in your …" at bounding box center [430, 301] width 348 height 35
click at [512, 292] on textarea "Hi {{first_name}}, I understand you're having issues with a dead light bulb in …" at bounding box center [430, 301] width 348 height 35
click at [381, 297] on textarea "Hi {{first_name}}, I understand you're having issues with a dead light bulb in …" at bounding box center [430, 301] width 348 height 35
click at [313, 319] on textarea "Hi {{first_name}}, I understand you're having issues with a dead light bulb in …" at bounding box center [430, 301] width 348 height 35
paste textarea "’m sorry you’re having to deal with the dead light bulb in your bedroom closet—…"
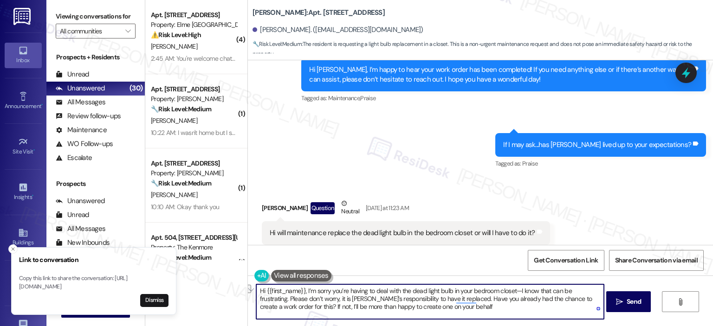
drag, startPoint x: 363, startPoint y: 291, endPoint x: 305, endPoint y: 294, distance: 58.1
click at [305, 294] on textarea "Hi {{first_name}}, I’m sorry you’re having to deal with the dead light bulb in …" at bounding box center [430, 301] width 348 height 35
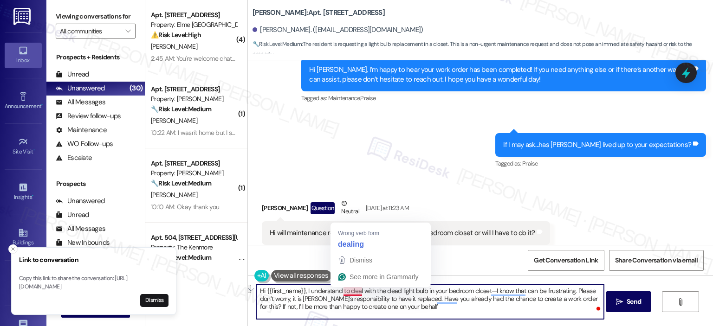
drag, startPoint x: 355, startPoint y: 291, endPoint x: 339, endPoint y: 293, distance: 16.4
click at [339, 293] on textarea "Hi {{first_name}}, I understand to deal with the dead light bulb in your bedroo…" at bounding box center [430, 301] width 348 height 35
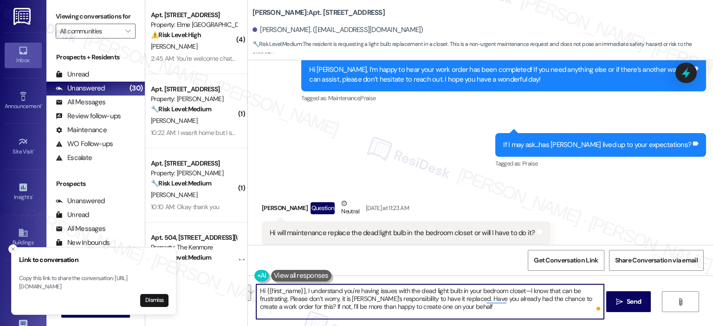
drag, startPoint x: 517, startPoint y: 291, endPoint x: 282, endPoint y: 298, distance: 235.8
click at [282, 298] on textarea "Hi {{first_name}}, I understand you're having issues with the dead light bulb i…" at bounding box center [430, 301] width 348 height 35
type textarea "Hi {{first_name}}, I understand you're having issues with the dead light bulb i…"
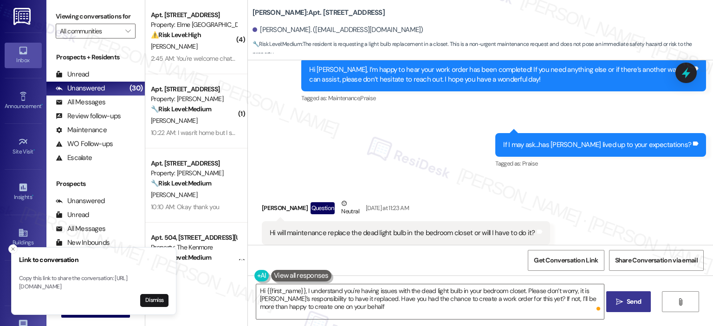
click at [626, 298] on span "Send" at bounding box center [633, 302] width 14 height 10
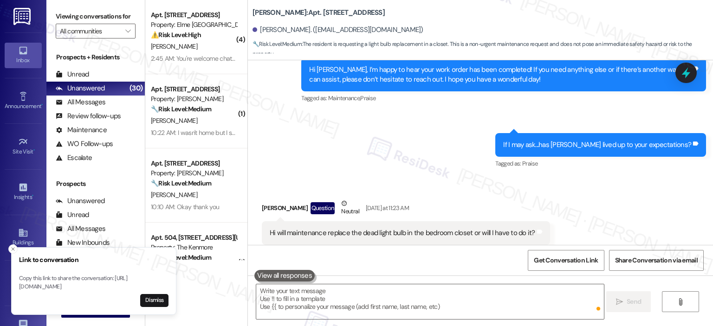
scroll to position [1899, 0]
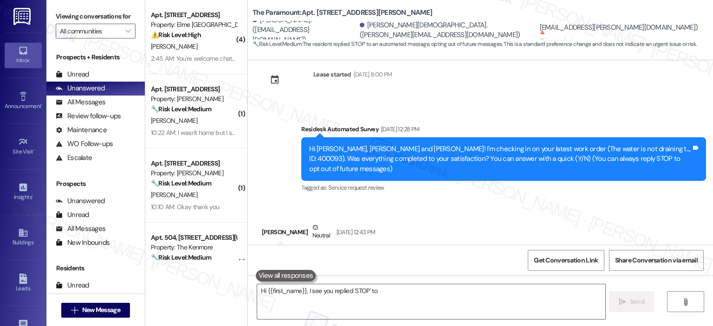
scroll to position [54, 0]
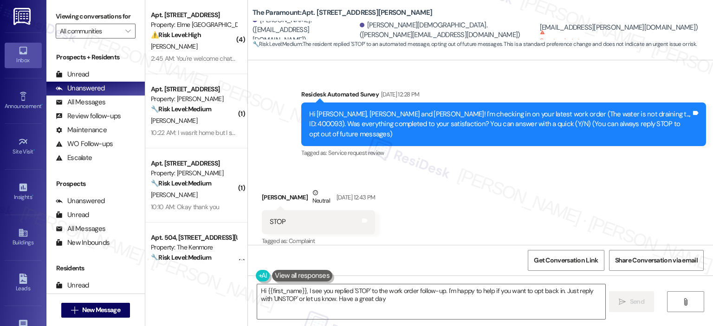
type textarea "Hi {{first_name}}, I see you replied 'STOP' to the work order follow-up. I'm ha…"
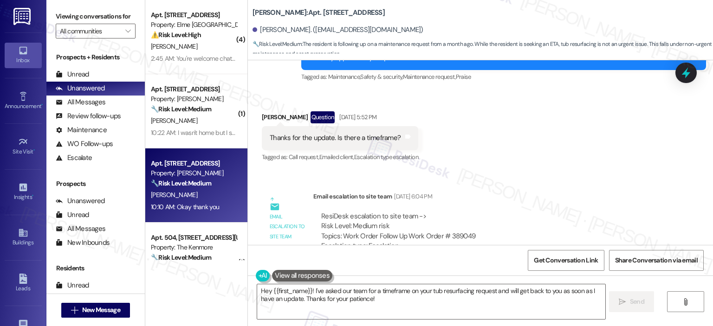
scroll to position [4557, 0]
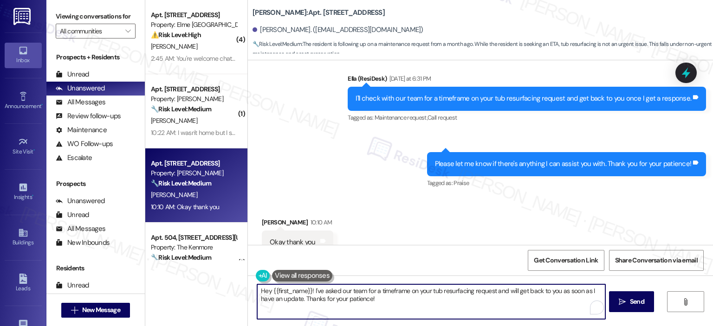
drag, startPoint x: 207, startPoint y: 282, endPoint x: 188, endPoint y: 280, distance: 18.2
click at [188, 280] on div "( 4 ) Apt. 6103, [STREET_ADDRESS] Property: Elme Alexandria ⚠️ Risk Level: High…" at bounding box center [429, 163] width 568 height 326
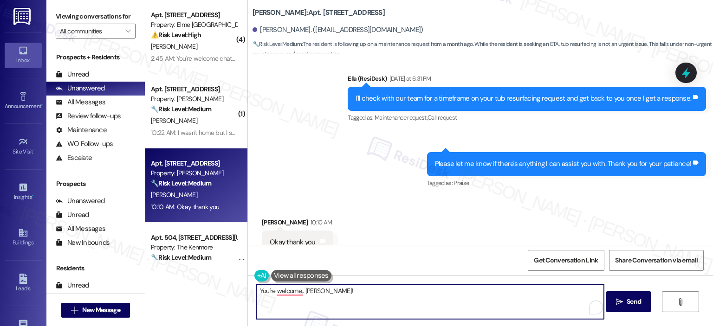
click at [348, 292] on textarea "You're welcome,. [PERSON_NAME]!" at bounding box center [430, 301] width 348 height 35
click at [530, 290] on textarea "You're welcome,. [PERSON_NAME]! If there's any questions or concerns, I can hel…" at bounding box center [430, 301] width 348 height 35
click at [396, 300] on textarea "You're welcome,. [PERSON_NAME]! If there's any questions or concerns, I can hel…" at bounding box center [430, 301] width 348 height 35
click at [331, 309] on textarea "You're welcome,. [PERSON_NAME]! If there's any questions or concerns, I can hel…" at bounding box center [430, 301] width 348 height 35
click at [346, 299] on textarea "You're welcome,. [PERSON_NAME]! If there's any questions or concerns, I can hel…" at bounding box center [430, 301] width 348 height 35
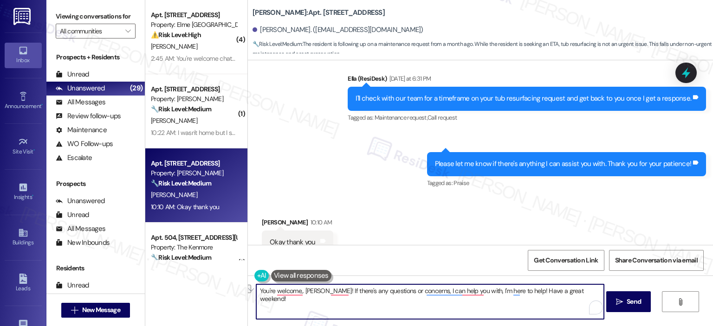
paste textarea "’re very welcome, [PERSON_NAME]! If you have any questions or concerns, please …"
drag, startPoint x: 358, startPoint y: 298, endPoint x: 351, endPoint y: 300, distance: 7.7
click at [351, 300] on textarea "You’re very welcome, [PERSON_NAME]! If you have any questions or concerns, plea…" at bounding box center [430, 301] width 348 height 35
click at [360, 300] on textarea "You’re very welcome, [PERSON_NAME]! If you have any questions or concerns, plea…" at bounding box center [430, 301] width 348 height 35
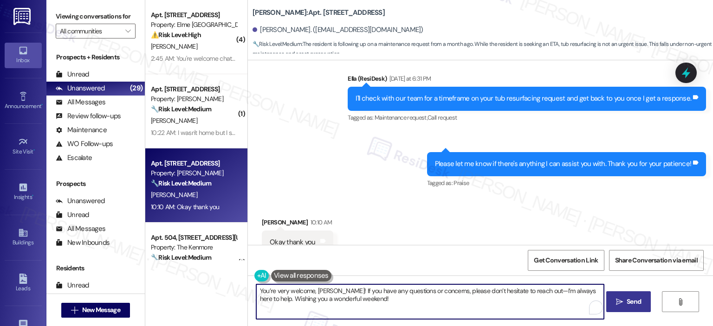
type textarea "You’re very welcome, Katrina! If you have any questions or concerns, please don…"
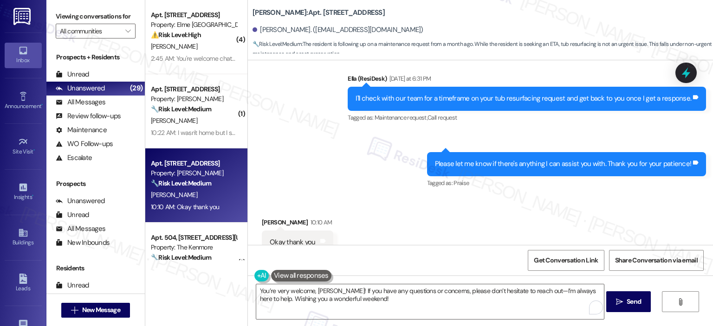
drag, startPoint x: 634, startPoint y: 302, endPoint x: 612, endPoint y: 279, distance: 32.2
click at [634, 302] on span "Send" at bounding box center [633, 302] width 14 height 10
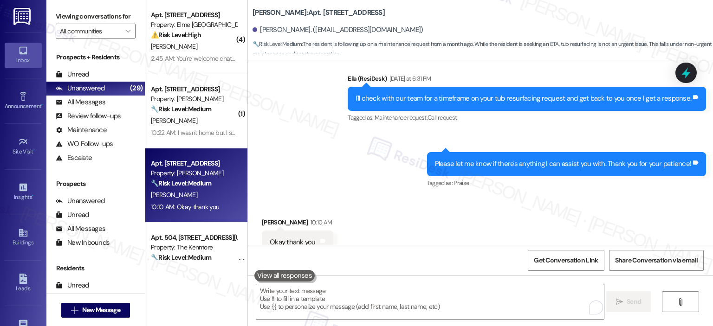
scroll to position [4556, 0]
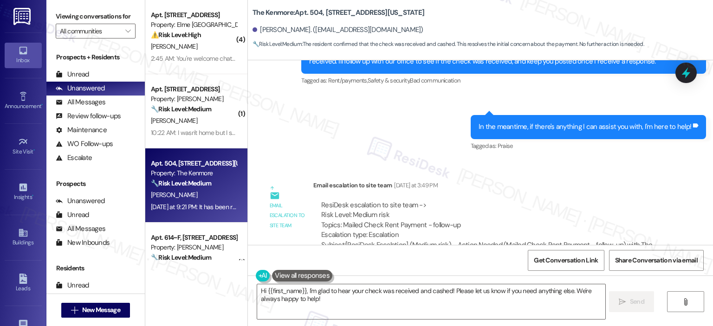
scroll to position [4187, 0]
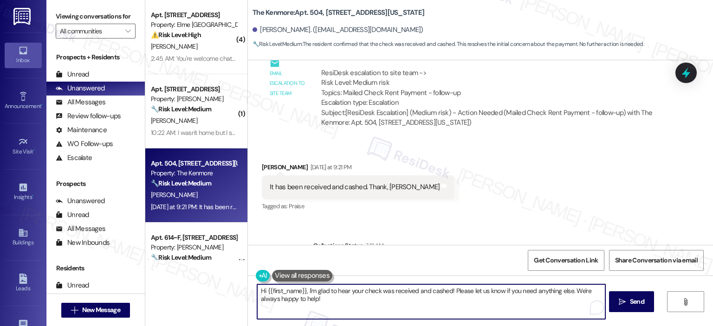
drag, startPoint x: 343, startPoint y: 311, endPoint x: 338, endPoint y: 312, distance: 5.2
click at [338, 312] on textarea "Hi {{first_name}}, I'm glad to hear your check was received and cashed! Please …" at bounding box center [431, 301] width 348 height 35
drag, startPoint x: 303, startPoint y: 293, endPoint x: 238, endPoint y: 292, distance: 65.0
click at [238, 292] on div "( 4 ) Apt. 6103, [STREET_ADDRESS] Property: Elme Alexandria ⚠️ Risk Level: High…" at bounding box center [429, 163] width 568 height 326
click at [401, 290] on textarea "I'm glad to hear your check was received and cashed! Please let us know if you …" at bounding box center [430, 301] width 348 height 35
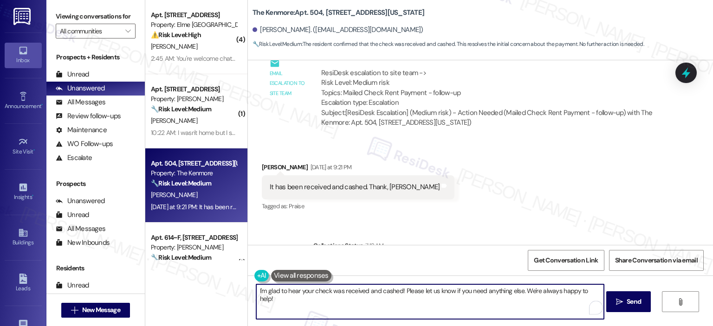
click at [400, 290] on textarea "I'm glad to hear your check was received and cashed! Please let us know if you …" at bounding box center [430, 301] width 348 height 35
click at [540, 291] on textarea "I'm glad to hear your check was received and cashed, [PERSON_NAME]! Please let …" at bounding box center [430, 301] width 348 height 35
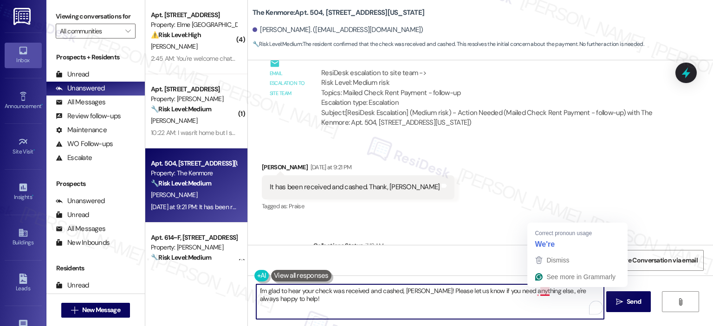
drag, startPoint x: 544, startPoint y: 290, endPoint x: 536, endPoint y: 290, distance: 7.9
click at [536, 290] on textarea "I'm glad to hear your check was received and cashed, John! Please let us know i…" at bounding box center [430, 301] width 348 height 35
drag, startPoint x: 562, startPoint y: 291, endPoint x: 535, endPoint y: 291, distance: 27.4
click at [535, 291] on textarea "I'm glad to hear your check was received and cashed, John! Please let us know i…" at bounding box center [430, 301] width 348 height 35
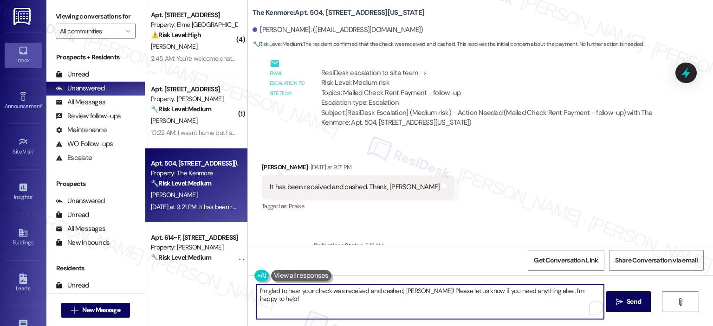
click at [591, 289] on textarea "I'm glad to hear your check was received and cashed, John! Please let us know i…" at bounding box center [430, 301] width 348 height 35
click at [330, 298] on textarea "I'm glad to hear your check was received and cashed, John! Please let us know i…" at bounding box center [430, 301] width 348 height 35
type textarea "I'm glad to hear your check was received and cashed, John! Please let us know i…"
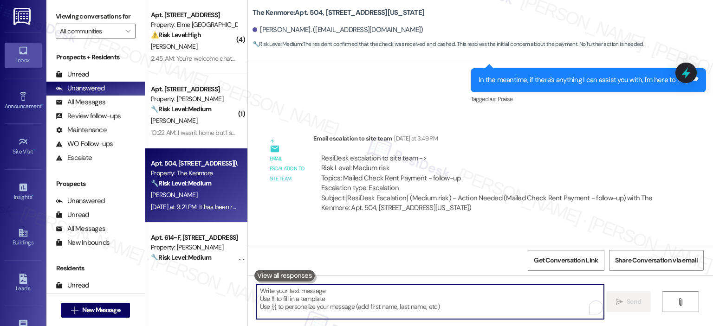
scroll to position [4261, 0]
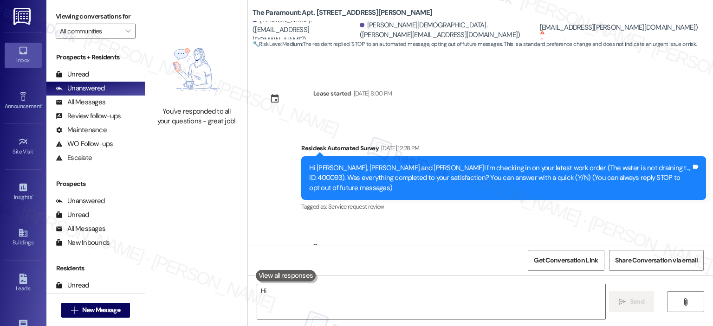
type textarea "Hi"
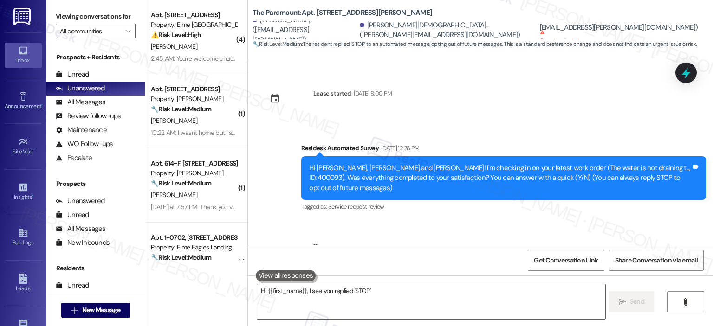
scroll to position [54, 0]
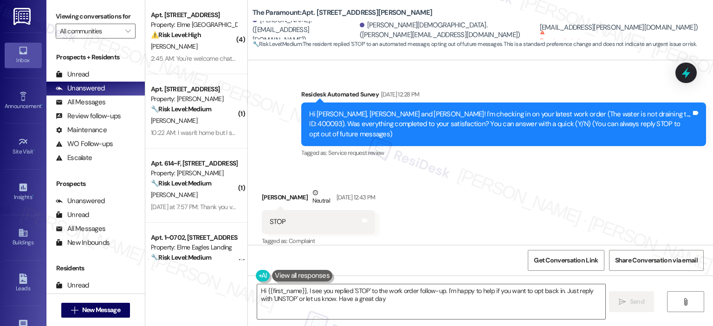
type textarea "Hi {{first_name}}, I see you replied 'STOP' to the work order follow-up. I'm ha…"
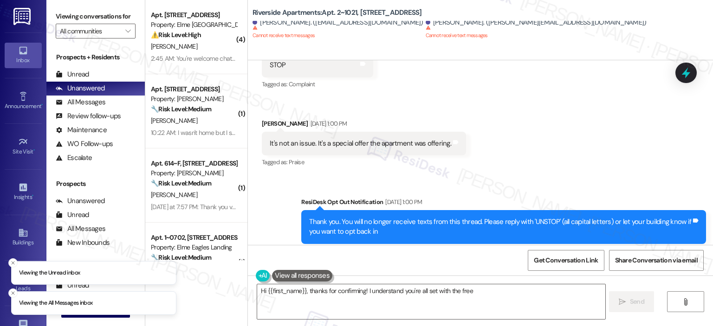
scroll to position [1313, 0]
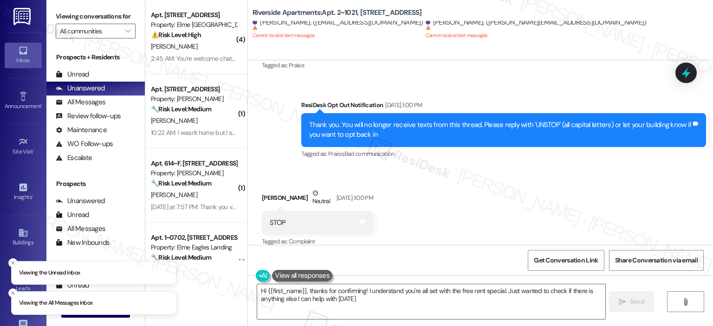
type textarea "Hi {{first_name}}, thanks for confirming! I understand you're all set with the …"
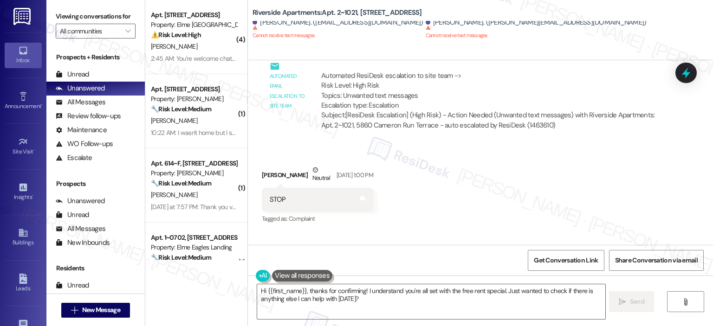
scroll to position [1313, 0]
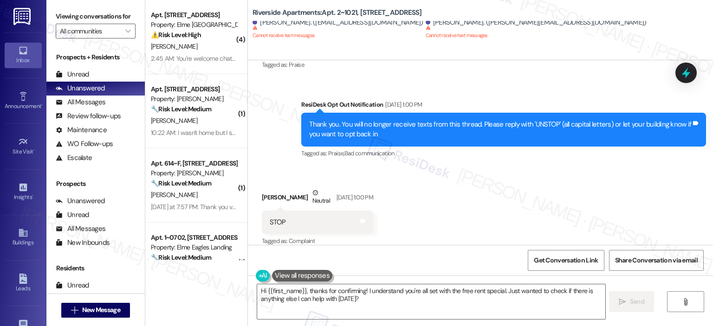
click at [697, 79] on div "Sent via SMS ResiDesk Opt Out Notification Sep 05, 2025 at 1:00 PM Thank you. Y…" at bounding box center [480, 123] width 465 height 88
click at [688, 71] on icon at bounding box center [686, 73] width 16 height 16
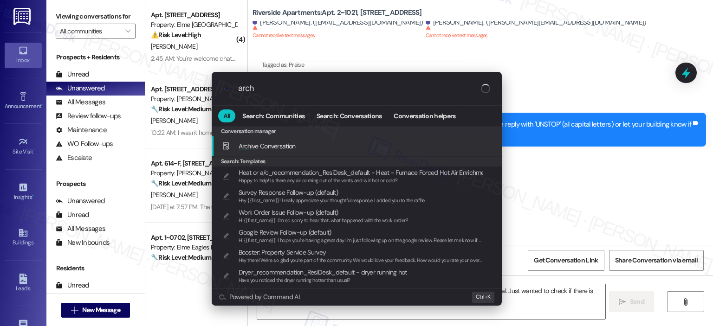
type input "archi"
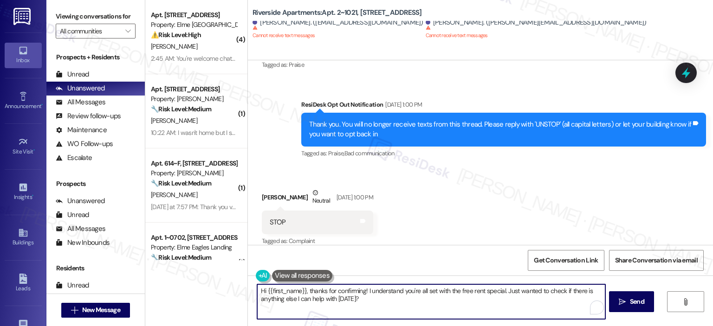
drag, startPoint x: 250, startPoint y: 281, endPoint x: 232, endPoint y: 281, distance: 17.6
click at [239, 281] on div "( 4 ) Apt. 6103, 205 Century Place Property: Elme Alexandria ⚠️ Risk Level: Hig…" at bounding box center [429, 163] width 568 height 326
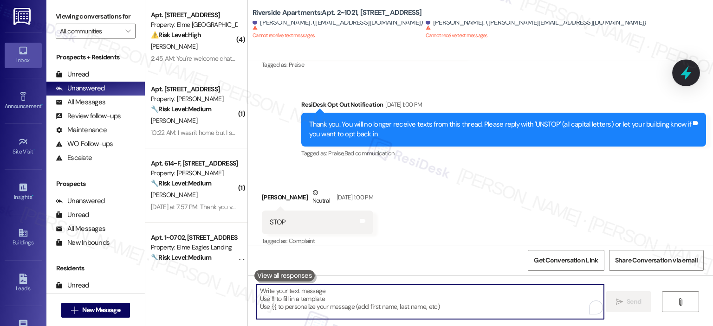
click at [685, 77] on icon at bounding box center [685, 73] width 11 height 14
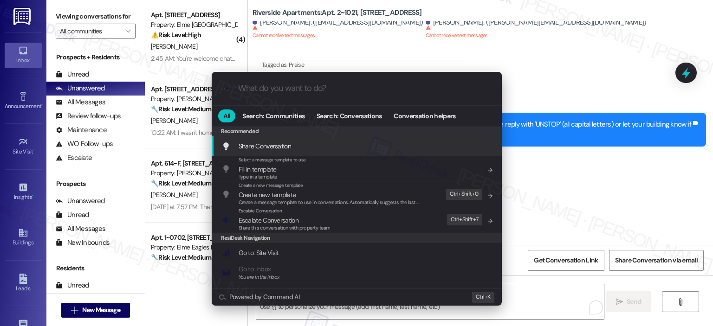
click at [313, 94] on div ".cls-1{fill:#0a055f;}.cls-2{fill:#0cc4c4;} resideskLogoBlueOrange" at bounding box center [357, 88] width 290 height 33
click at [314, 93] on input "What do you want to do?" at bounding box center [364, 89] width 252 height 10
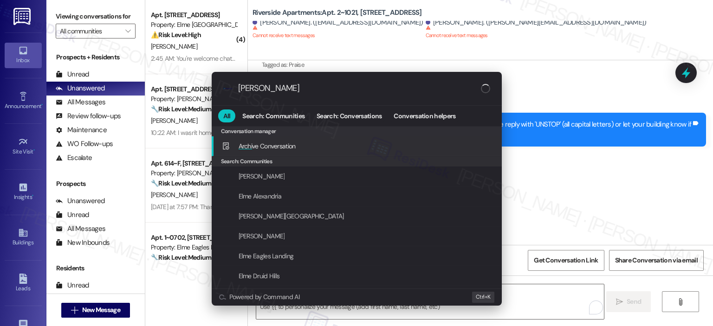
type input "archie"
click at [305, 146] on div "Archi ve Conversation Add shortcut" at bounding box center [357, 146] width 271 height 10
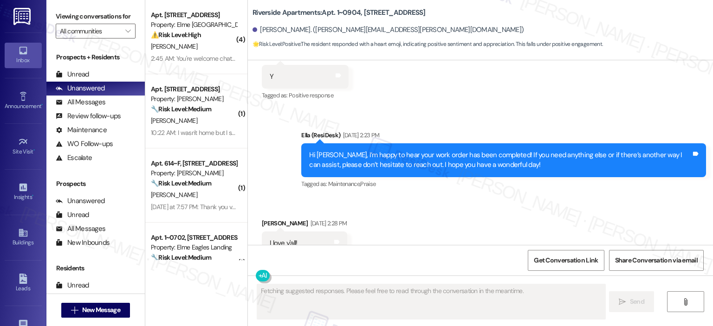
scroll to position [5998, 0]
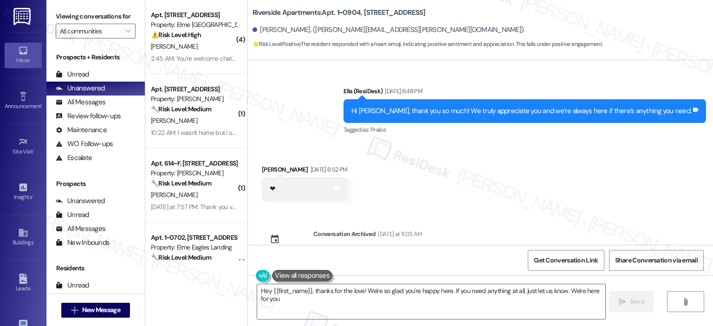
type textarea "Hey {{first_name}}, thanks for the love! We're so glad you're happy here. If yo…"
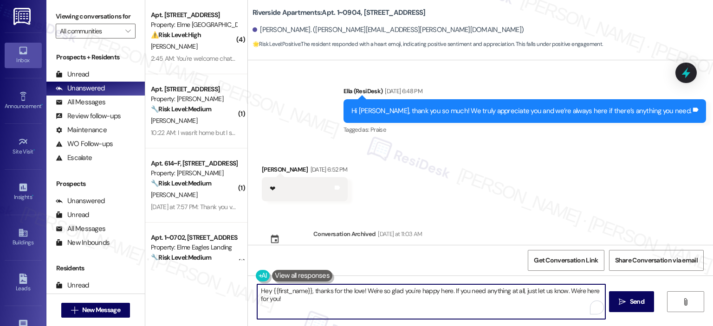
drag, startPoint x: 363, startPoint y: 291, endPoint x: 451, endPoint y: 295, distance: 88.2
click at [451, 295] on textarea "Hey {{first_name}}, thanks for the love! We're so glad you're happy here. If yo…" at bounding box center [431, 301] width 348 height 35
click at [453, 293] on textarea "Hey {{first_name}}, thanks for the love! We're so glad you're happy here. If yo…" at bounding box center [430, 301] width 348 height 35
click at [681, 68] on icon at bounding box center [686, 73] width 16 height 16
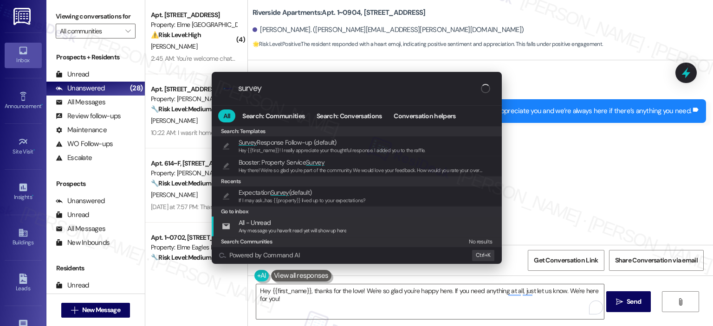
click at [277, 304] on div ".cls-1{fill:#0a055f;}.cls-2{fill:#0cc4c4;} resideskLogoBlueOrange survey All Se…" at bounding box center [356, 163] width 713 height 326
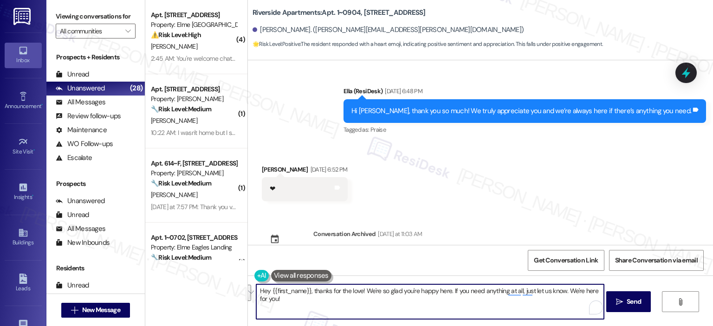
drag, startPoint x: 362, startPoint y: 290, endPoint x: 421, endPoint y: 300, distance: 59.8
click at [421, 300] on textarea "Hey {{first_name}}, thanks for the love! We're so glad you're happy here. If yo…" at bounding box center [430, 301] width 348 height 35
click at [399, 300] on textarea "Hey {{first_name}}, thanks for the love! We're so glad you're happy here. If yo…" at bounding box center [430, 301] width 348 height 35
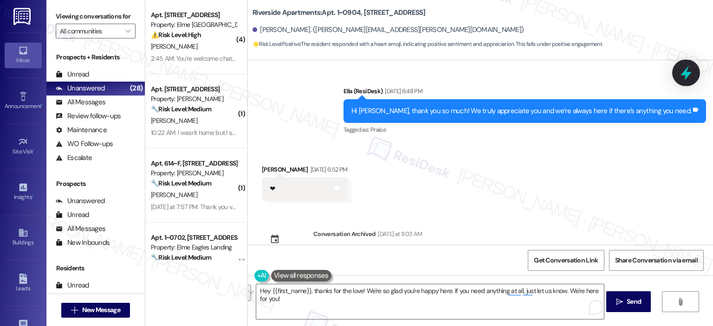
click at [686, 77] on icon at bounding box center [685, 73] width 11 height 14
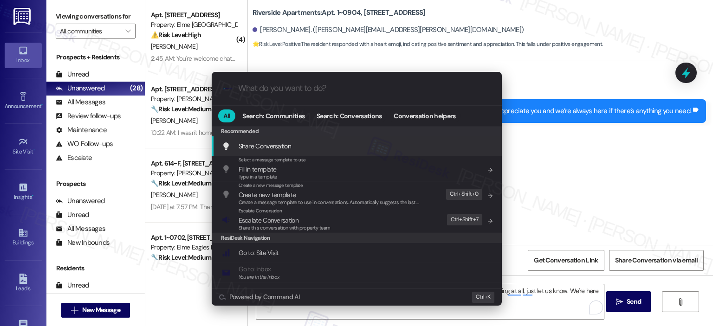
click at [310, 87] on input "What do you want to do?" at bounding box center [364, 89] width 252 height 10
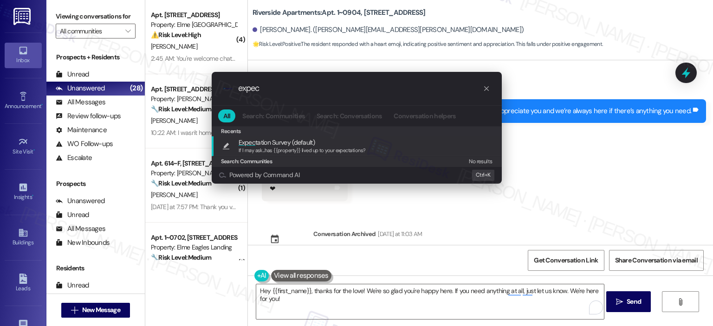
type input "expec"
click at [291, 142] on span "Expec tation Survey (default)" at bounding box center [277, 142] width 76 height 10
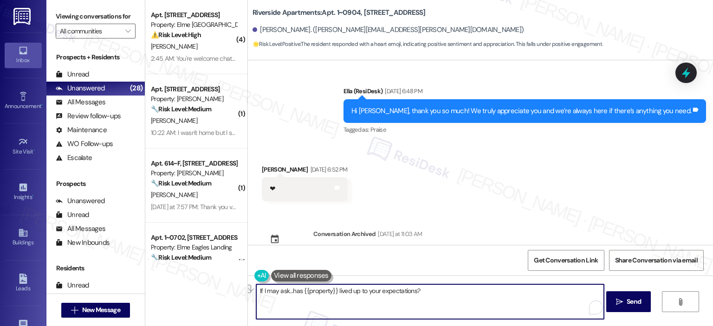
drag, startPoint x: 415, startPoint y: 291, endPoint x: 246, endPoint y: 285, distance: 169.0
click at [251, 285] on div "If I may ask...has {{property}} lived up to your expectations?" at bounding box center [425, 302] width 349 height 36
click at [345, 304] on textarea "If I may ask...has {{property}} lived up to your expectations?" at bounding box center [430, 301] width 348 height 35
paste textarea "Hey {{first_name}}, thanks for the love!"
type textarea "Hey {{first_name}}, thanks for the love! If I may ask...has {{property}} lived …"
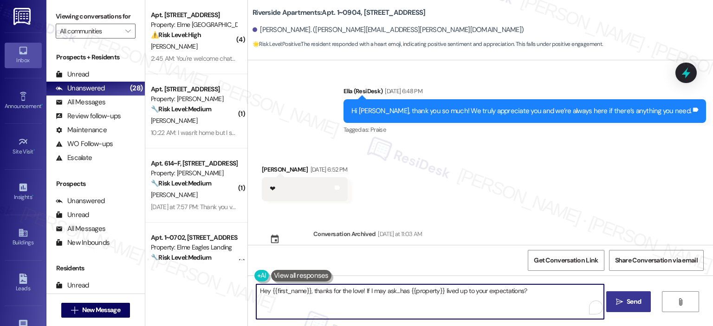
click at [632, 303] on span "Send" at bounding box center [633, 302] width 14 height 10
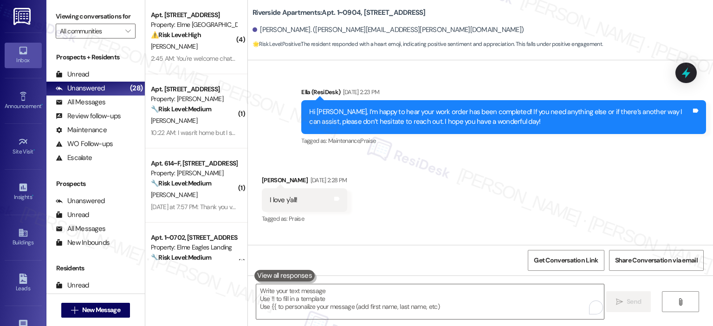
scroll to position [6062, 0]
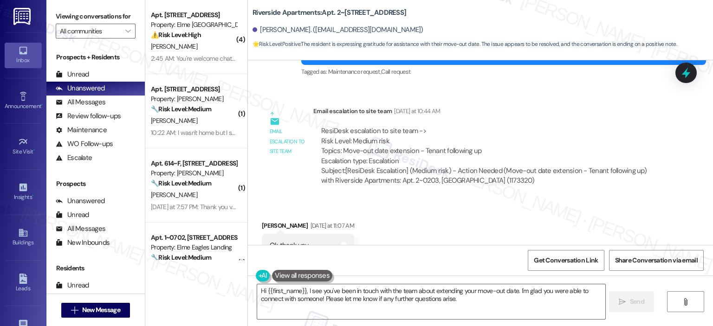
scroll to position [10188, 0]
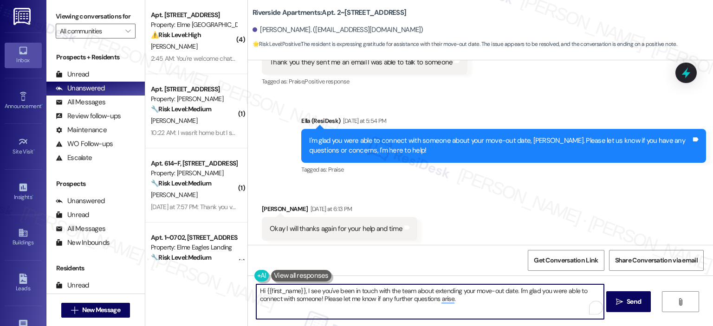
drag, startPoint x: 471, startPoint y: 306, endPoint x: 241, endPoint y: 293, distance: 230.0
click at [241, 293] on div "( 4 ) Apt. 6103, [STREET_ADDRESS] Property: Elme Alexandria ⚠️ Risk Level: High…" at bounding box center [429, 163] width 568 height 326
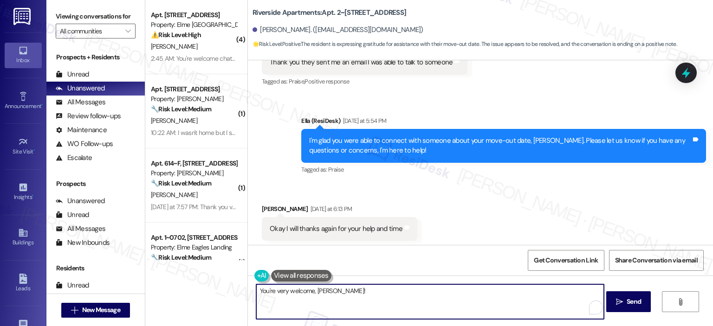
drag, startPoint x: 284, startPoint y: 295, endPoint x: 271, endPoint y: 292, distance: 12.7
click at [271, 292] on textarea "You're very welcome, [PERSON_NAME]!" at bounding box center [430, 301] width 348 height 35
click at [367, 291] on textarea "You're always welcome, [PERSON_NAME]!" at bounding box center [430, 301] width 348 height 35
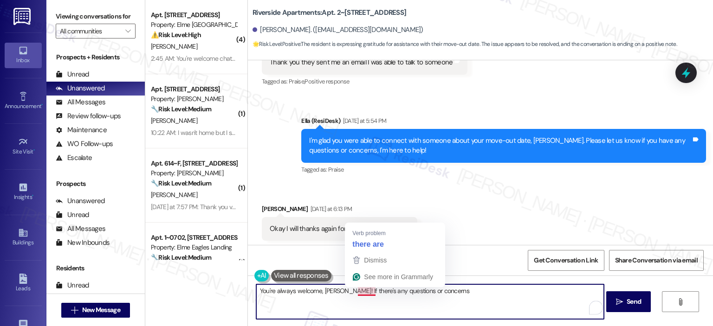
click at [356, 291] on textarea "You're always welcome, [PERSON_NAME]! If there's any questions or concerns" at bounding box center [430, 301] width 348 height 35
click at [352, 292] on textarea "You're always welcome, [PERSON_NAME]! If there's any questions or concerns" at bounding box center [430, 301] width 348 height 35
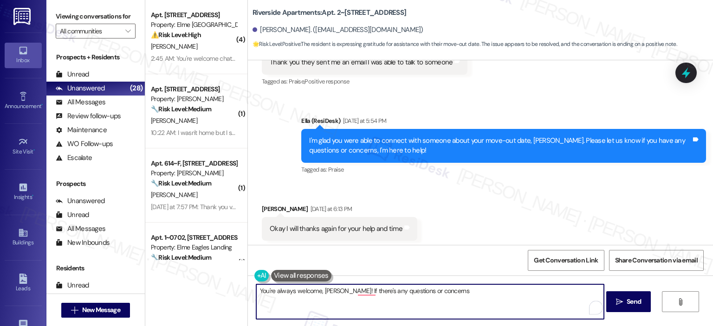
click at [452, 292] on textarea "You're always welcome, [PERSON_NAME]! If there's any questions or concerns" at bounding box center [430, 301] width 348 height 35
click at [457, 290] on textarea "You're always welcome, [PERSON_NAME]! If there are any questions or concerns" at bounding box center [430, 301] width 348 height 35
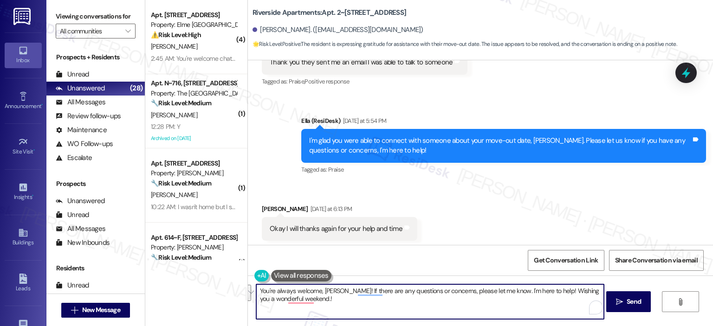
click at [383, 313] on textarea "You're always welcome, [PERSON_NAME]! If there are any questions or concerns, p…" at bounding box center [430, 301] width 348 height 35
paste textarea "’re always welcome, [PERSON_NAME]! If you have any questions or concerns, pleas…"
type textarea "You’re always welcome, [PERSON_NAME]! If you have any questions or concerns, pl…"
click at [629, 300] on span "Send" at bounding box center [633, 302] width 14 height 10
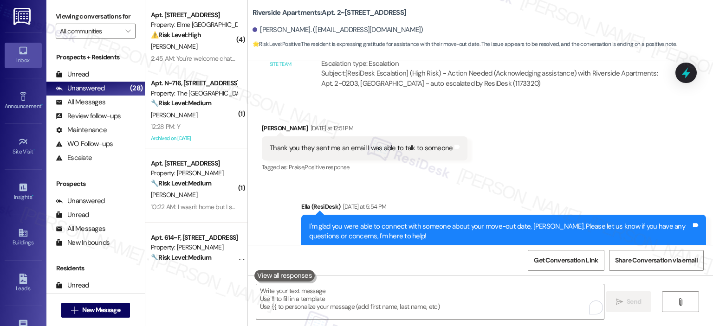
scroll to position [10262, 0]
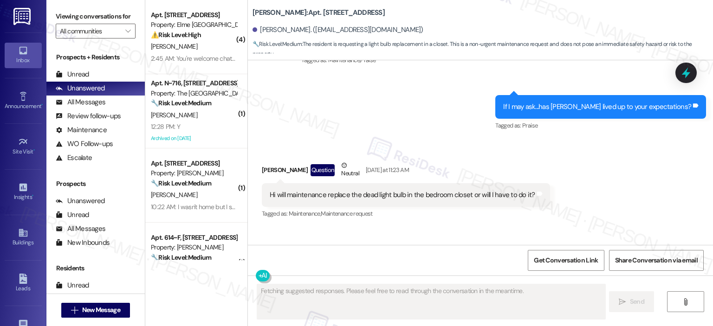
scroll to position [1998, 0]
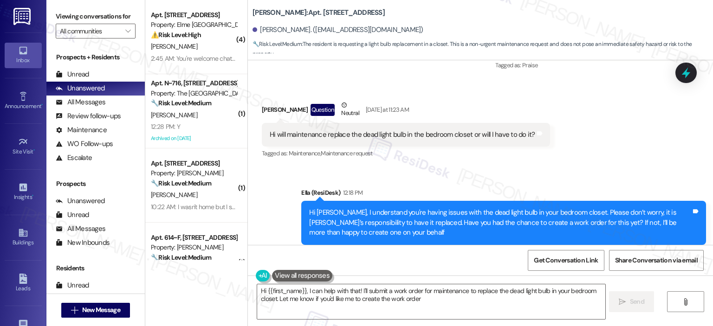
type textarea "Hi {{first_name}}, I can help with that! I'll submit a work order for maintenan…"
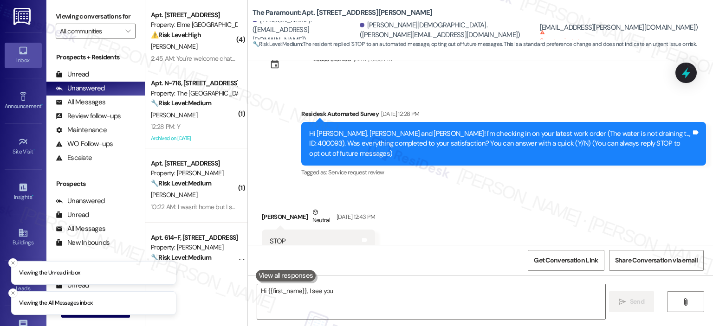
scroll to position [54, 0]
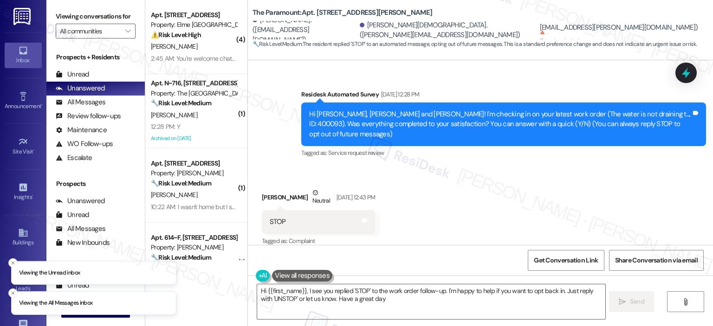
type textarea "Hi {{first_name}}, I see you replied 'STOP' to the work order follow-up. I'm ha…"
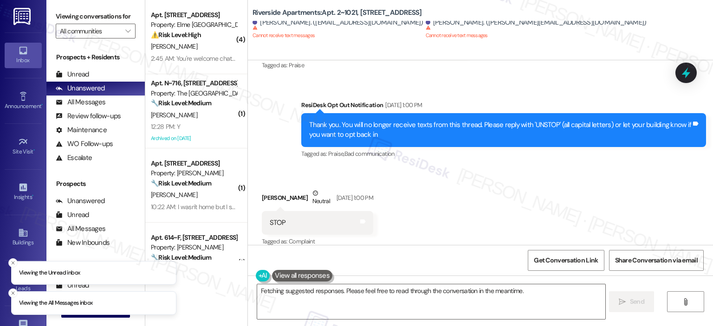
scroll to position [1381, 0]
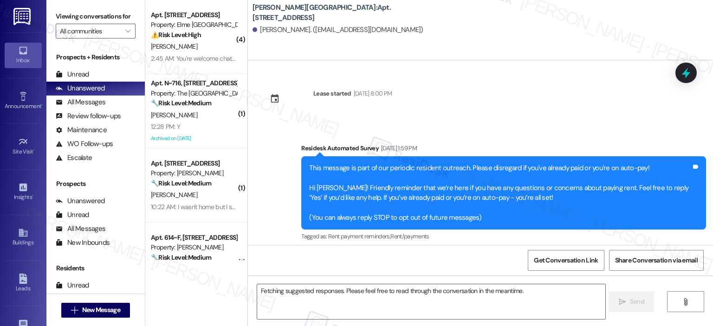
scroll to position [7250, 0]
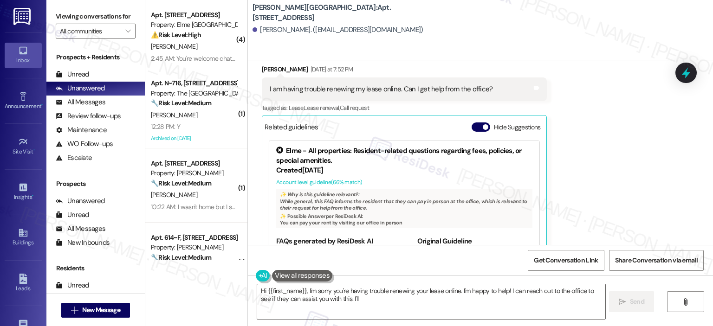
click at [708, 237] on div "Received via SMS [PERSON_NAME] [DATE] at 7:43 PM Okay thanks. Tags and notes Ta…" at bounding box center [480, 120] width 465 height 311
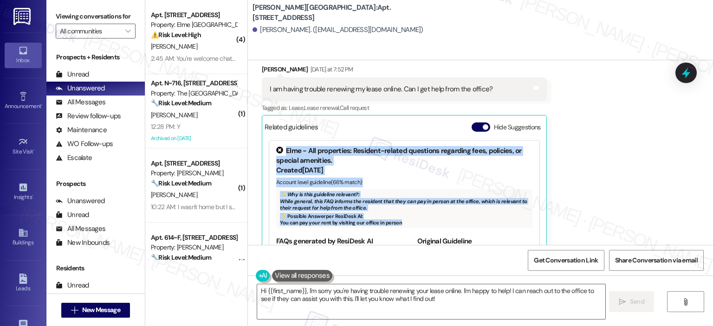
drag, startPoint x: 529, startPoint y: 163, endPoint x: 532, endPoint y: 197, distance: 33.5
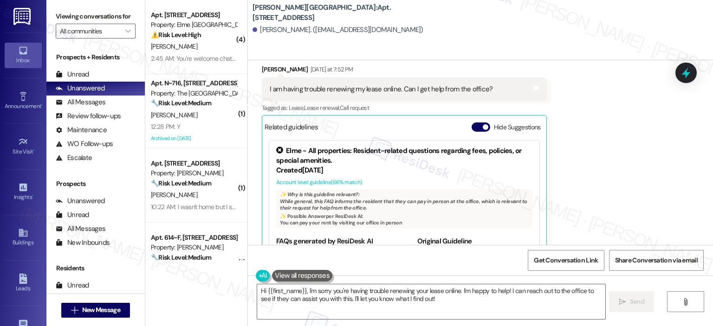
click at [430, 178] on div "Account level guideline ( 66 % match)" at bounding box center [404, 183] width 256 height 10
click at [373, 213] on div "✨ Possible Answer per ResiDesk AI:" at bounding box center [404, 216] width 249 height 6
click at [364, 296] on textarea "Hi {{first_name}}, I'm sorry you're having trouble renewing your lease online. …" at bounding box center [431, 301] width 348 height 35
click at [477, 123] on button "Hide Suggestions" at bounding box center [480, 127] width 19 height 9
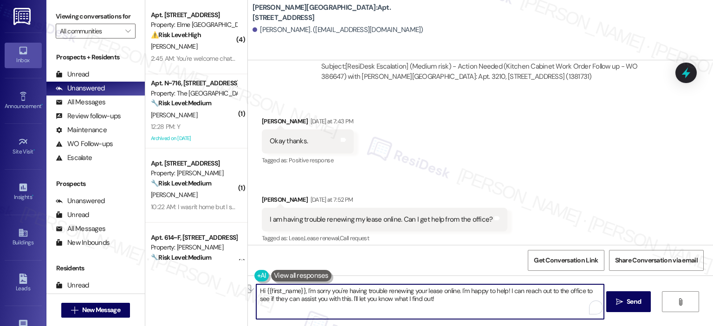
drag, startPoint x: 303, startPoint y: 292, endPoint x: 254, endPoint y: 293, distance: 48.7
click at [256, 293] on textarea "Hi {{first_name}}, I'm sorry you're having trouble renewing your lease online. …" at bounding box center [430, 301] width 348 height 35
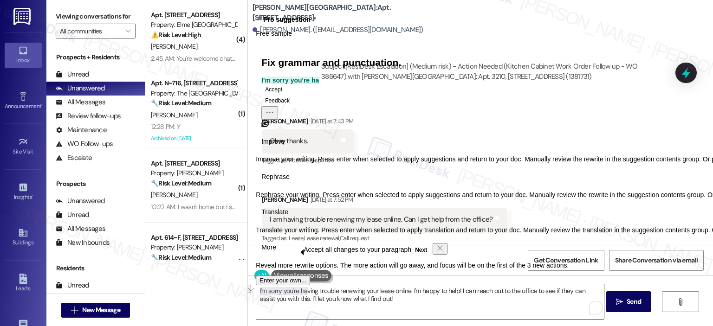
click at [402, 308] on textarea "I'm sorry you're having trouble renewing your lease online. I'm happy to help! …" at bounding box center [430, 301] width 348 height 35
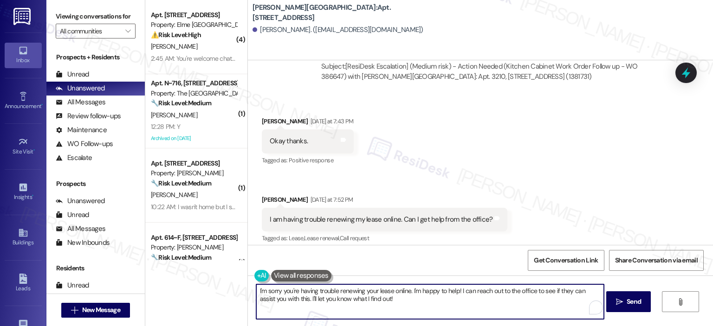
click at [406, 293] on textarea "I'm sorry you're having trouble renewing your lease online. I'm happy to help! …" at bounding box center [430, 301] width 348 height 35
click at [409, 293] on textarea "I'm sorry you're having trouble renewing your lease online. I'm happy to help! …" at bounding box center [430, 301] width 348 height 35
drag, startPoint x: 478, startPoint y: 290, endPoint x: 430, endPoint y: 290, distance: 48.3
click at [430, 290] on textarea "I'm sorry you're having trouble renewing your lease online, Omata. I'm happy to…" at bounding box center [430, 301] width 348 height 35
drag, startPoint x: 360, startPoint y: 300, endPoint x: 430, endPoint y: 292, distance: 70.1
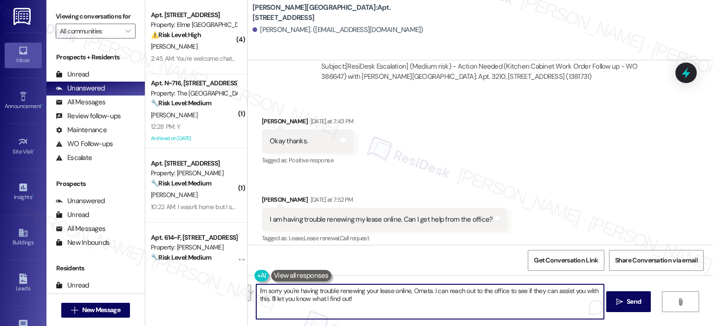
click at [430, 292] on textarea "I'm sorry you're having trouble renewing your lease online, Omata. I can reach …" at bounding box center [430, 301] width 348 height 35
type textarea "I'm sorry you're having trouble renewing your lease online, Omata. I'll reach o…"
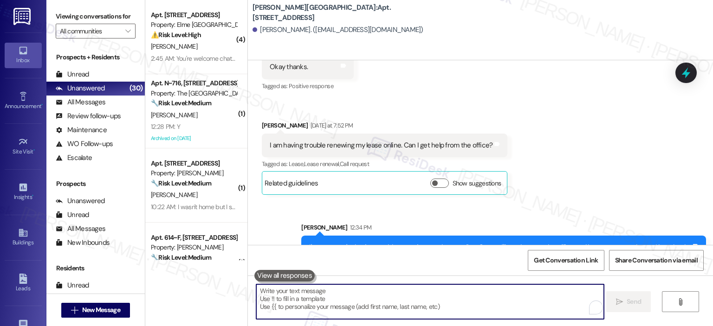
scroll to position [7195, 0]
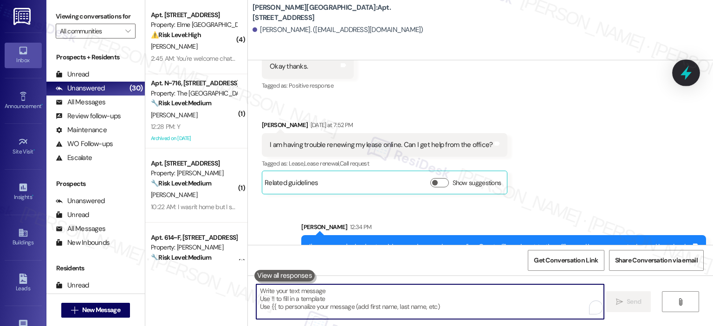
click at [689, 74] on icon at bounding box center [685, 73] width 11 height 14
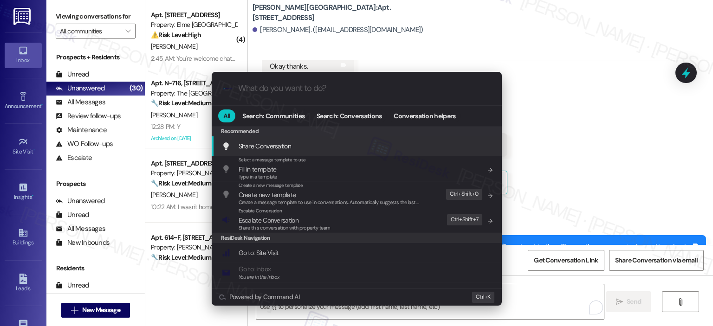
click at [329, 90] on input "What do you want to do?" at bounding box center [364, 89] width 252 height 10
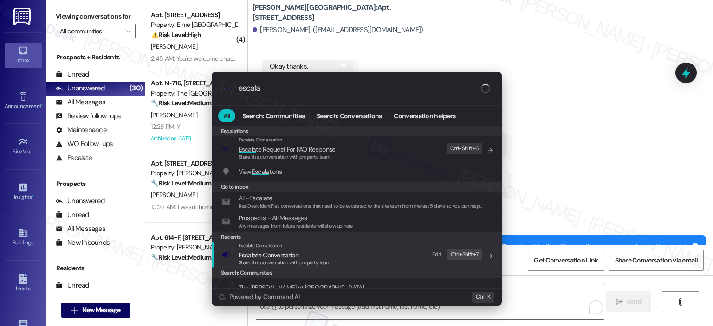
type input "escala"
click at [326, 261] on span "Share this conversation with property team" at bounding box center [285, 262] width 92 height 6
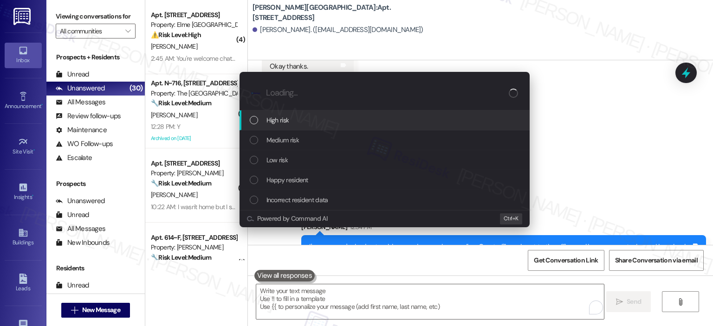
click at [291, 117] on div "High risk" at bounding box center [385, 120] width 271 height 10
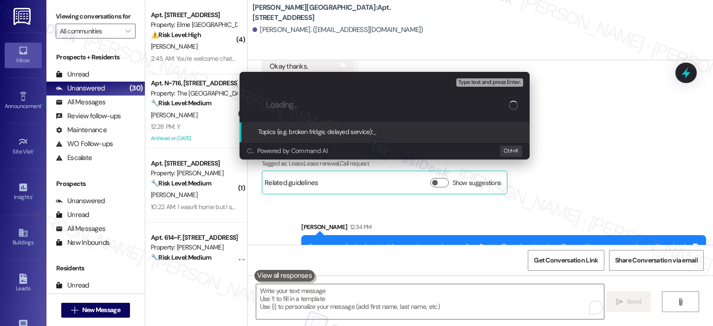
click at [250, 103] on div ".cls-1{fill:#0a055f;}.cls-2{fill:#0cc4c4;} resideskLogoBlueOrange" at bounding box center [384, 105] width 290 height 33
click at [608, 113] on div "Escalate Conversation High risk Topics (e.g. broken fridge, delayed service) An…" at bounding box center [356, 163] width 713 height 326
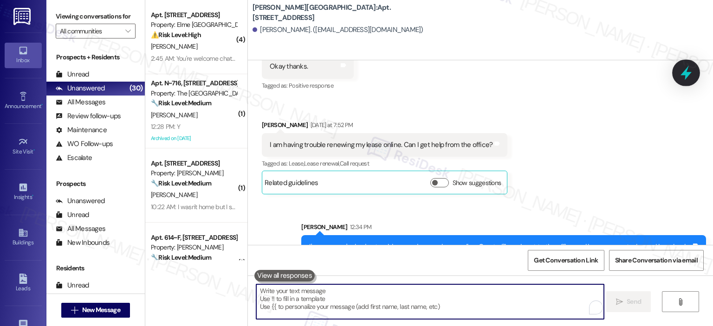
click at [681, 77] on icon at bounding box center [686, 73] width 16 height 16
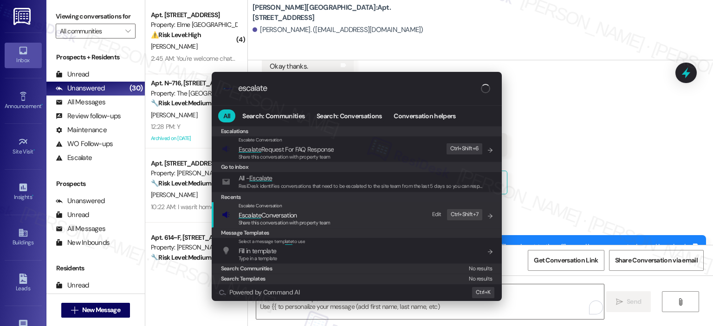
type input "escalate"
click at [302, 213] on span "Escalate Conversation" at bounding box center [285, 215] width 92 height 10
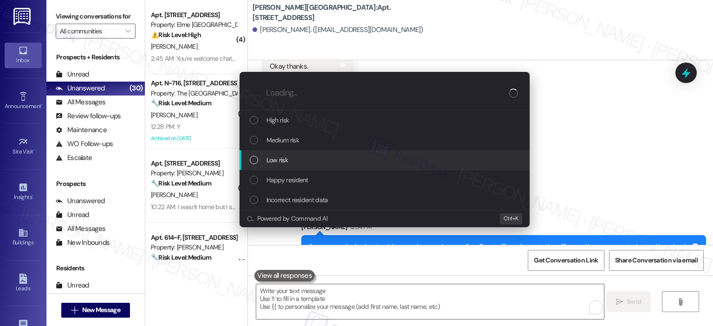
click at [268, 142] on span "Medium risk" at bounding box center [282, 140] width 32 height 10
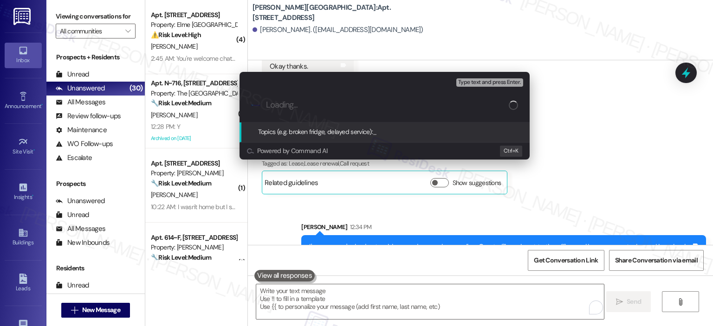
click at [326, 103] on input "Loading..." at bounding box center [387, 105] width 243 height 10
click at [295, 105] on input "Having trouble in Renewing Online" at bounding box center [387, 105] width 243 height 10
type input "Having Trouble in Renewing Online"
click at [512, 81] on span "Type text and press Enter." at bounding box center [489, 82] width 63 height 6
click at [459, 96] on div ".cls-1{fill:#0a055f;}.cls-2{fill:#0cc4c4;} resideskLogoBlueOrange Having Troubl…" at bounding box center [384, 105] width 290 height 33
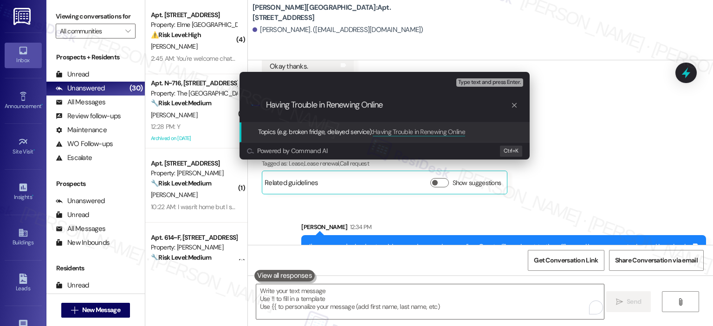
click at [459, 96] on div ".cls-1{fill:#0a055f;}.cls-2{fill:#0cc4c4;} resideskLogoBlueOrange Having Troubl…" at bounding box center [384, 105] width 290 height 33
click at [414, 111] on div ".cls-1{fill:#0a055f;}.cls-2{fill:#0cc4c4;} resideskLogoBlueOrange Having Troubl…" at bounding box center [384, 105] width 290 height 33
click at [477, 78] on div "Type text and press Enter." at bounding box center [490, 83] width 68 height 12
click at [415, 113] on div ".cls-1{fill:#0a055f;}.cls-2{fill:#0cc4c4;} resideskLogoBlueOrange Having Troubl…" at bounding box center [384, 105] width 290 height 33
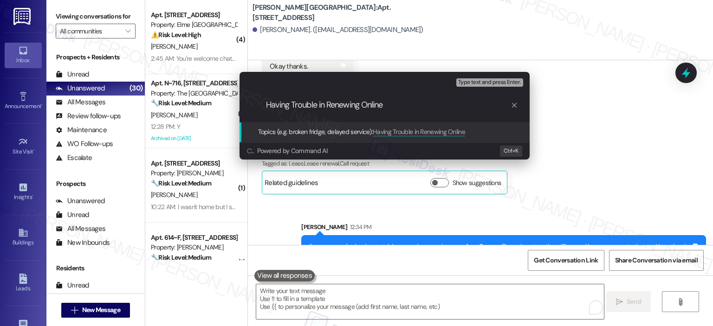
click at [366, 100] on input "Having Trouble in Renewing Online" at bounding box center [388, 105] width 245 height 10
click at [385, 100] on input "Having Trouble in Renewing Online" at bounding box center [388, 105] width 245 height 10
click at [500, 78] on div "Type text and press Enter." at bounding box center [490, 83] width 68 height 12
click at [514, 107] on icon "progress bar" at bounding box center [513, 105] width 7 height 7
click at [361, 107] on input "Topics (e.g. broken fridge, delayed service)" at bounding box center [392, 105] width 252 height 10
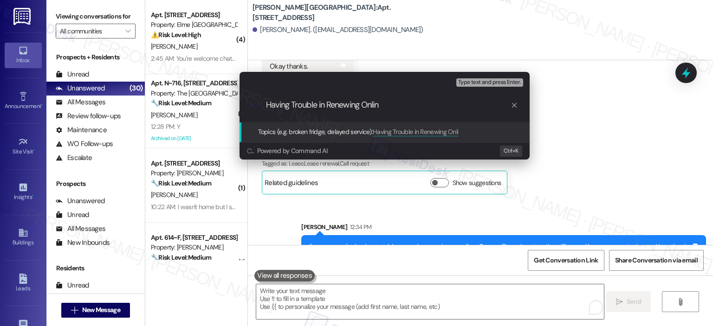
type input "Having Trouble in Renewing Online"
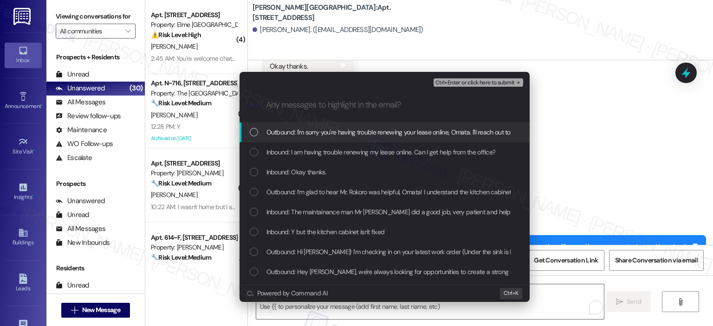
click at [256, 148] on div "List of options" at bounding box center [254, 152] width 8 height 8
click at [260, 135] on div "Outbound: I'm sorry you're having trouble renewing your lease online, Omata. I'…" at bounding box center [385, 132] width 271 height 10
click at [471, 85] on span "Ctrl+Enter or click here to submit" at bounding box center [474, 83] width 79 height 6
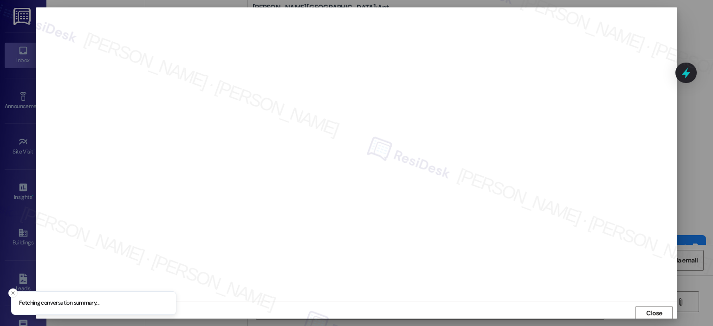
scroll to position [2, 0]
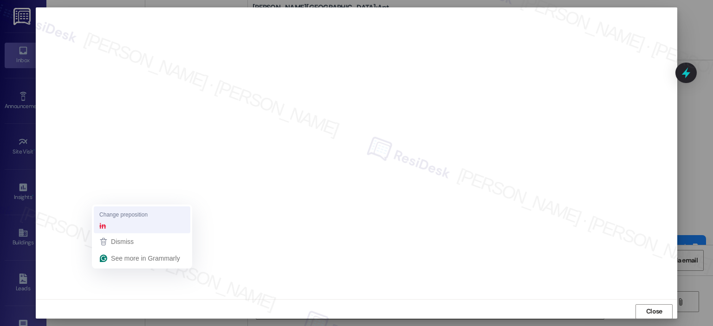
click at [104, 223] on strong "in" at bounding box center [102, 226] width 6 height 10
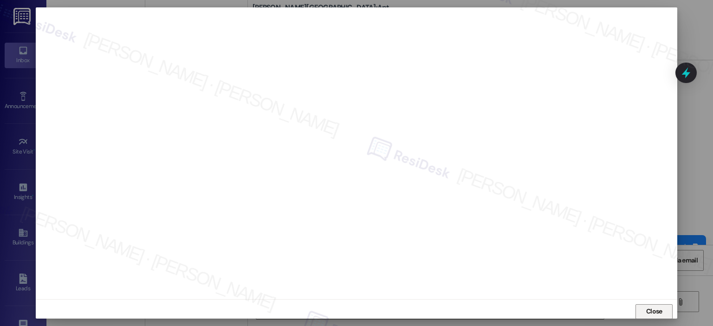
click at [652, 308] on span "Close" at bounding box center [654, 312] width 16 height 10
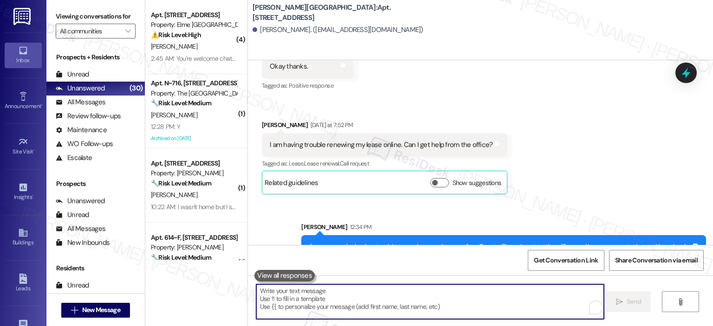
click at [678, 86] on div "Received via SMS Omata Ayegba Yesterday at 7:43 PM Okay thanks. Tags and notes …" at bounding box center [480, 111] width 465 height 181
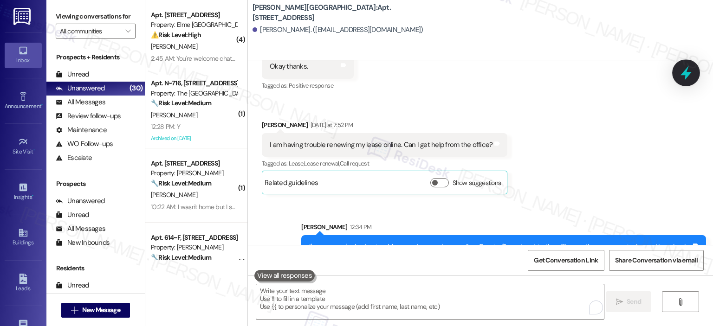
click at [684, 81] on div at bounding box center [686, 72] width 28 height 26
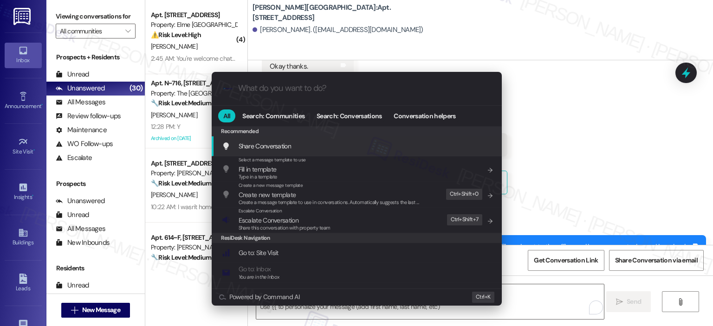
click at [277, 88] on input "What do you want to do?" at bounding box center [364, 89] width 252 height 10
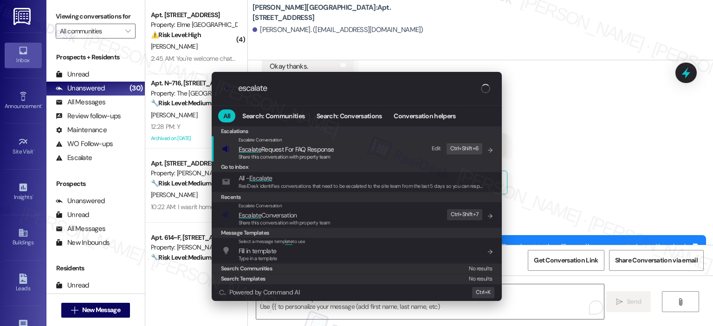
type input "escalate"
click at [290, 221] on span "Share this conversation with property team" at bounding box center [285, 222] width 92 height 6
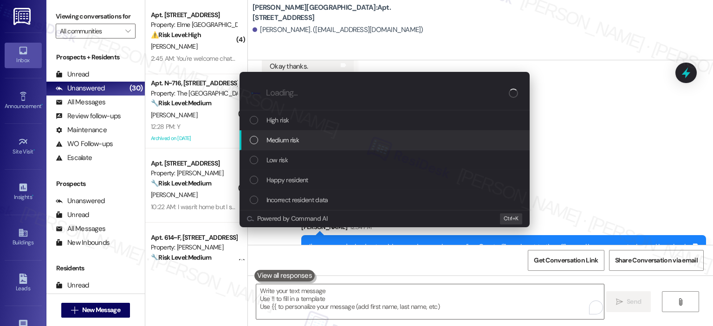
click at [277, 142] on span "Medium risk" at bounding box center [282, 140] width 32 height 10
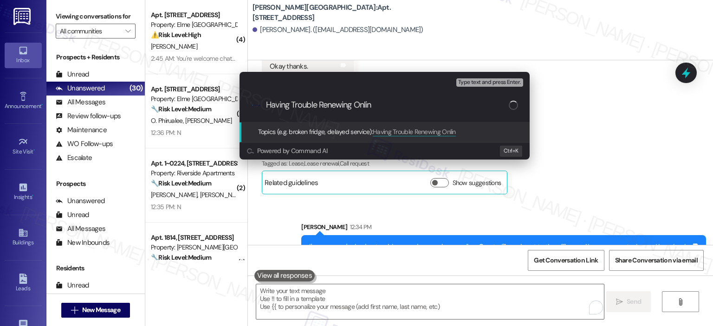
type input "Having Trouble Renewing Online"
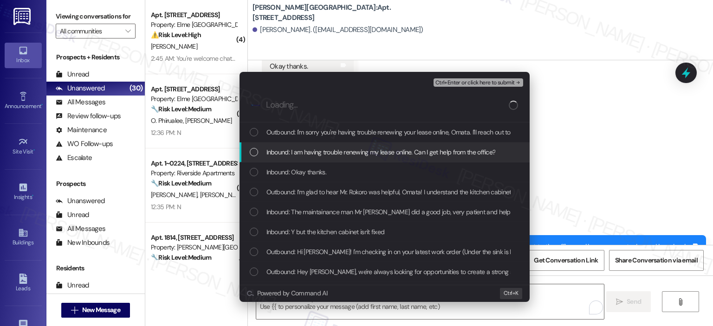
click at [398, 146] on div "Inbound: I am having trouble renewing my lease online. Can I get help from the …" at bounding box center [384, 152] width 290 height 20
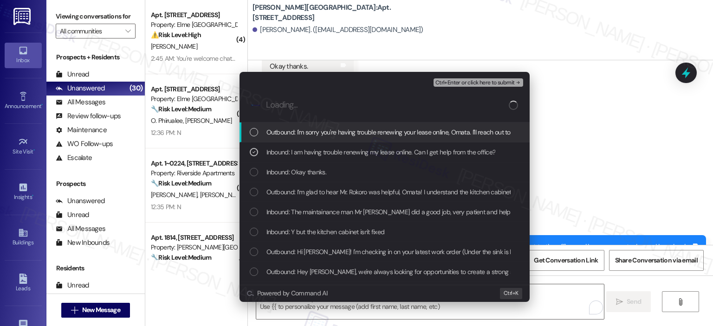
click at [396, 123] on div "Outbound: I'm sorry you're having trouble renewing your lease online, Omata. I'…" at bounding box center [384, 133] width 290 height 20
click at [492, 82] on span "Ctrl+Enter or click here to submit" at bounding box center [474, 83] width 79 height 6
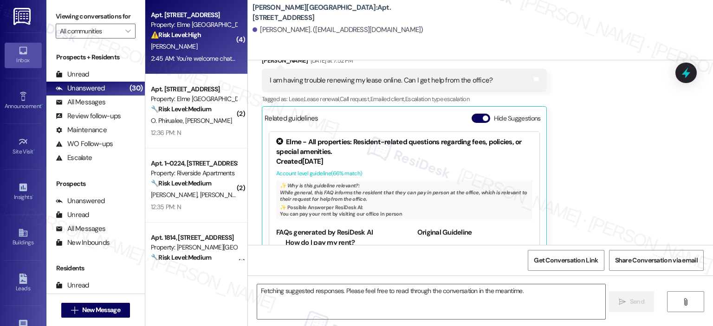
scroll to position [7250, 0]
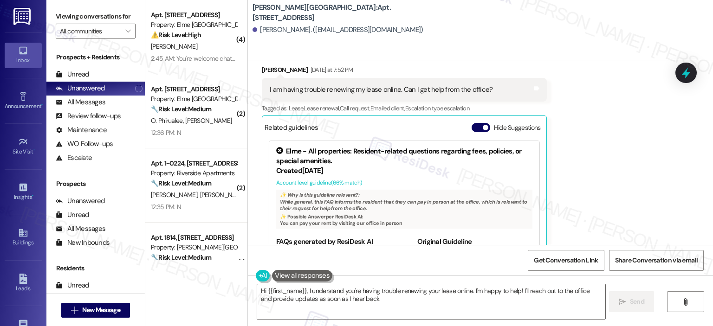
type textarea "Hi {{first_name}}, I understand you're having trouble renewing your lease onlin…"
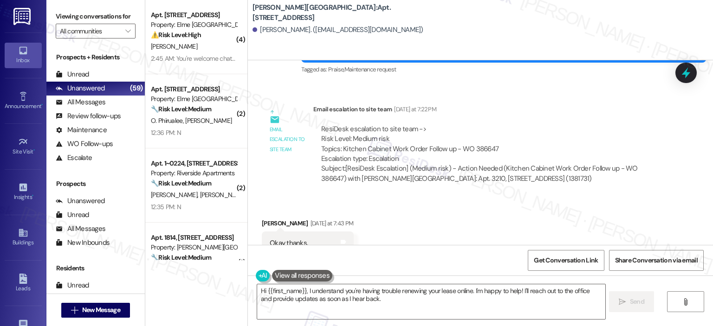
scroll to position [7338, 0]
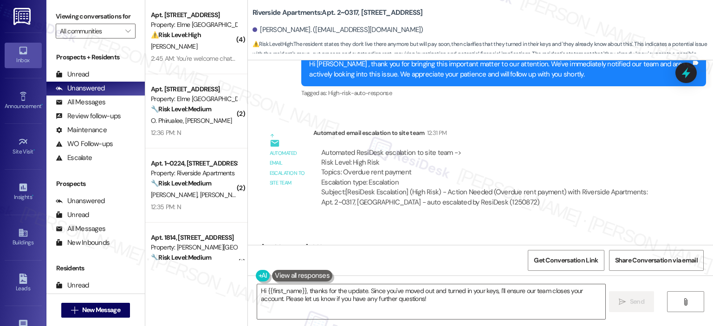
scroll to position [3986, 0]
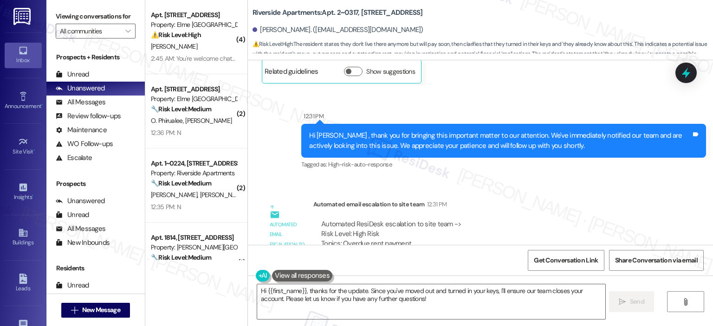
click at [710, 226] on div "Lease started [DATE] 8:00 PM Announcement, sent via SMS [PERSON_NAME] (ResiDesk…" at bounding box center [480, 152] width 465 height 185
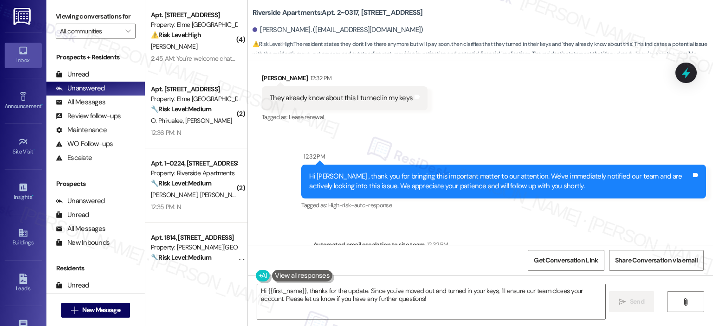
scroll to position [4235, 0]
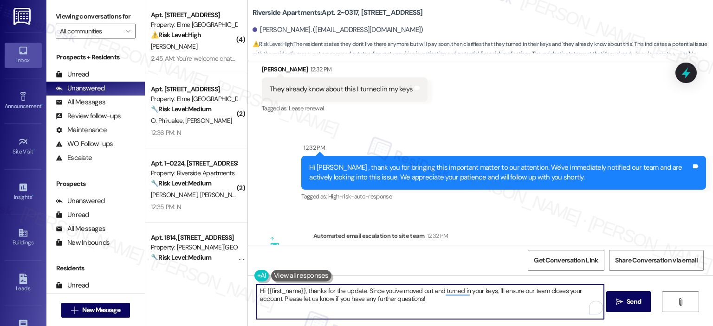
drag, startPoint x: 424, startPoint y: 298, endPoint x: 498, endPoint y: 296, distance: 74.3
click at [498, 296] on textarea "Hi {{first_name}}, thanks for the update. Since you've moved out and turned in …" at bounding box center [430, 301] width 348 height 35
drag, startPoint x: 380, startPoint y: 290, endPoint x: 342, endPoint y: 292, distance: 38.1
click at [342, 292] on textarea "Hi {{first_name}}, thanks for the update. Since you've moved out and turned in …" at bounding box center [430, 301] width 348 height 35
click at [447, 290] on textarea "Hi {{first_name}}, thanks for letting us know that you've moved out and turned …" at bounding box center [430, 301] width 348 height 35
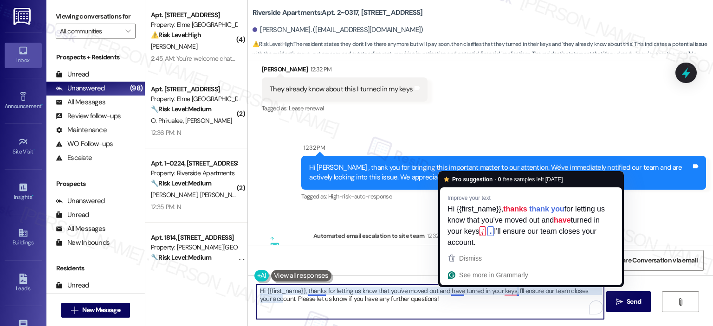
click at [417, 299] on textarea "Hi {{first_name}}, thanks for letting us know that you've moved out and have tu…" at bounding box center [430, 301] width 348 height 35
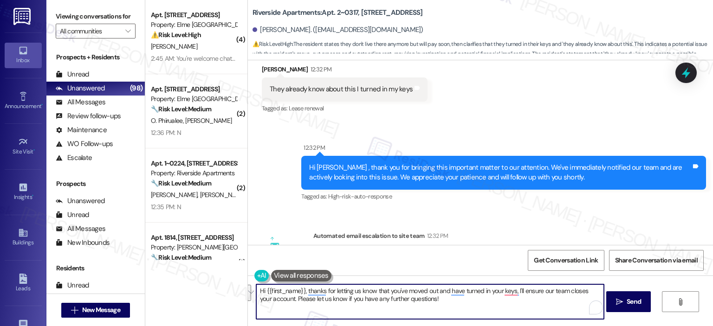
drag, startPoint x: 513, startPoint y: 291, endPoint x: 279, endPoint y: 303, distance: 234.2
click at [279, 303] on textarea "Hi {{first_name}}, thanks for letting us know that you've moved out and have tu…" at bounding box center [430, 301] width 348 height 35
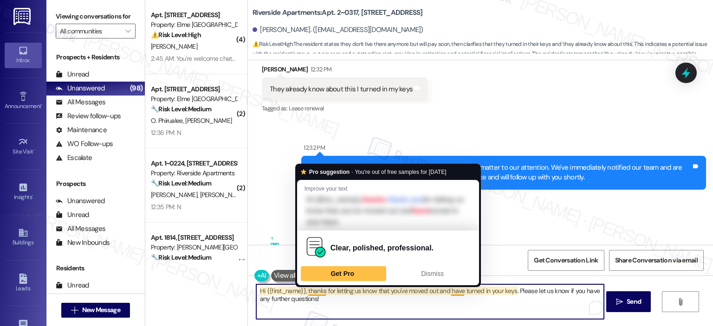
click at [336, 300] on textarea "Hi {{first_name}}, thanks for letting us know that you've moved out and have tu…" at bounding box center [430, 301] width 348 height 35
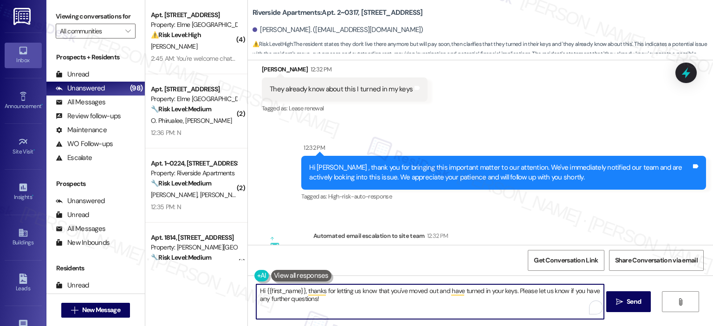
drag, startPoint x: 514, startPoint y: 291, endPoint x: 520, endPoint y: 293, distance: 6.0
click at [520, 293] on textarea "Hi {{first_name}}, thanks for letting us know that you've moved out and have tu…" at bounding box center [430, 301] width 348 height 35
click at [333, 300] on textarea "Hi {{first_name}}, thanks for letting us know that you've moved out and have tu…" at bounding box center [430, 301] width 348 height 35
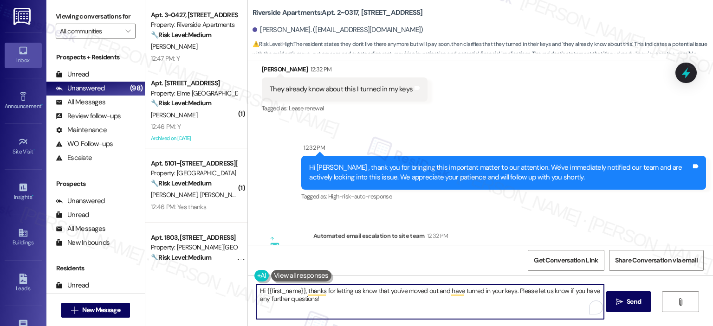
drag, startPoint x: 332, startPoint y: 302, endPoint x: 240, endPoint y: 290, distance: 92.2
click at [240, 290] on div "Apt. 3~0427, [STREET_ADDRESS] Property: Riverside Apartments 🔧 Risk Level: Medi…" at bounding box center [429, 163] width 568 height 326
click at [345, 299] on textarea "Hi {{first_name}}, thanks for letting us know that you've moved out and have tu…" at bounding box center [430, 301] width 348 height 35
paste textarea "I understand you’ve officially moved out and returned your keys—thank you for l…"
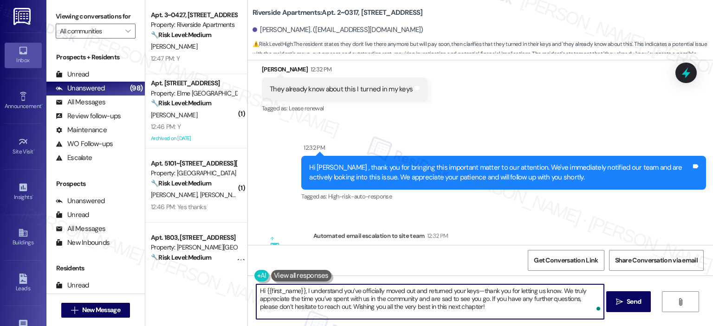
drag, startPoint x: 377, startPoint y: 288, endPoint x: 357, endPoint y: 290, distance: 20.6
click at [357, 290] on textarea "Hi {{first_name}}, I understand you’ve officially moved out and returned your k…" at bounding box center [430, 301] width 348 height 35
drag, startPoint x: 394, startPoint y: 299, endPoint x: 386, endPoint y: 300, distance: 8.4
click at [386, 300] on textarea "Hi {{first_name}}, I understand you’ve moved out and returned your keys—thank y…" at bounding box center [430, 301] width 348 height 35
type textarea "Hi {{first_name}}, I understand you’ve moved out and returned your keys—thank y…"
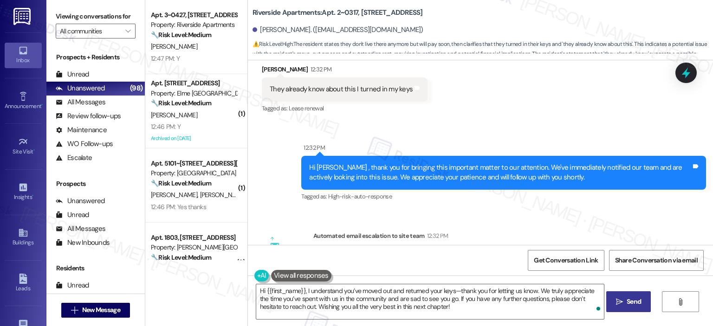
click at [626, 298] on span "Send" at bounding box center [633, 302] width 14 height 10
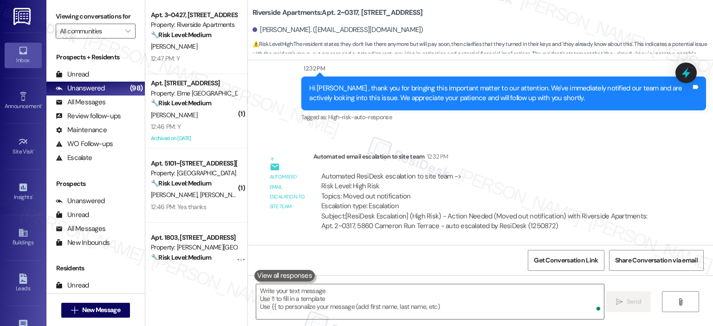
scroll to position [4320, 0]
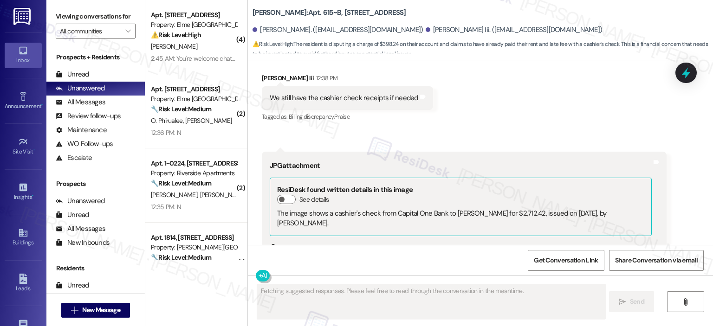
scroll to position [928, 0]
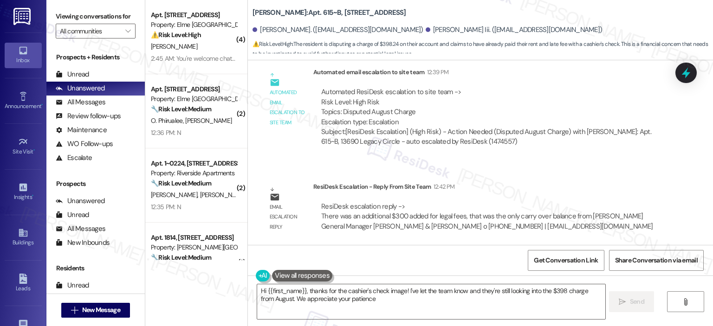
type textarea "Hi {{first_name}}, thanks for the cashier's check image! I've let the team know…"
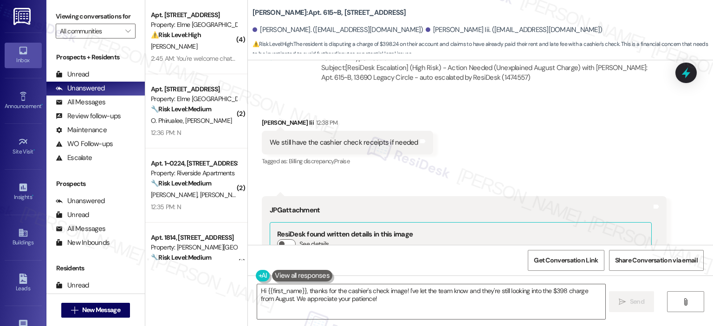
scroll to position [232, 0]
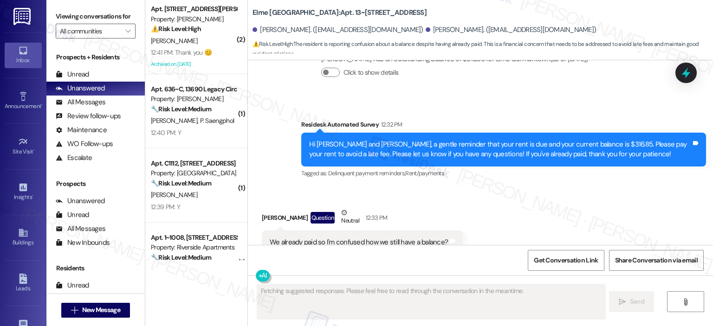
scroll to position [1714, 0]
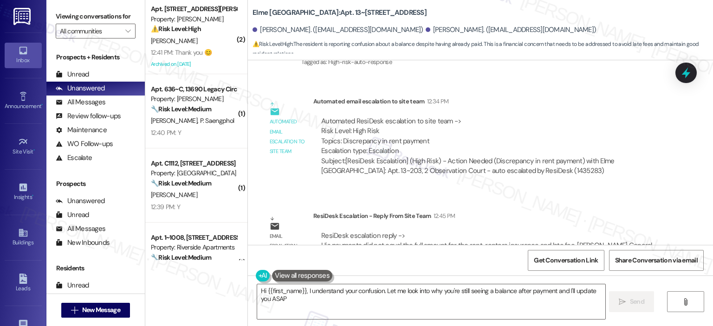
type textarea "Hi {{first_name}}, I understand your confusion. Let me look into why you're sti…"
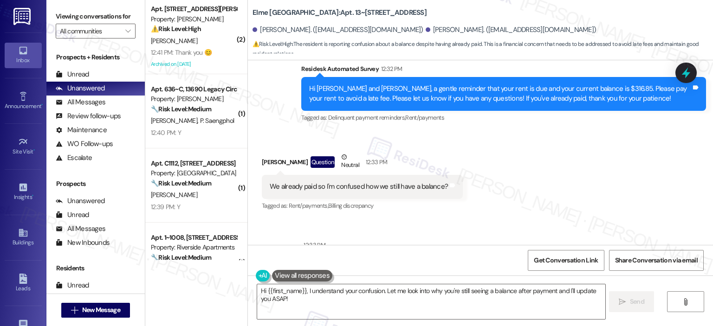
scroll to position [1250, 0]
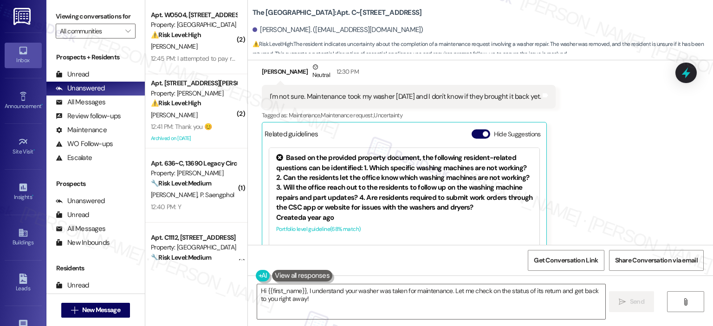
scroll to position [3124, 0]
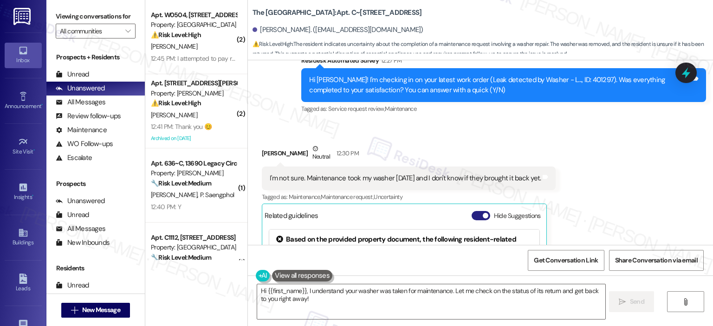
click at [472, 211] on button "Hide Suggestions" at bounding box center [480, 215] width 19 height 9
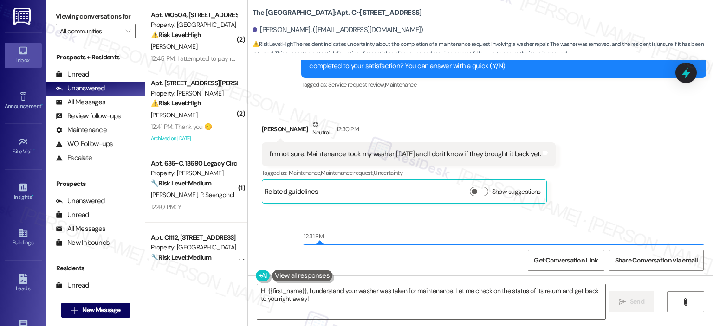
scroll to position [2917, 0]
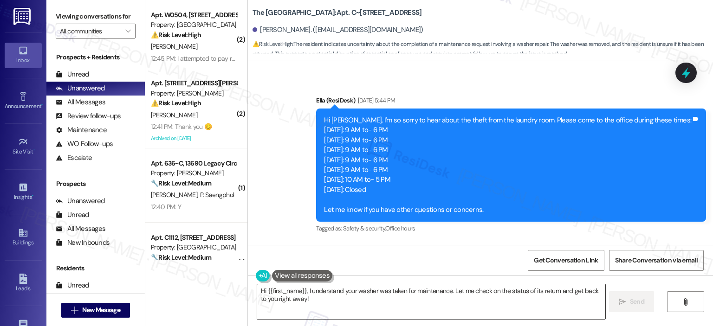
click at [340, 299] on textarea "Hi {{first_name}}, I understand your washer was taken for maintenance. Let me c…" at bounding box center [431, 301] width 348 height 35
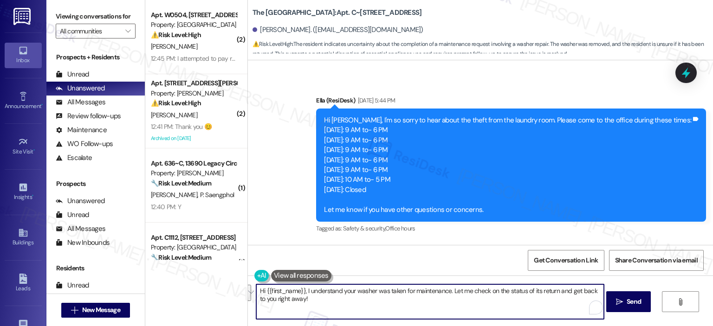
drag, startPoint x: 343, startPoint y: 298, endPoint x: 265, endPoint y: 291, distance: 78.3
click at [265, 291] on textarea "Hi {{first_name}}, I understand your washer was taken for maintenance. Let me c…" at bounding box center [430, 301] width 348 height 35
click at [326, 304] on textarea "Hi {{first_name}}, I understand your washer was taken for maintenance. Let me c…" at bounding box center [430, 301] width 348 height 35
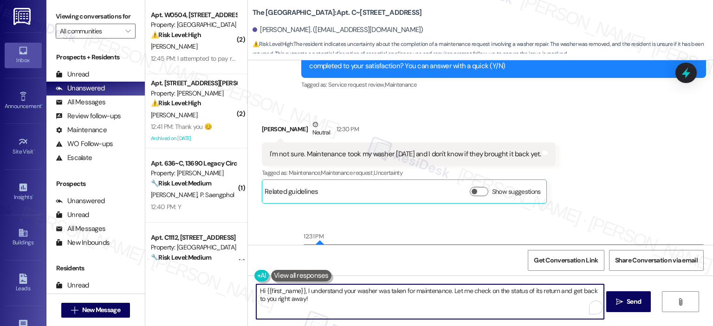
scroll to position [3381, 0]
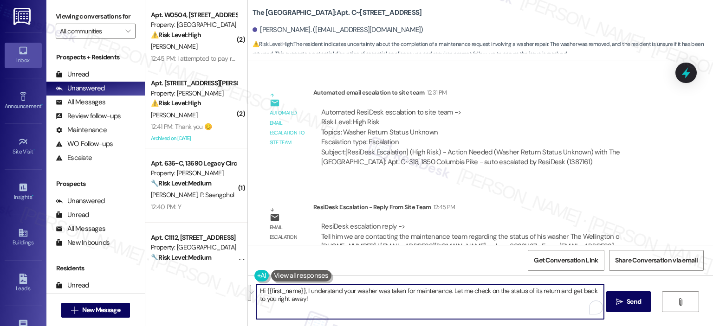
click at [325, 294] on textarea "Hi {{first_name}}, I understand your washer was taken for maintenance. Let me c…" at bounding box center [430, 301] width 348 height 35
click at [380, 298] on textarea "Hi {{first_name}}, I understand your washer was taken for maintenance. Let me c…" at bounding box center [430, 301] width 348 height 35
click at [309, 304] on textarea "Hi {{first_name}}, I understand your washer was taken for maintenance. Let me c…" at bounding box center [430, 301] width 348 height 35
drag, startPoint x: 302, startPoint y: 301, endPoint x: 447, endPoint y: 291, distance: 146.1
click at [447, 291] on textarea "Hi {{first_name}}, I understand your washer was taken for maintenance. Let me c…" at bounding box center [430, 301] width 348 height 35
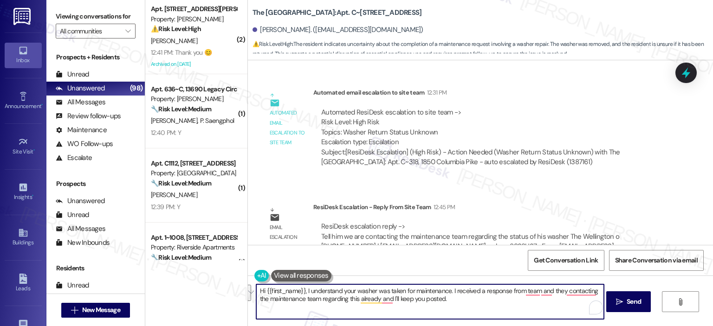
click at [390, 303] on textarea "Hi {{first_name}}, I understand your washer was taken for maintenance. I receiv…" at bounding box center [430, 301] width 348 height 35
paste textarea "The team responded that they contacted the maintenance staff regarding this, an…"
type textarea "Hi {{first_name}}, I understand your washer was taken for maintenance. The team…"
click at [631, 299] on span "Send" at bounding box center [633, 302] width 14 height 10
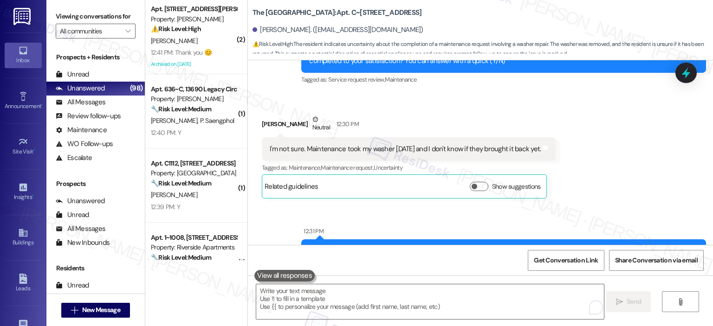
scroll to position [3093, 0]
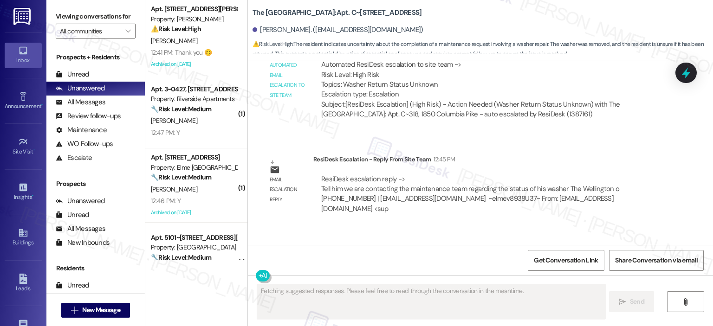
scroll to position [3599, 0]
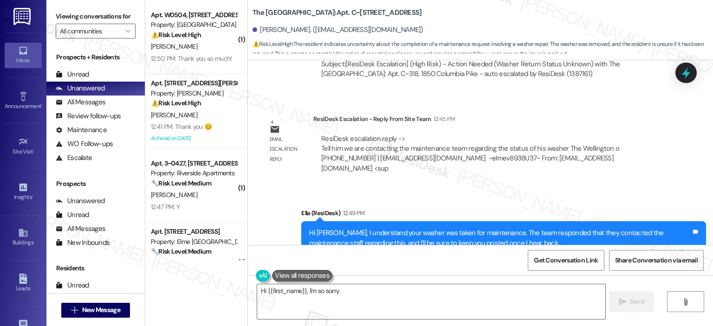
type textarea "Hi {{first_name}}, I'm so sorry"
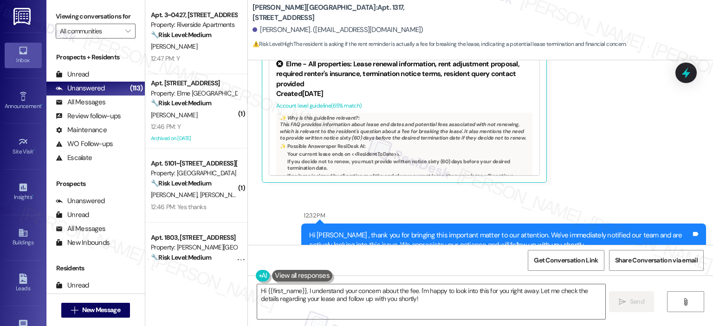
scroll to position [1148, 0]
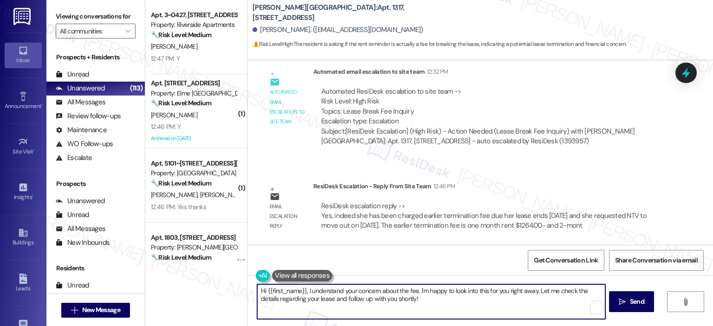
drag, startPoint x: 431, startPoint y: 297, endPoint x: 422, endPoint y: 288, distance: 12.1
click at [422, 288] on textarea "Hi {{first_name}}, I understand your concern about the fee. I'm happy to look i…" at bounding box center [431, 301] width 348 height 35
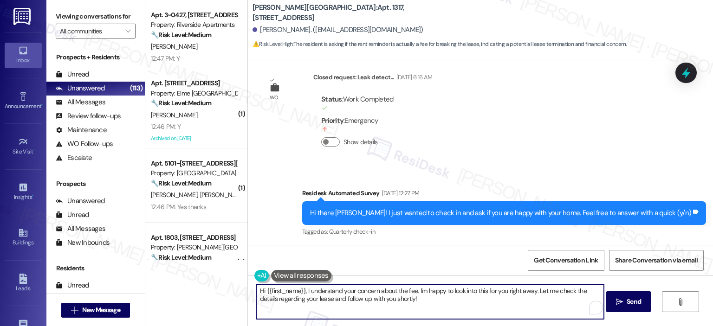
scroll to position [684, 0]
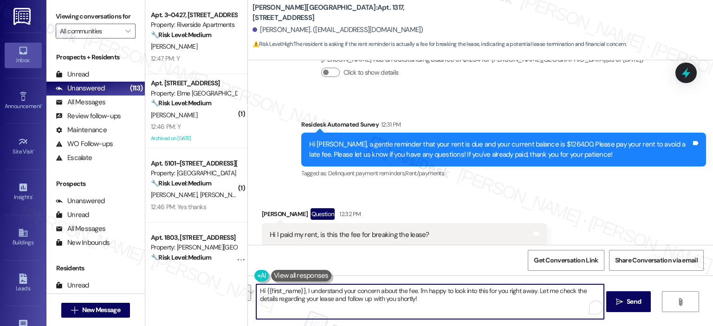
click at [427, 300] on textarea "Hi {{first_name}}, I understand your concern about the fee. I'm happy to look i…" at bounding box center [430, 301] width 348 height 35
drag, startPoint x: 417, startPoint y: 300, endPoint x: 413, endPoint y: 289, distance: 11.7
click at [413, 289] on textarea "Hi {{first_name}}, I understand your concern about the fee. I'm happy to look i…" at bounding box center [430, 301] width 348 height 35
drag, startPoint x: 565, startPoint y: 295, endPoint x: 302, endPoint y: 293, distance: 263.1
click at [302, 293] on textarea "Hi {{first_name}}, I understand your concern about the fee. The team confimed t…" at bounding box center [430, 301] width 348 height 35
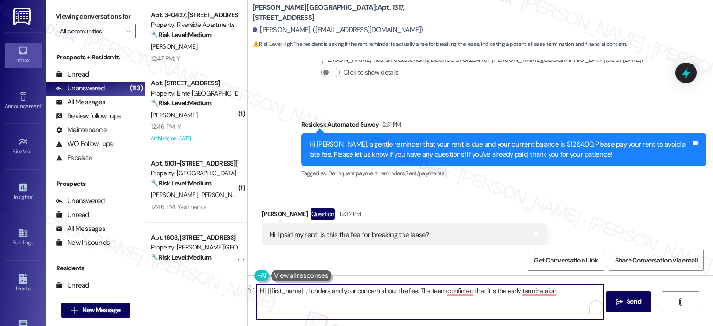
paste textarea "regarding the charges on your account. The team responded, confirming that an e…"
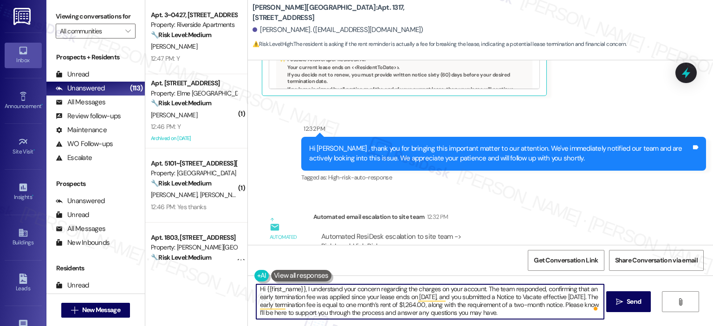
scroll to position [1148, 0]
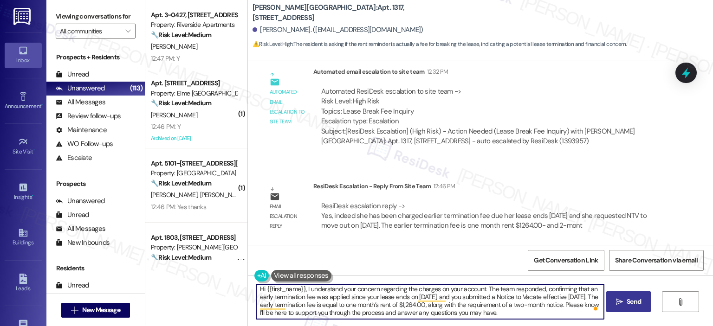
type textarea "Hi {{first_name}}, I understand your concern regarding the charges on your acco…"
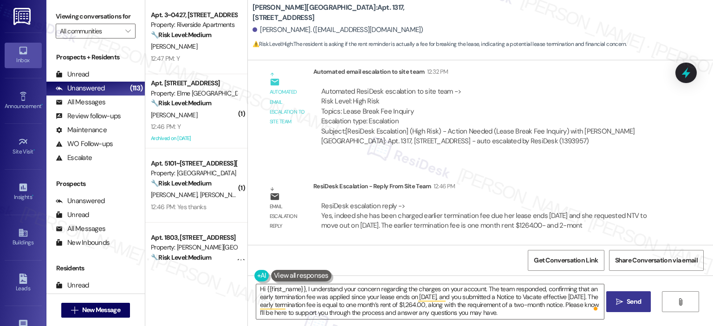
click at [634, 304] on span "Send" at bounding box center [633, 302] width 14 height 10
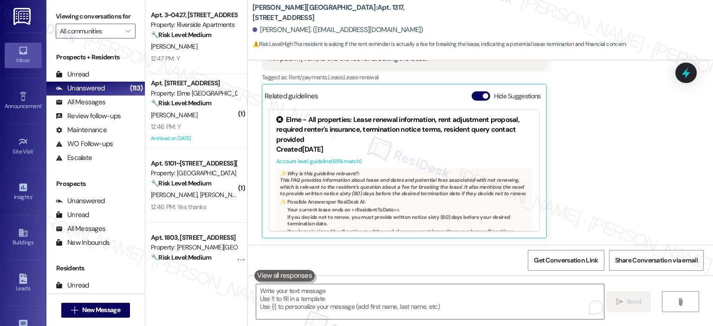
scroll to position [1242, 0]
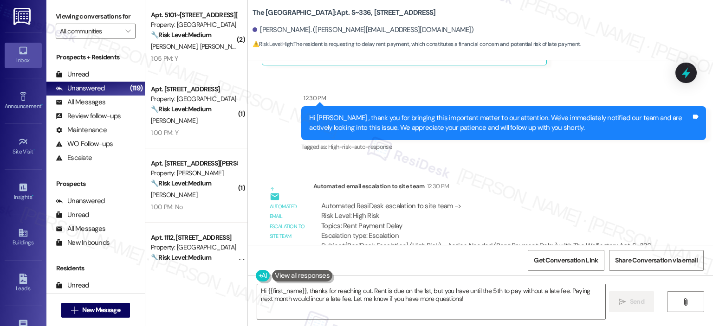
scroll to position [2664, 0]
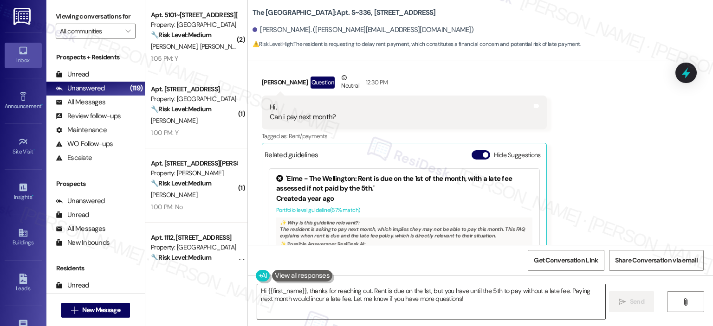
click at [346, 301] on textarea "Hi {{first_name}}, thanks for reaching out. Rent is due on the 1st, but you hav…" at bounding box center [431, 301] width 348 height 35
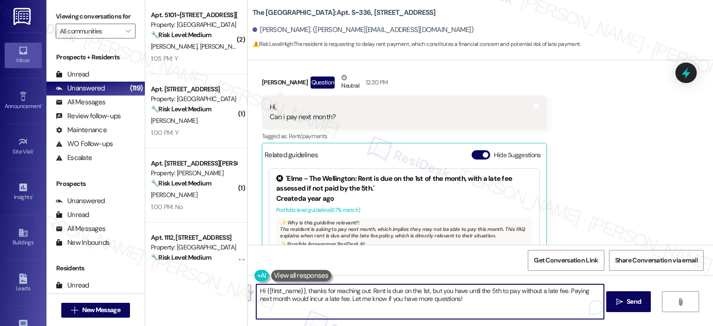
drag, startPoint x: 456, startPoint y: 304, endPoint x: 366, endPoint y: 290, distance: 91.6
click at [366, 290] on textarea "Hi {{first_name}}, thanks for reaching out. Rent is due on the 1st, but you hav…" at bounding box center [430, 301] width 348 height 35
click at [486, 303] on textarea "Hi {{first_name}}, thanks for reaching out. Rent is due on the 1st, but you hav…" at bounding box center [430, 301] width 348 height 35
drag, startPoint x: 481, startPoint y: 304, endPoint x: 366, endPoint y: 286, distance: 116.9
click at [366, 286] on textarea "Hi {{first_name}}, thanks for reaching out. Rent is due on the 1st, but you hav…" at bounding box center [430, 301] width 348 height 35
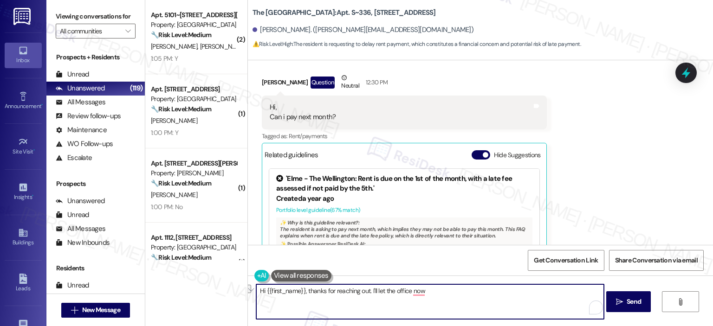
drag, startPoint x: 417, startPoint y: 286, endPoint x: 368, endPoint y: 284, distance: 49.7
click at [368, 284] on textarea "Hi {{first_name}}, thanks for reaching out. I'll let the office now" at bounding box center [430, 301] width 348 height 35
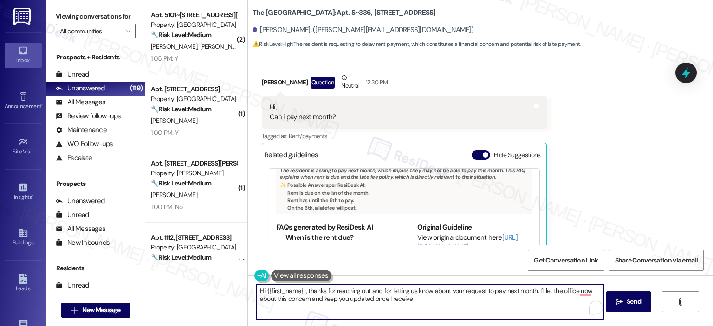
scroll to position [67, 0]
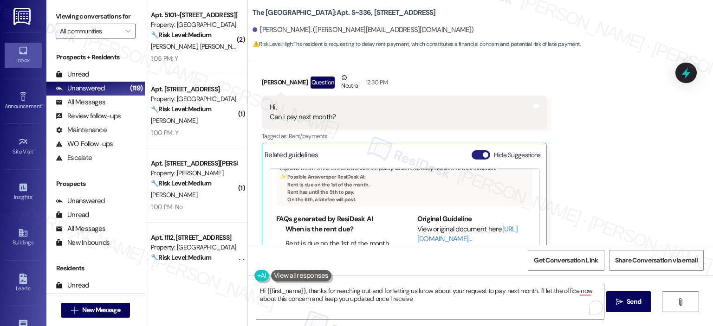
click at [476, 150] on button "Hide Suggestions" at bounding box center [480, 154] width 19 height 9
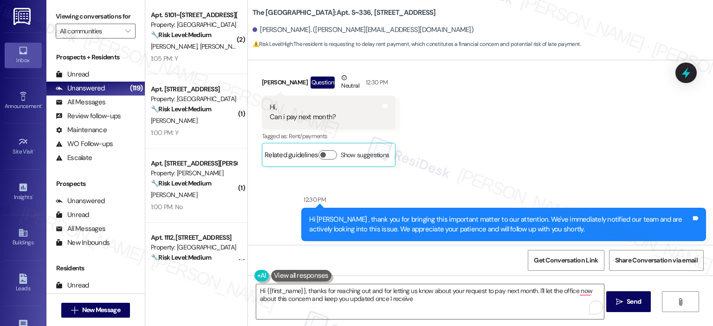
scroll to position [2766, 0]
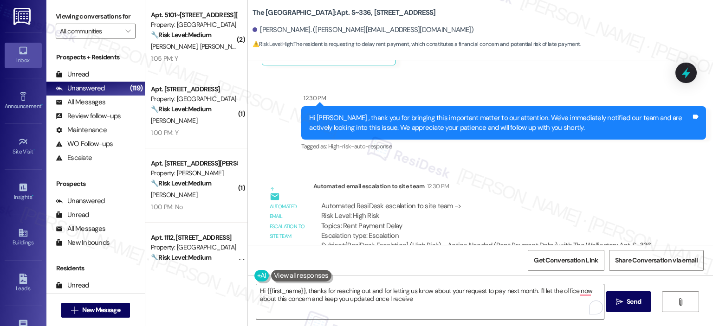
click at [419, 300] on textarea "Hi {{first_name}}, thanks for reaching out and for letting us know about your r…" at bounding box center [430, 301] width 348 height 35
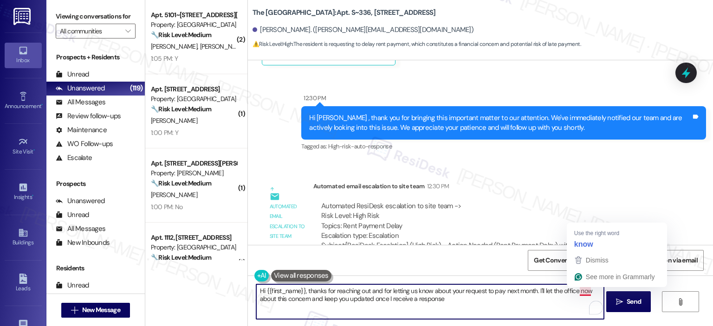
click at [576, 292] on textarea "Hi {{first_name}}, thanks for reaching out and for letting us know about your r…" at bounding box center [430, 301] width 348 height 35
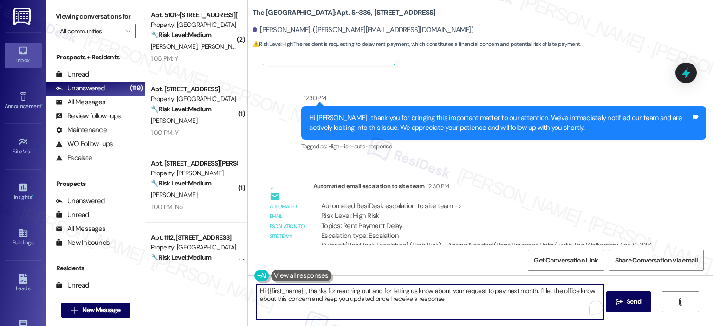
click at [445, 298] on textarea "Hi {{first_name}}, thanks for reaching out and for letting us know about your r…" at bounding box center [430, 301] width 348 height 35
type textarea "Hi {{first_name}}, thanks for reaching out and for letting us know about your r…"
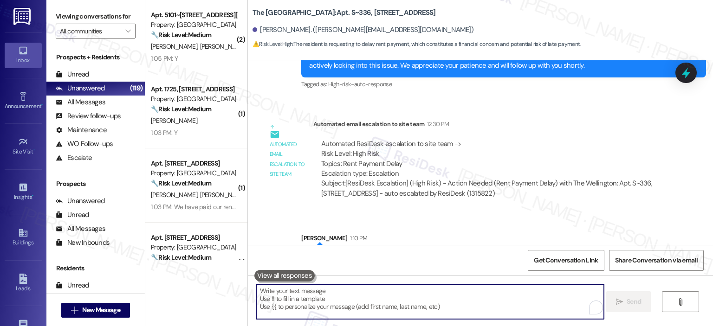
scroll to position [2840, 0]
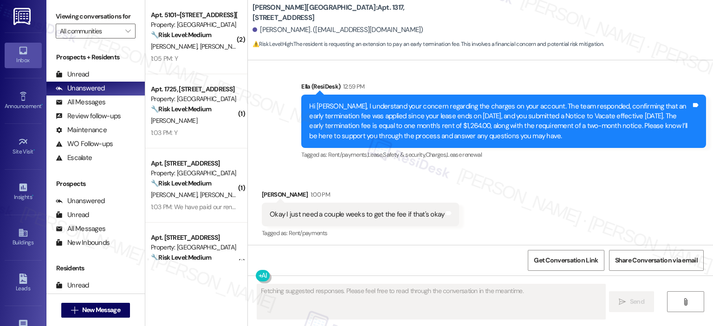
scroll to position [1203, 0]
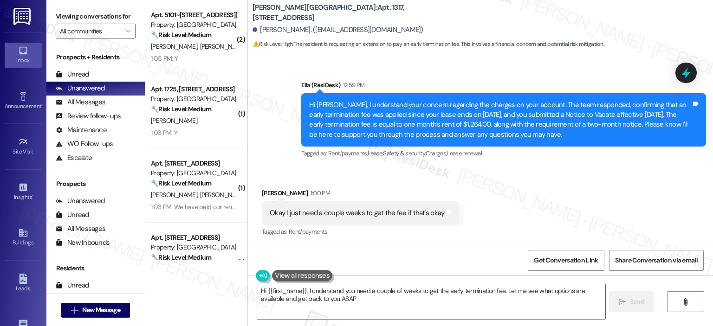
type textarea "Hi {{first_name}}, I understand you need a couple of weeks to get the early ter…"
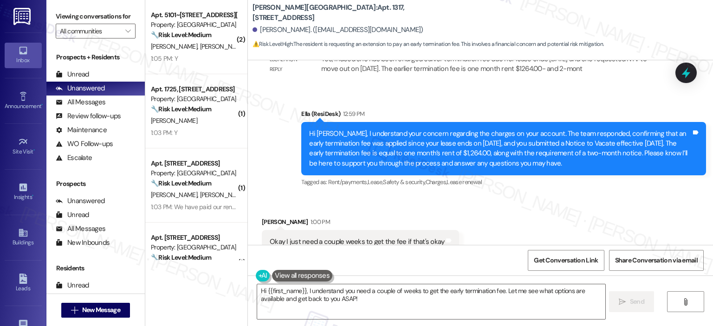
scroll to position [1407, 0]
